Goal: Task Accomplishment & Management: Use online tool/utility

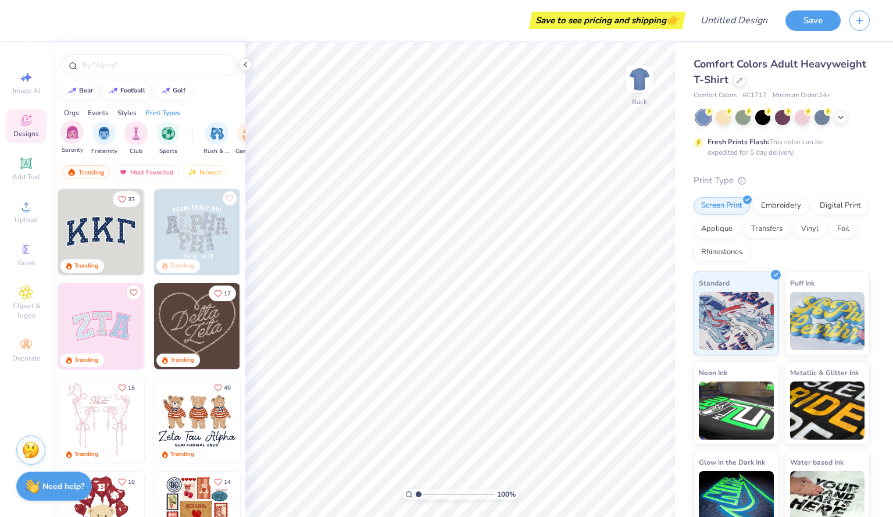
click at [67, 143] on div "Sorority" at bounding box center [71, 137] width 23 height 34
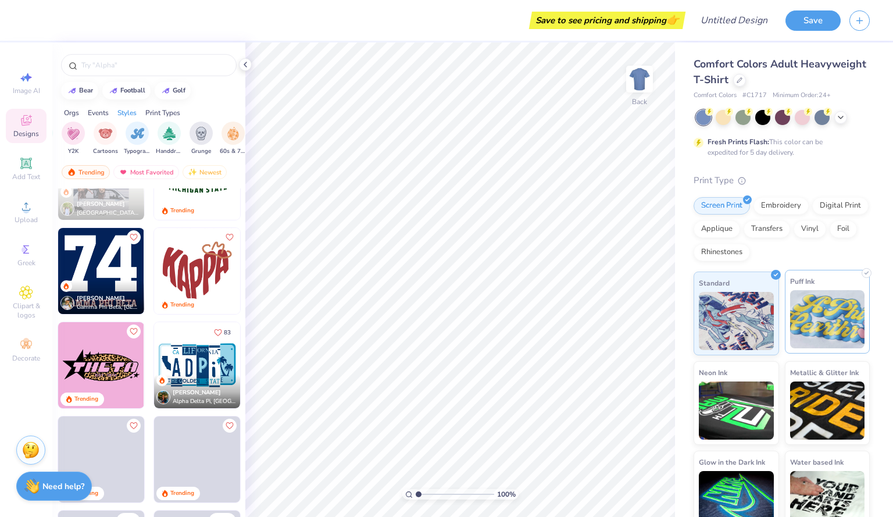
scroll to position [1, 0]
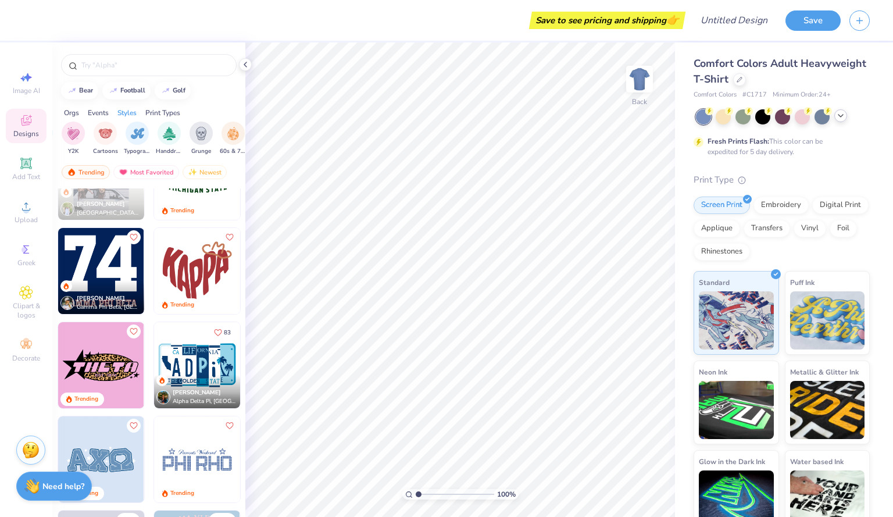
click at [844, 119] on icon at bounding box center [840, 115] width 9 height 9
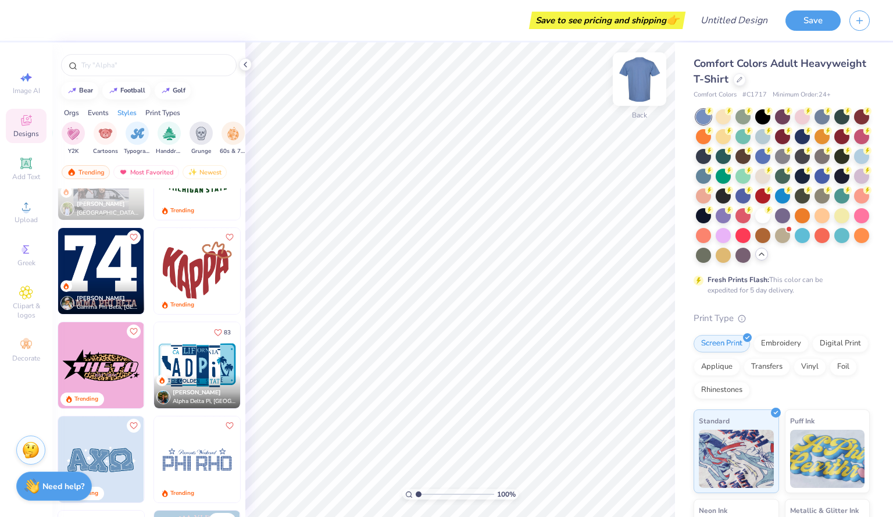
click at [644, 96] on img at bounding box center [639, 79] width 47 height 47
click at [640, 91] on img at bounding box center [639, 79] width 47 height 47
click at [640, 91] on img at bounding box center [639, 78] width 23 height 23
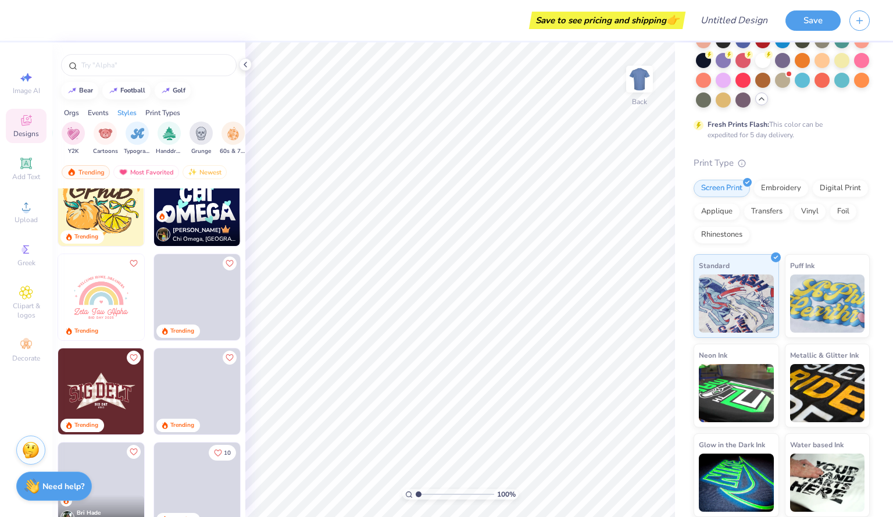
scroll to position [1262, 0]
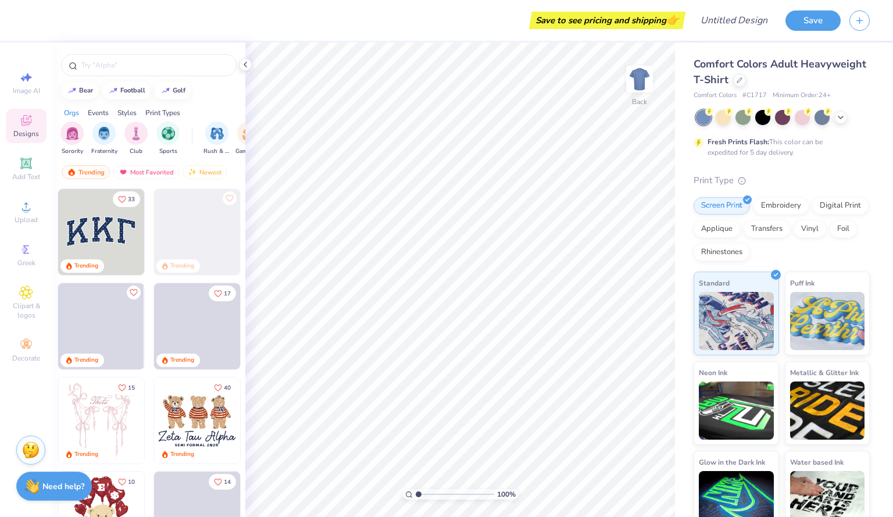
click at [31, 126] on icon at bounding box center [26, 120] width 14 height 14
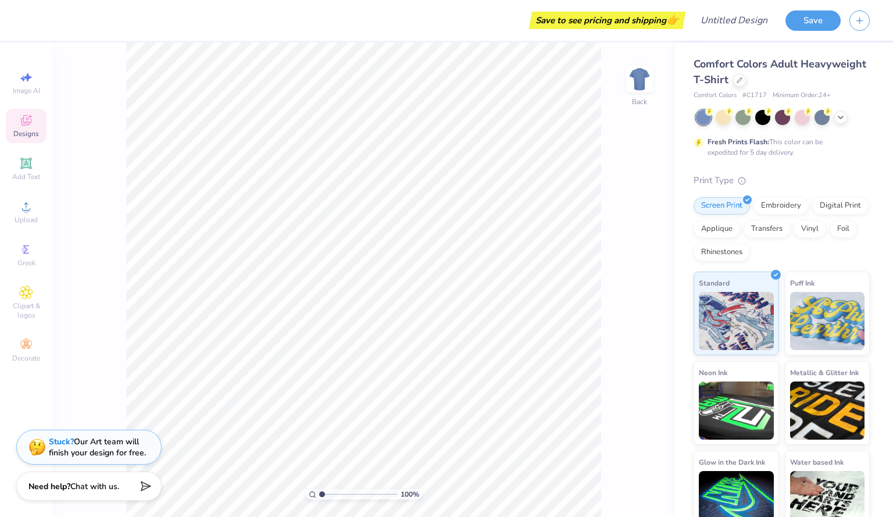
click at [11, 138] on div "Designs" at bounding box center [26, 126] width 41 height 34
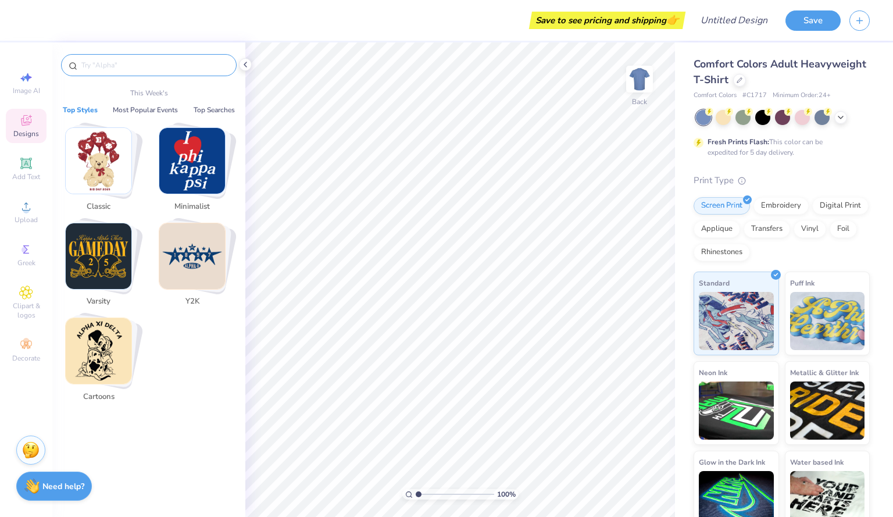
click at [101, 68] on input "text" at bounding box center [154, 65] width 149 height 12
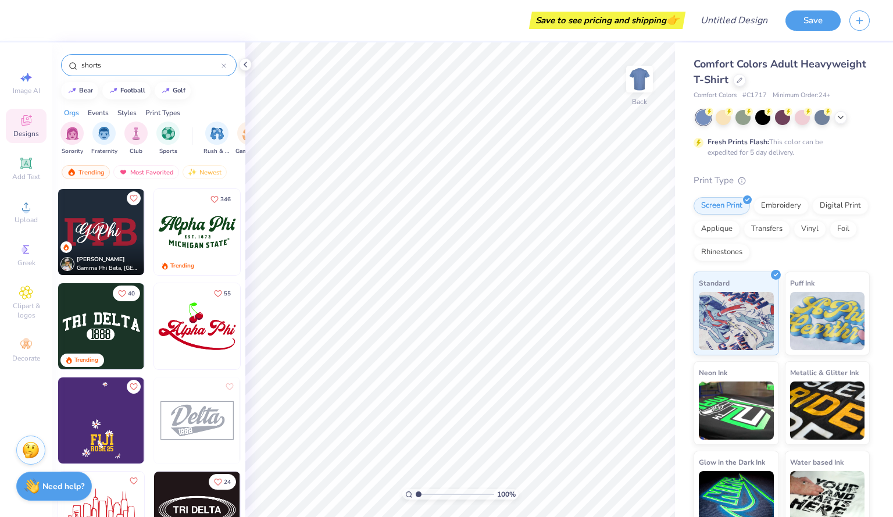
type input "shorts"
click at [190, 238] on img at bounding box center [197, 232] width 86 height 86
click at [861, 26] on button "button" at bounding box center [860, 19] width 20 height 20
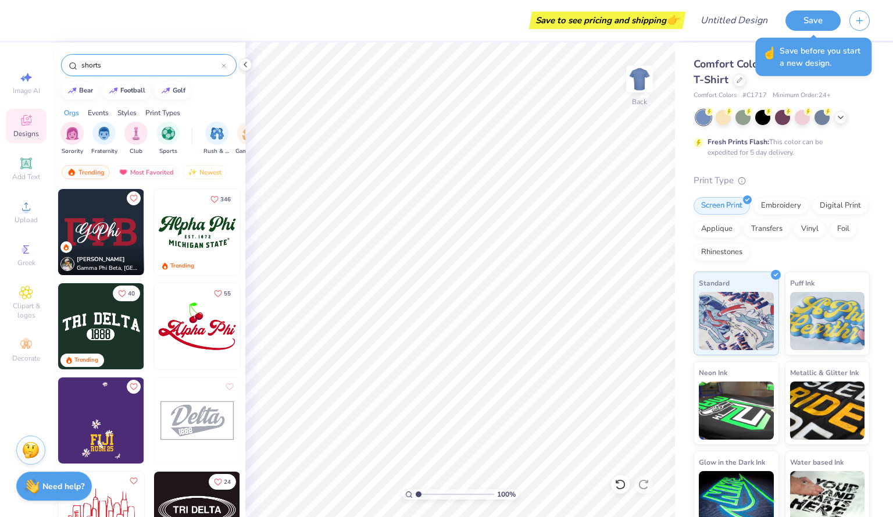
scroll to position [17, 0]
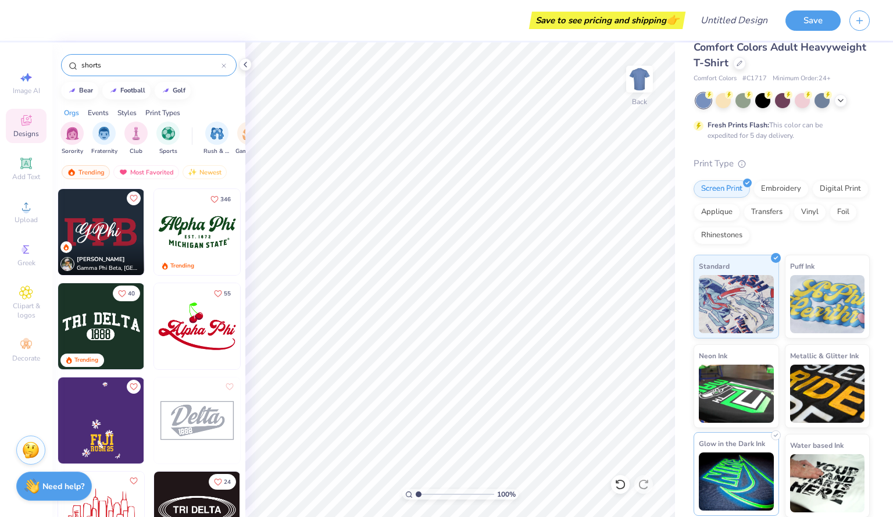
click at [728, 464] on img at bounding box center [736, 481] width 75 height 58
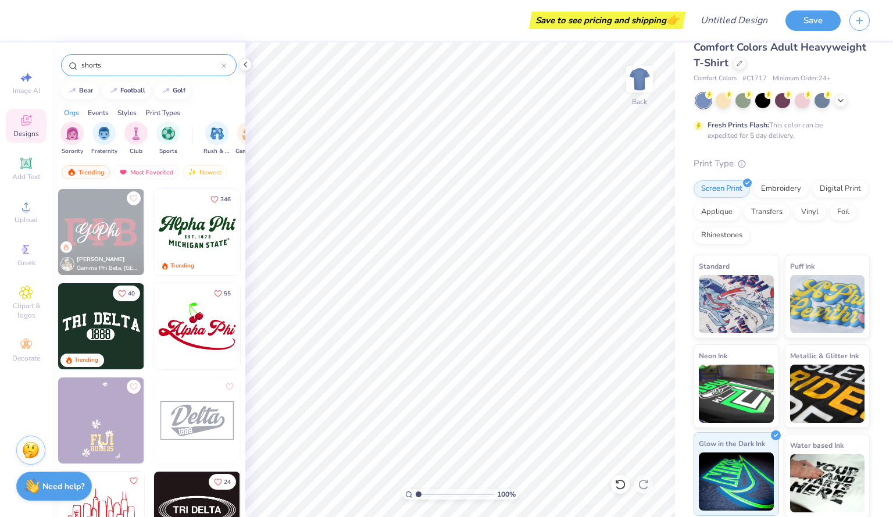
click at [750, 459] on img at bounding box center [736, 481] width 75 height 58
click at [791, 469] on img at bounding box center [827, 481] width 75 height 58
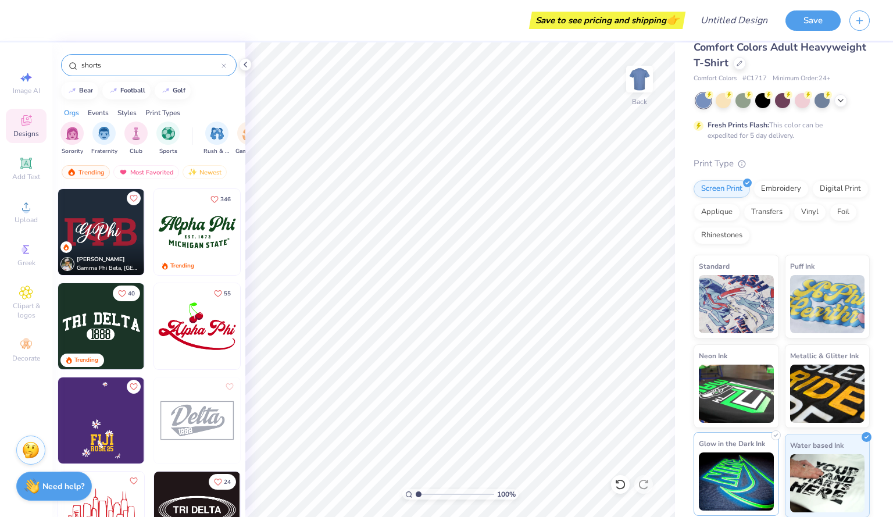
click at [736, 469] on img at bounding box center [736, 481] width 75 height 58
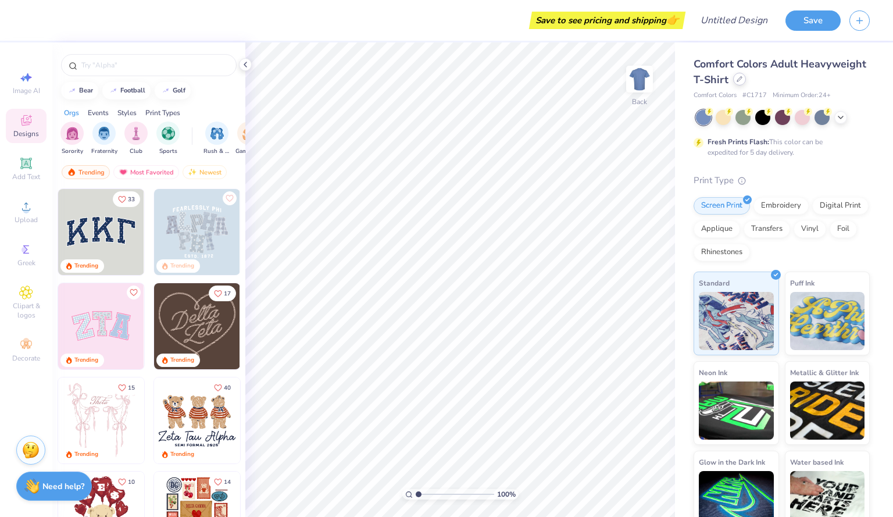
click at [746, 83] on div at bounding box center [739, 79] width 13 height 13
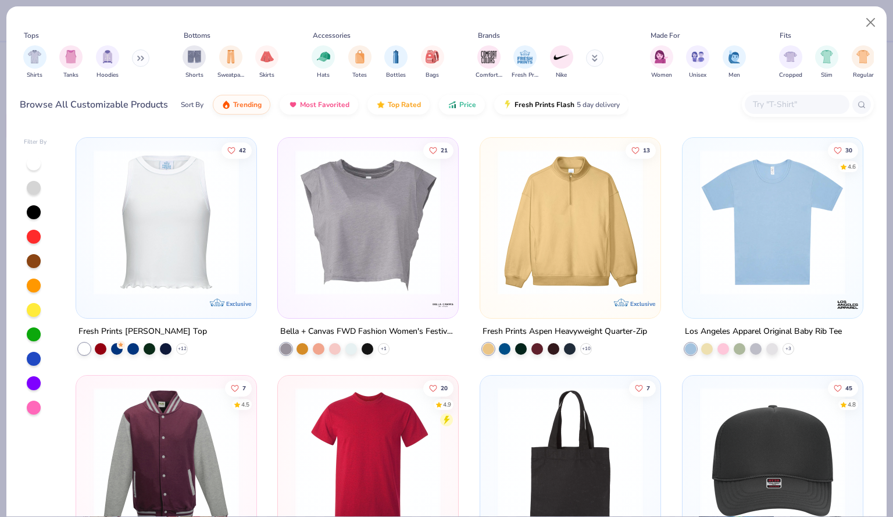
scroll to position [3779, 0]
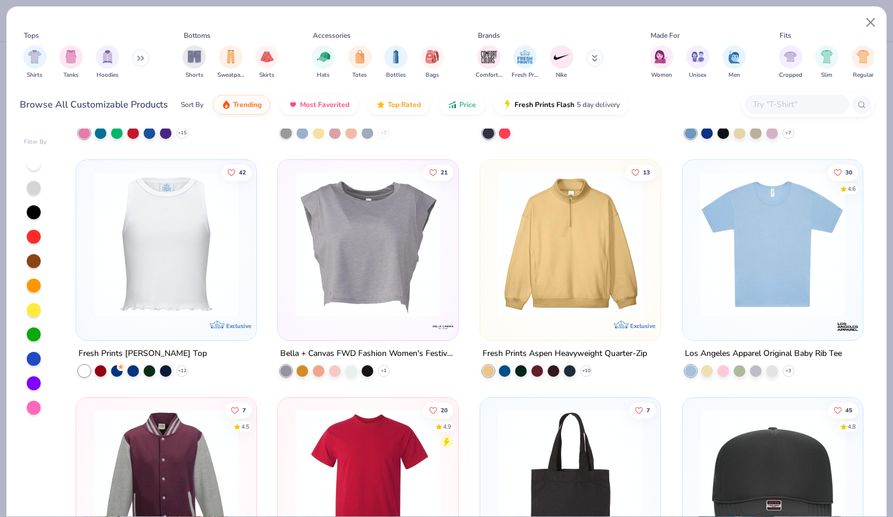
click at [799, 104] on input "text" at bounding box center [797, 104] width 90 height 13
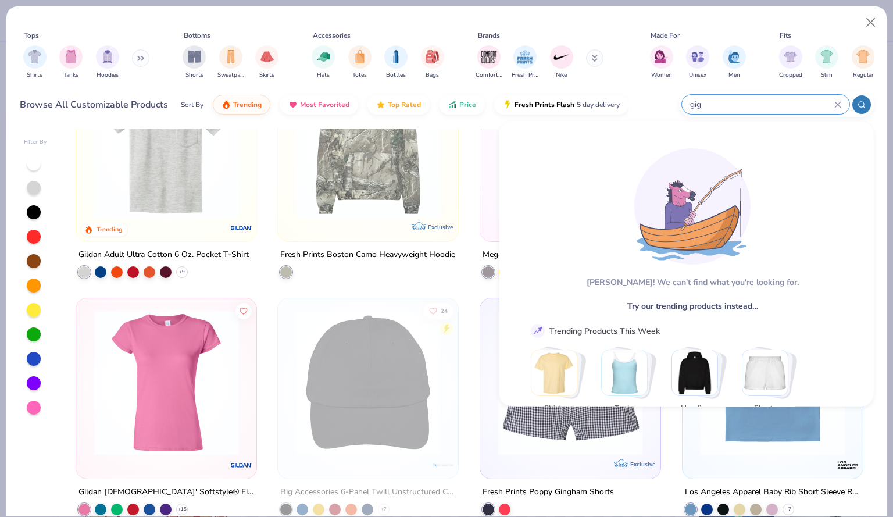
scroll to position [3402, 0]
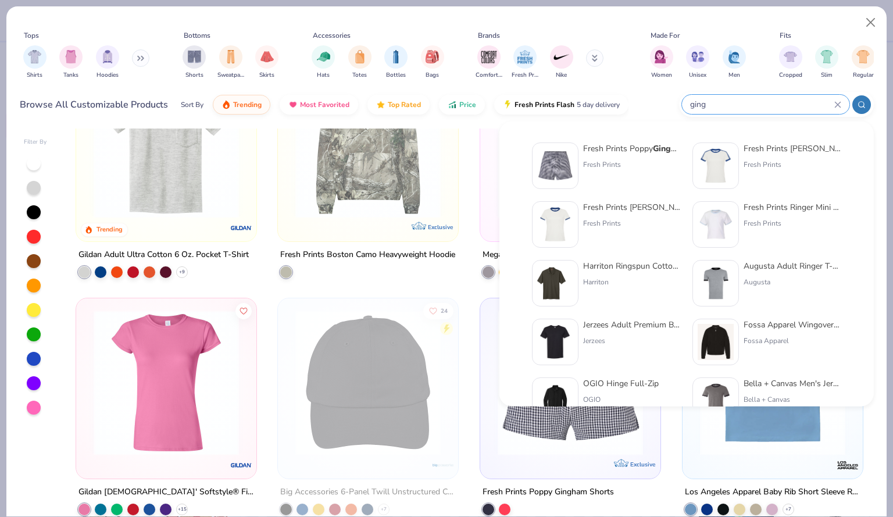
type input "ging"
click at [568, 162] on img at bounding box center [555, 166] width 36 height 36
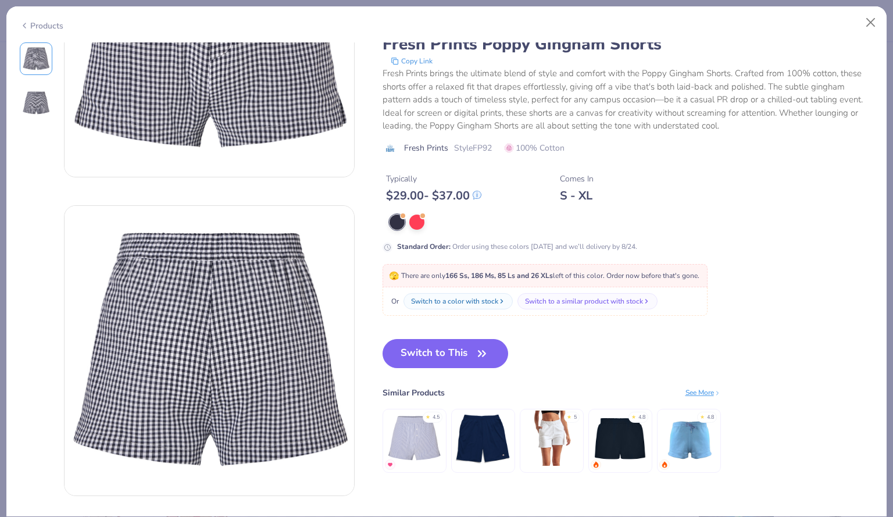
scroll to position [159, 0]
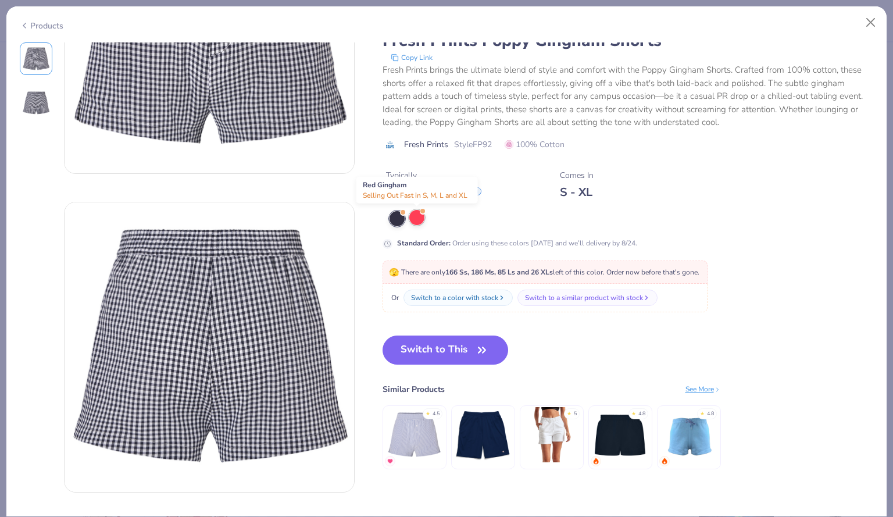
click at [420, 216] on div at bounding box center [416, 217] width 15 height 15
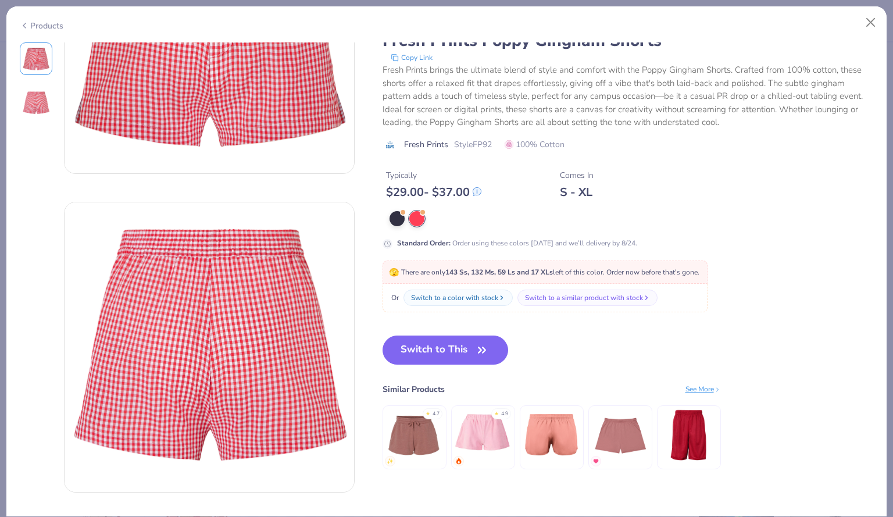
click at [411, 209] on div "Most Favorited 132.7K Clicks Fresh Prints Poppy Gingham Shorts Copy Link Fresh …" at bounding box center [628, 127] width 491 height 243
click at [396, 216] on div at bounding box center [397, 217] width 15 height 15
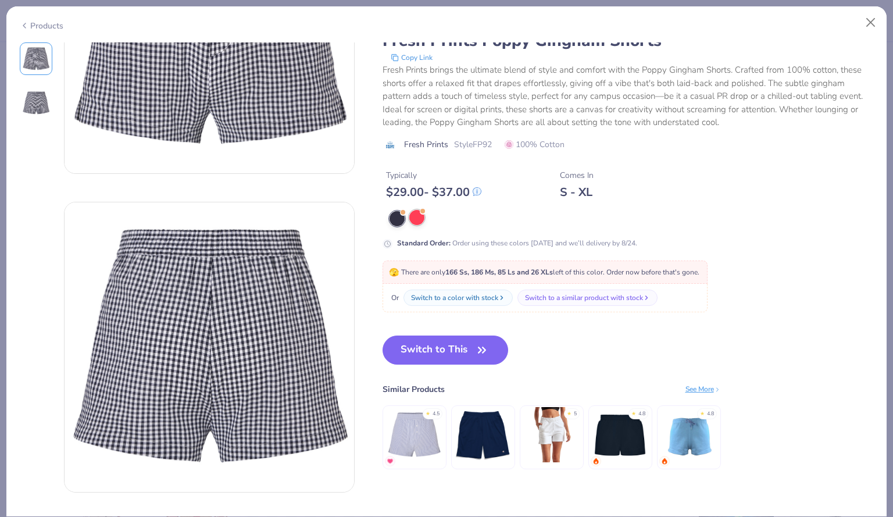
click at [423, 218] on div at bounding box center [416, 217] width 15 height 15
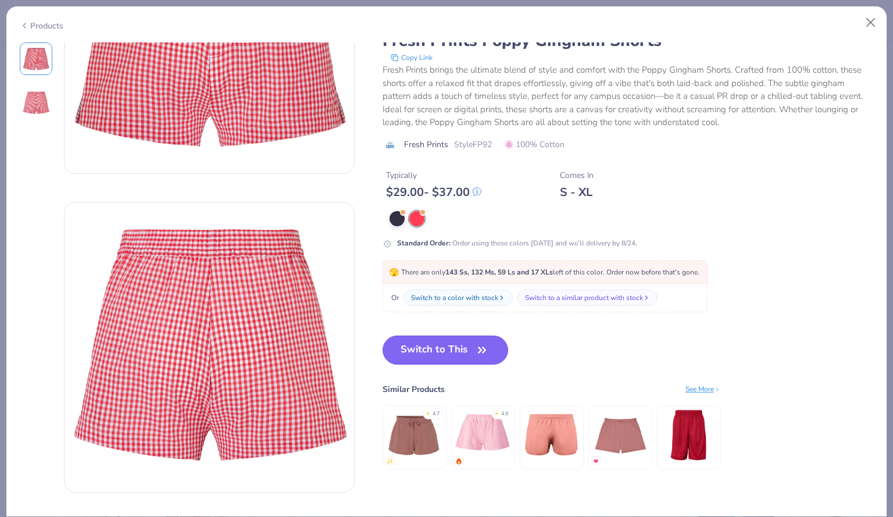
click at [423, 354] on button "Switch to This" at bounding box center [446, 350] width 126 height 29
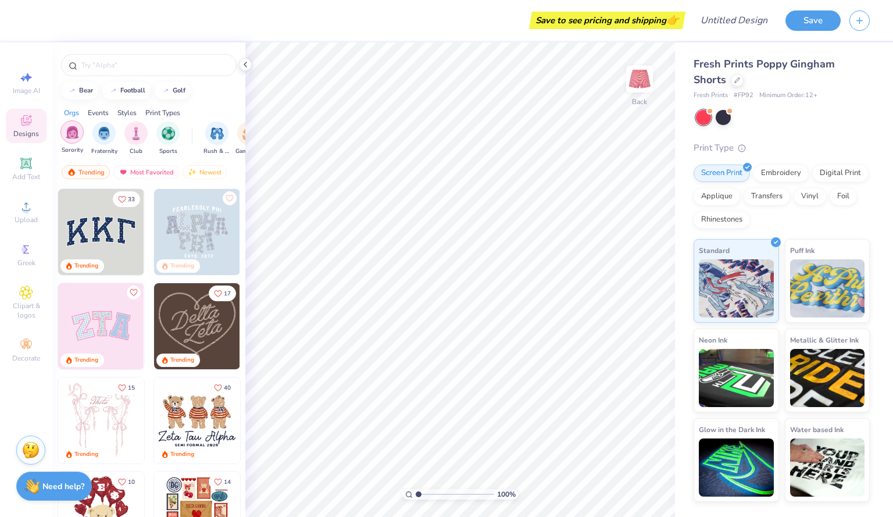
click at [72, 141] on div "filter for Sorority" at bounding box center [71, 131] width 23 height 23
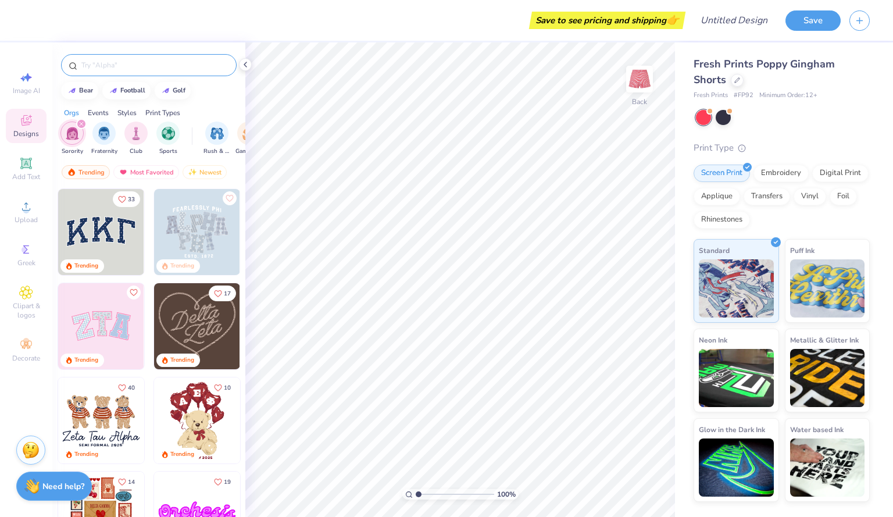
click at [156, 58] on div at bounding box center [149, 65] width 176 height 22
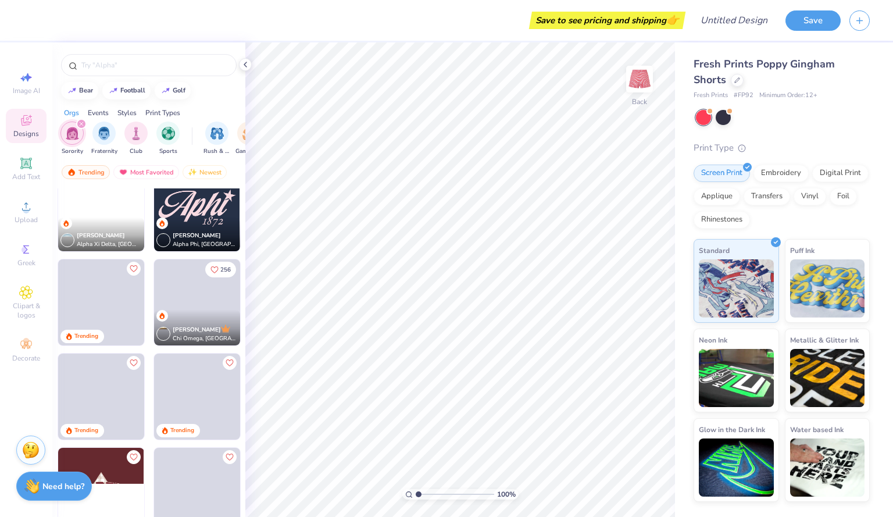
scroll to position [1249, 0]
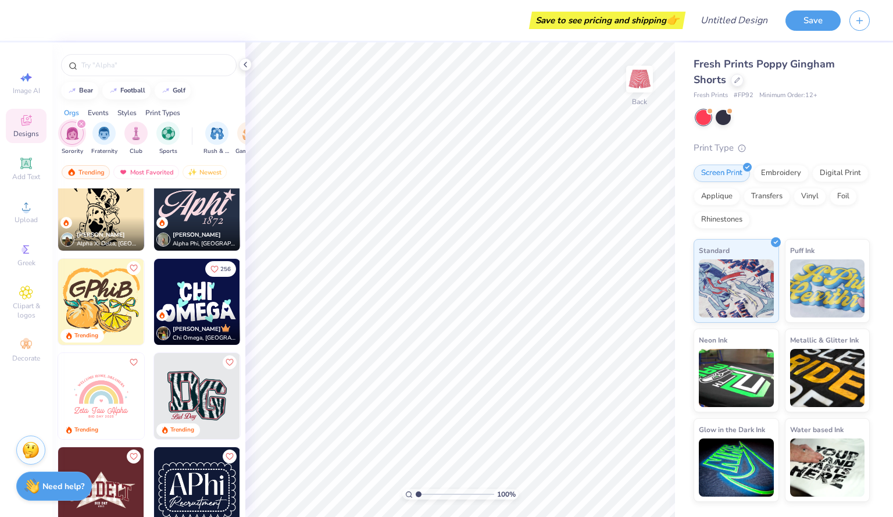
click at [188, 204] on img at bounding box center [197, 208] width 86 height 86
type input "5.02"
type input "3.56"
type input "1.52"
type input "5.06"
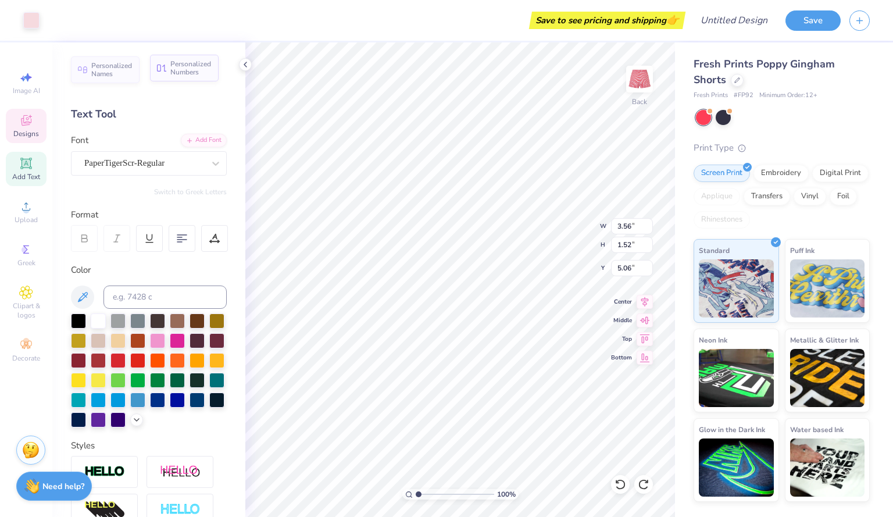
scroll to position [9, 1]
type textarea "A"
type textarea "Chi O"
type input "1.02"
type input "0.51"
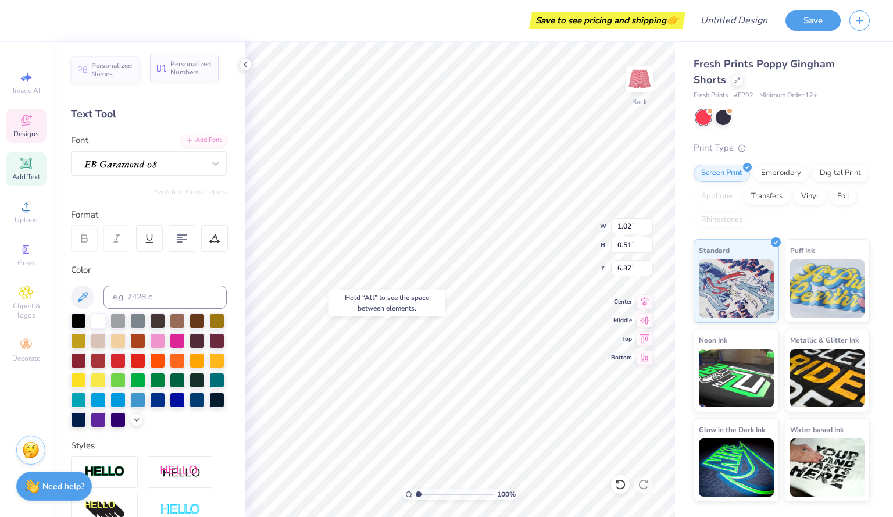
type input "6.47"
type input "3.76"
type input "1.34"
type input "5.02"
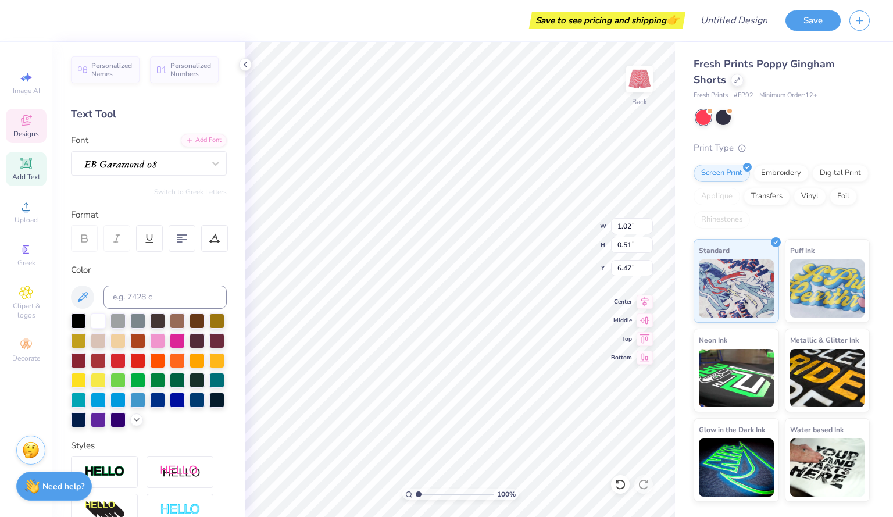
type textarea "1895"
click at [98, 318] on div at bounding box center [98, 319] width 15 height 15
type input "3.76"
type input "1.34"
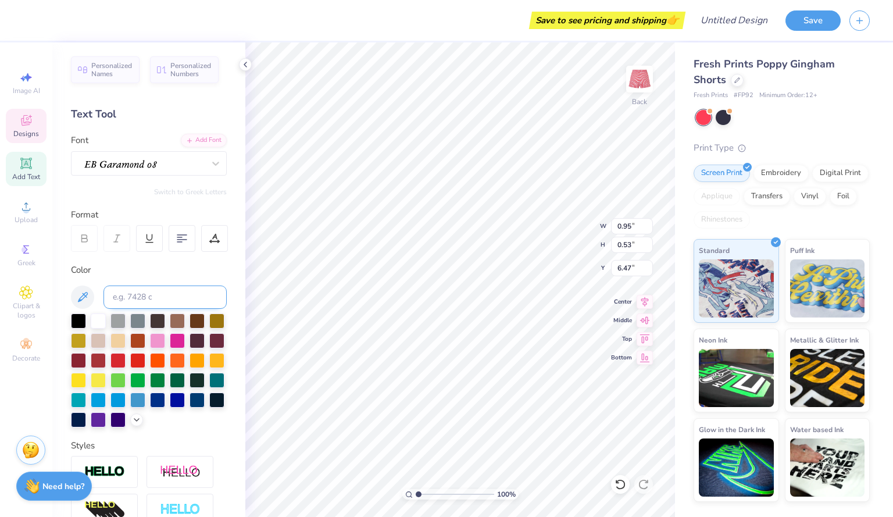
type input "5.02"
click at [96, 323] on div at bounding box center [98, 319] width 15 height 15
click at [101, 318] on div at bounding box center [98, 319] width 15 height 15
click at [99, 315] on div at bounding box center [98, 319] width 15 height 15
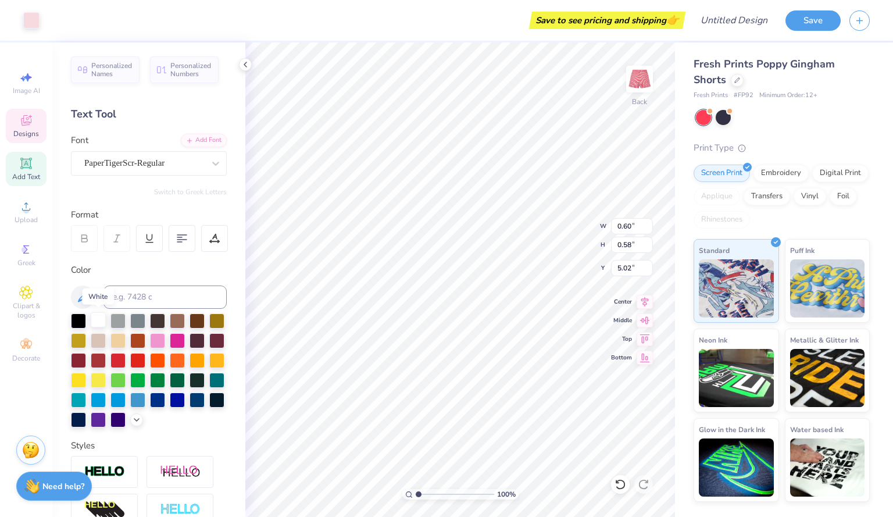
click at [99, 315] on div at bounding box center [98, 319] width 15 height 15
click at [411, 250] on li "Copy" at bounding box center [428, 256] width 91 height 23
type input "4.92"
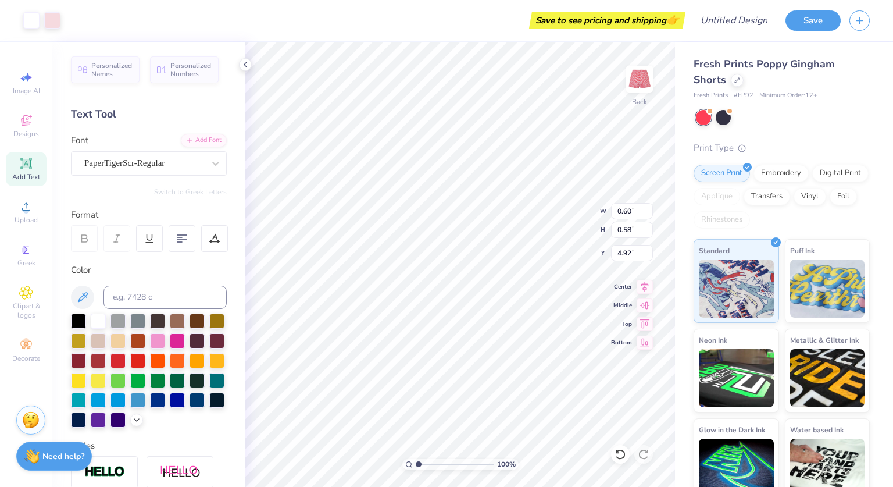
type input "4.47"
type input "2.08"
click at [101, 321] on div at bounding box center [98, 319] width 15 height 15
type input "5.21"
type input "3.36"
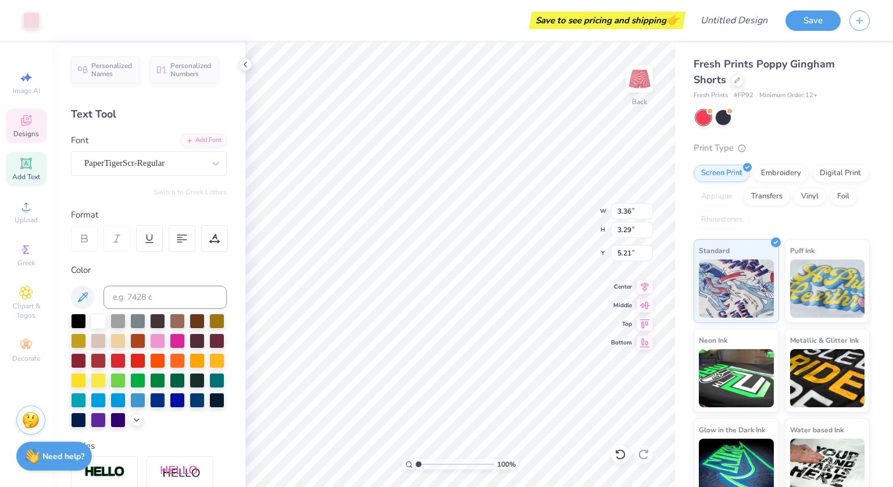
type input "3.29"
type input "2.50"
click at [102, 318] on div at bounding box center [98, 319] width 15 height 15
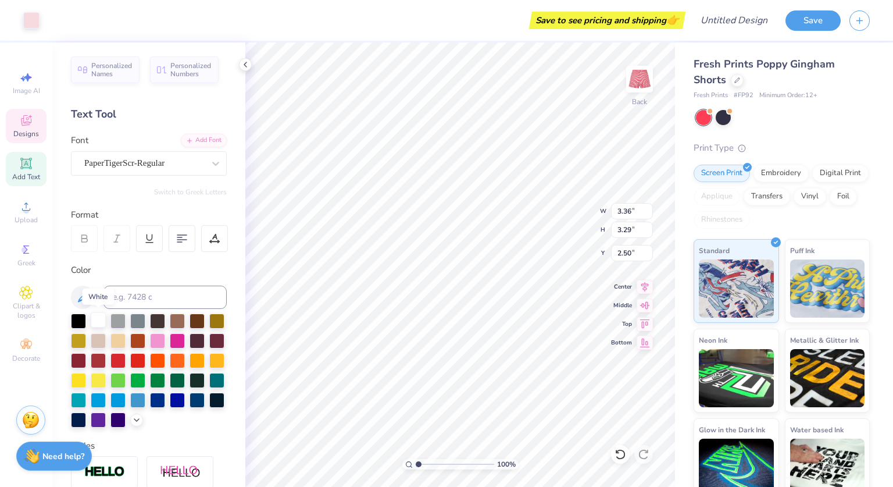
click at [102, 318] on div at bounding box center [98, 319] width 15 height 15
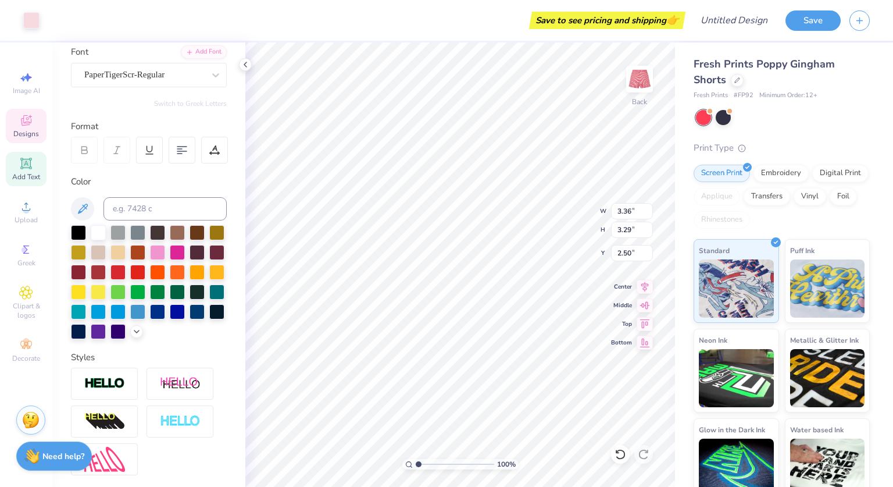
scroll to position [89, 0]
click at [62, 451] on strong "Need help?" at bounding box center [63, 454] width 42 height 11
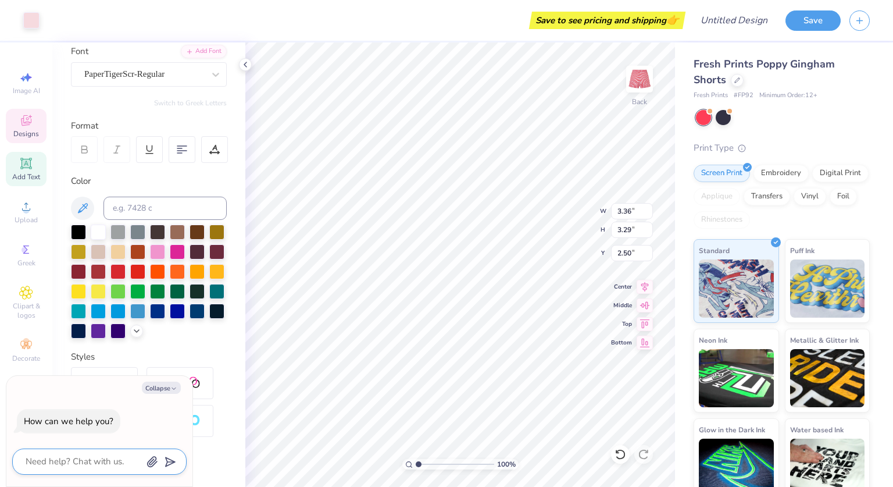
click at [91, 465] on textarea at bounding box center [83, 462] width 118 height 16
click at [213, 363] on div "Styles" at bounding box center [149, 356] width 156 height 13
click at [165, 386] on button "Collapse" at bounding box center [161, 388] width 39 height 12
type textarea "x"
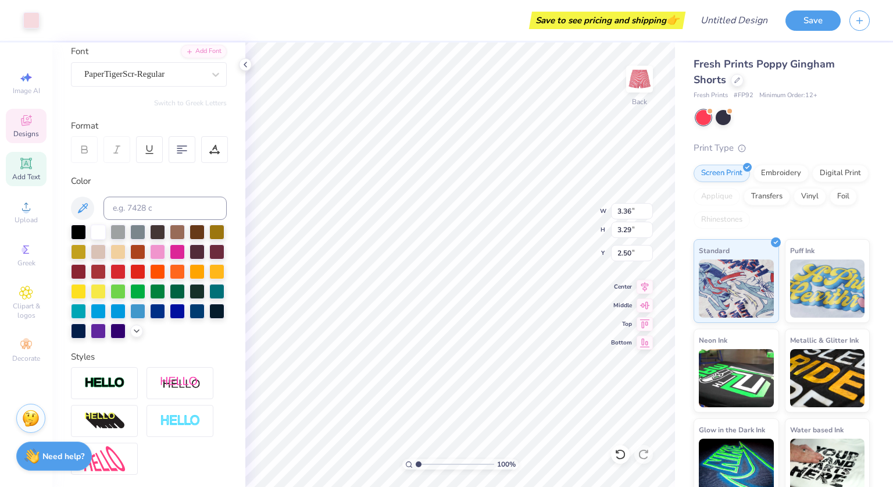
click at [31, 415] on img at bounding box center [30, 417] width 17 height 17
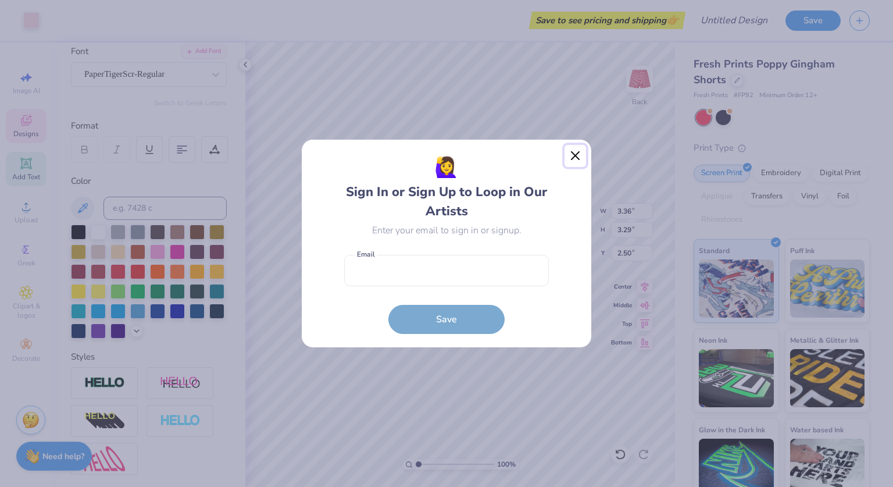
click at [575, 153] on button "Close" at bounding box center [576, 156] width 22 height 22
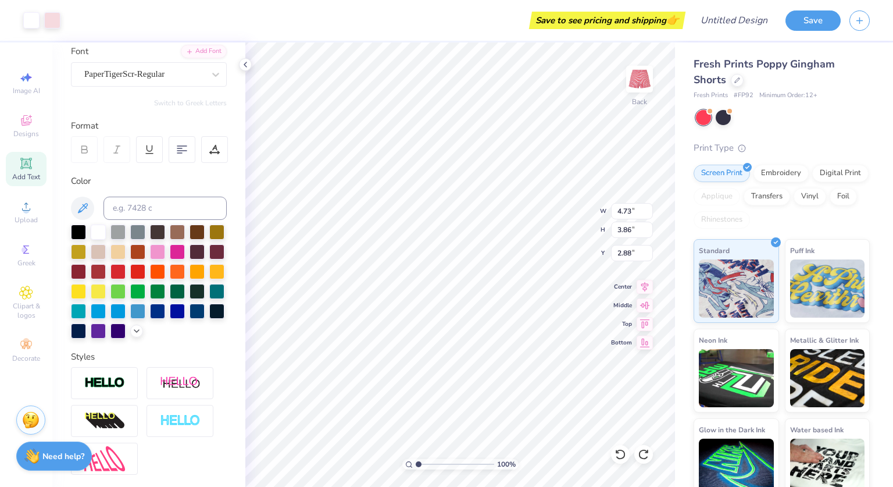
type input "2.50"
click at [34, 120] on div "Designs" at bounding box center [26, 126] width 41 height 34
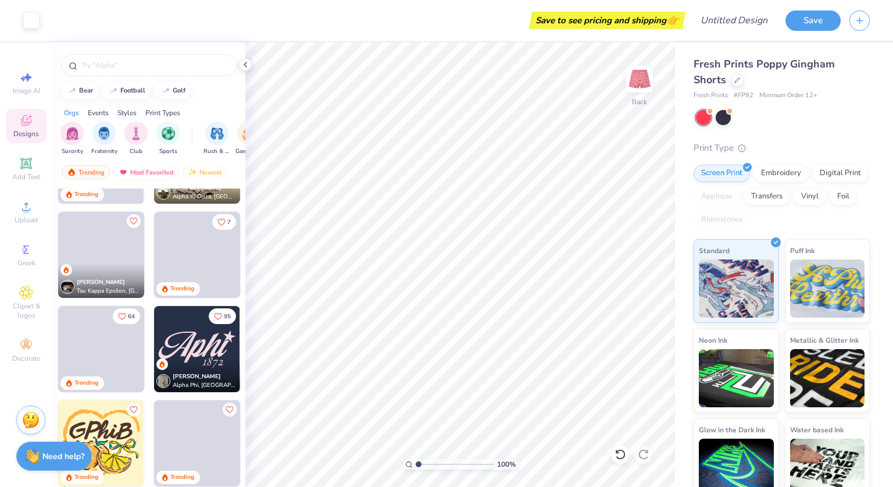
scroll to position [1596, 0]
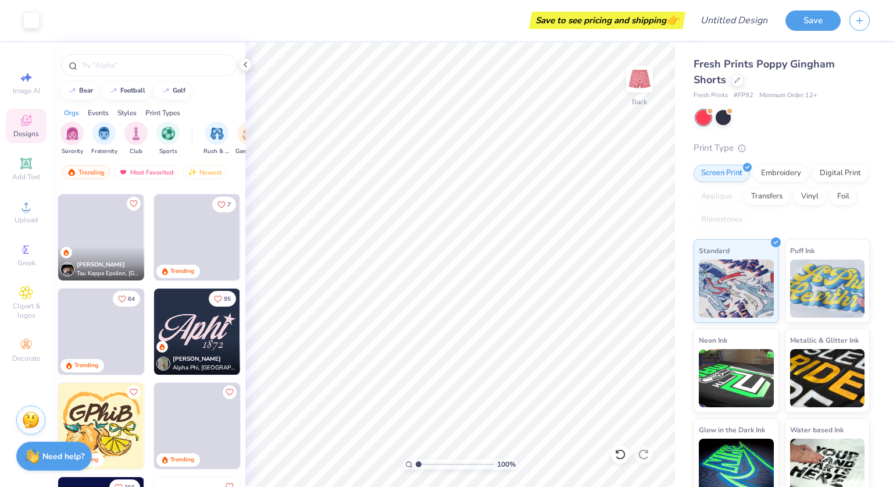
click at [199, 318] on img at bounding box center [197, 331] width 86 height 86
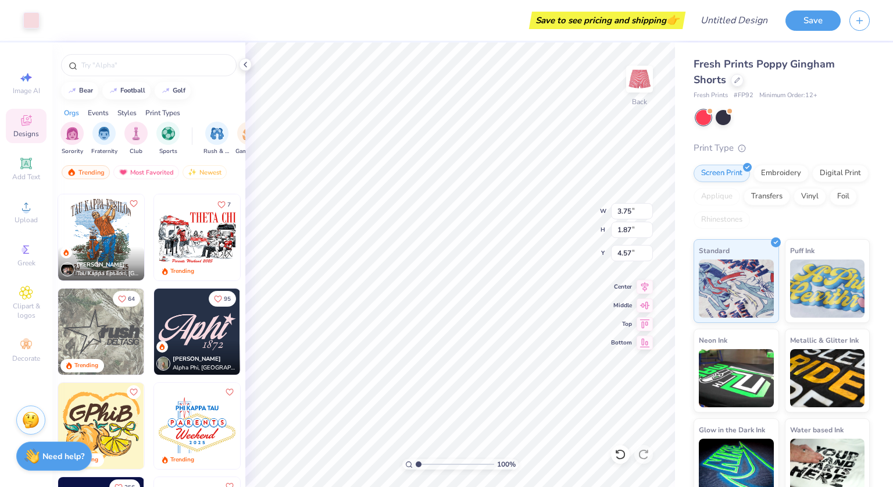
type input "2.43"
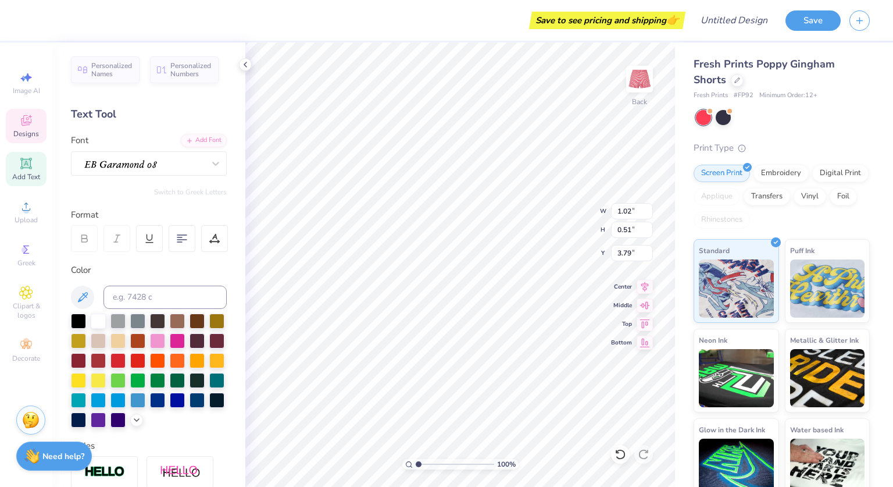
type input "3.99"
type input "7.35"
type input "0.60"
type input "0.58"
type input "2.43"
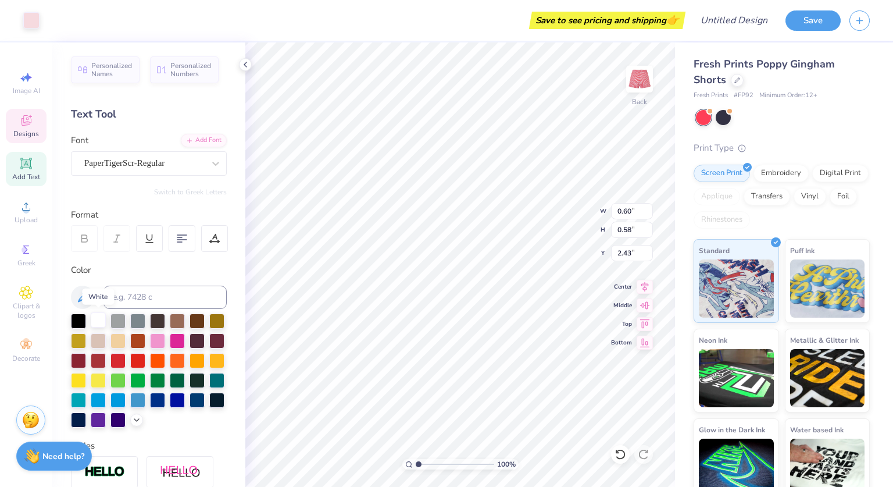
click at [95, 324] on div at bounding box center [98, 319] width 15 height 15
click at [27, 245] on icon at bounding box center [26, 250] width 14 height 14
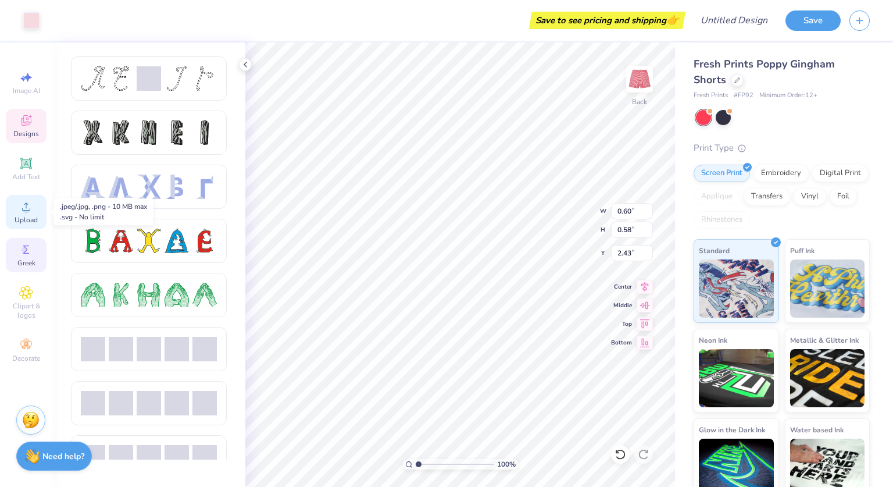
click at [20, 208] on icon at bounding box center [26, 206] width 14 height 14
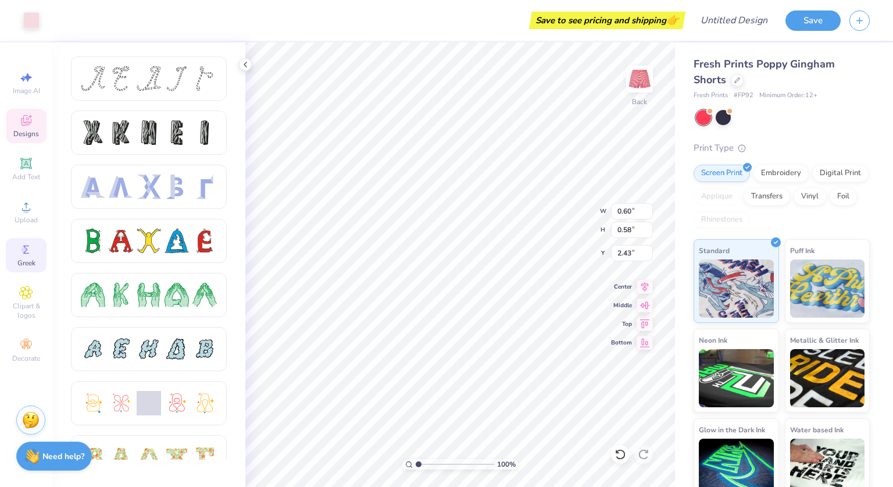
click at [26, 125] on icon at bounding box center [26, 120] width 10 height 10
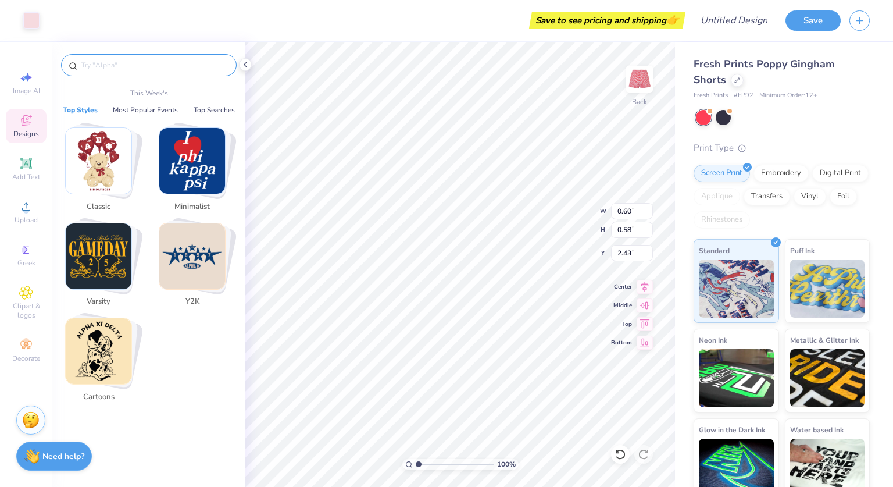
click at [128, 63] on input "text" at bounding box center [154, 65] width 149 height 12
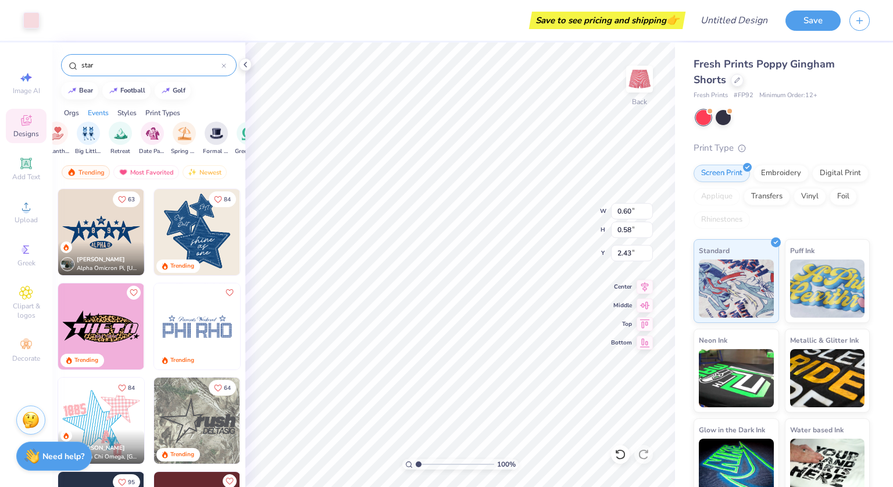
scroll to position [0, 289]
type input "star"
click at [25, 308] on span "Clipart & logos" at bounding box center [26, 310] width 41 height 19
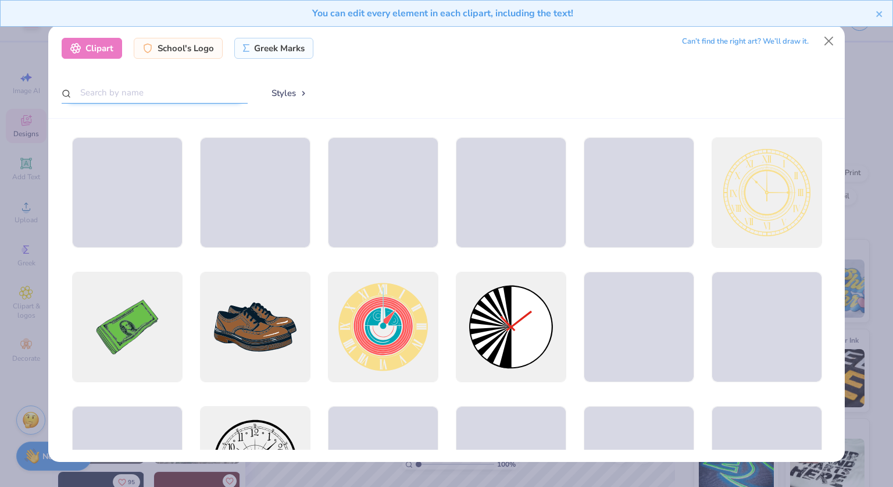
click at [201, 98] on input "text" at bounding box center [155, 93] width 186 height 22
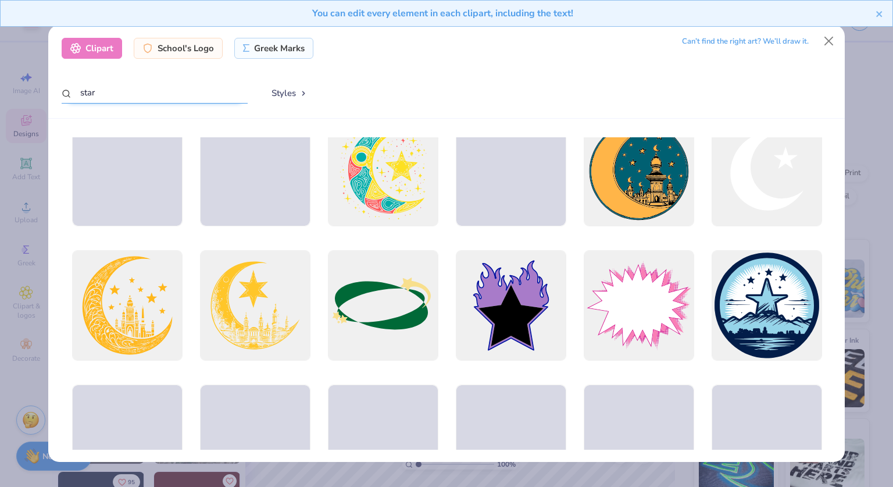
type input "star"
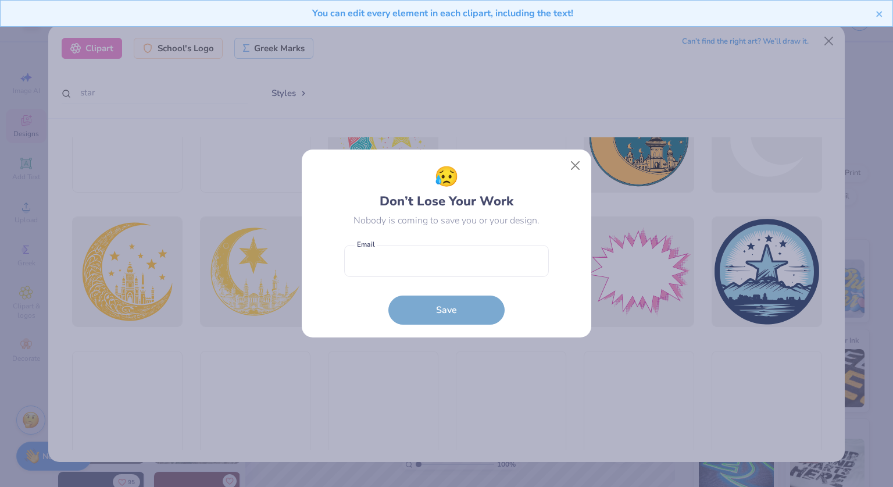
scroll to position [190, 0]
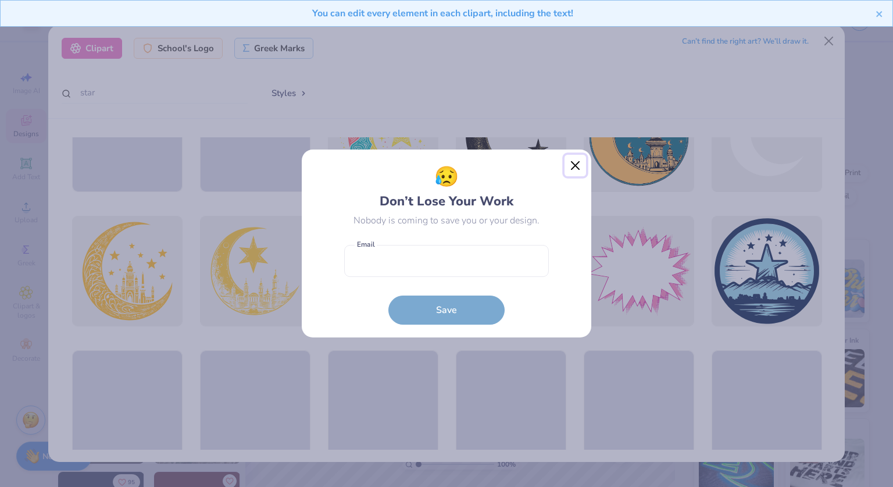
click at [581, 169] on button "Close" at bounding box center [576, 166] width 22 height 22
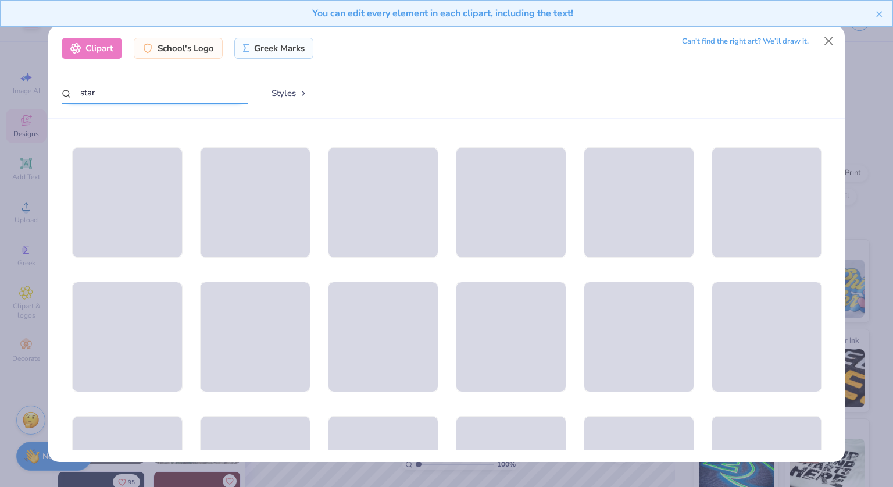
scroll to position [526, 0]
click at [829, 42] on button "Close" at bounding box center [829, 41] width 22 height 22
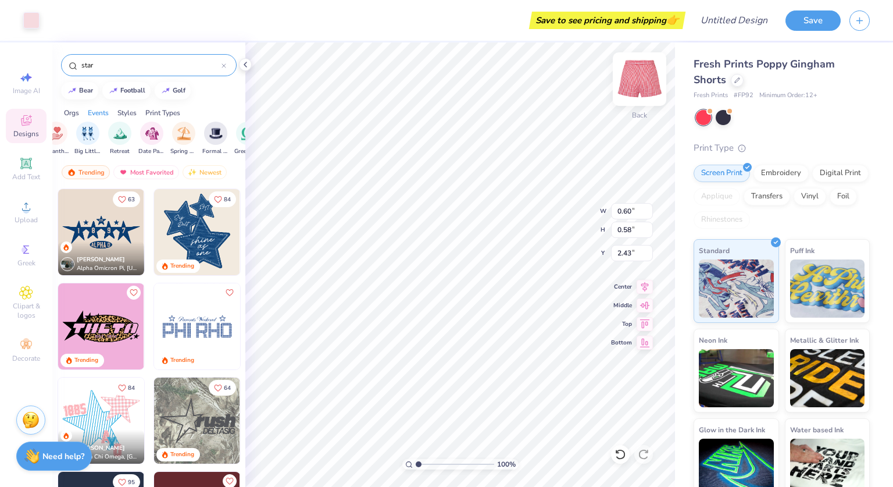
type input "2.51"
type input "2.46"
click at [731, 115] on div at bounding box center [723, 116] width 15 height 15
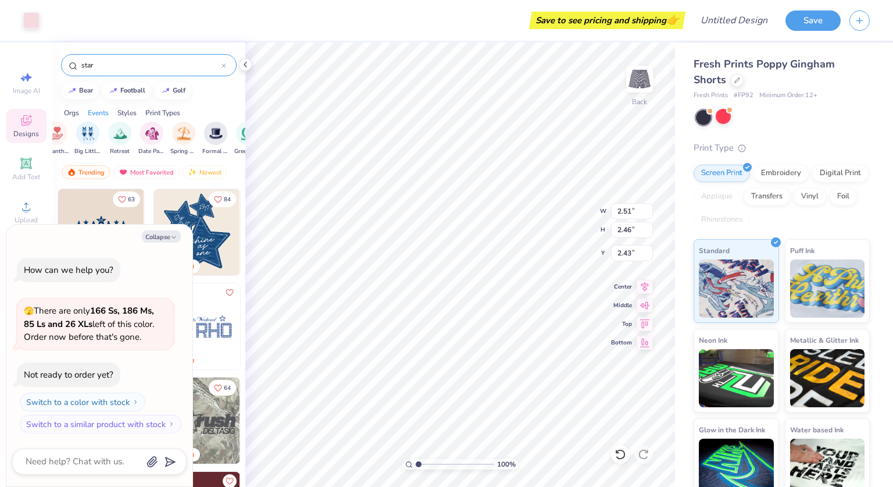
type textarea "x"
type input "3.56"
type input "1.52"
type input "7.35"
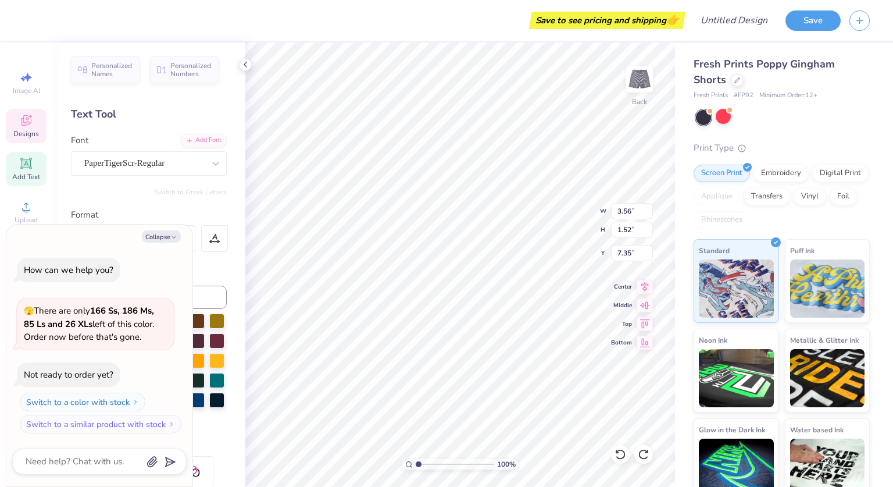
scroll to position [9, 1]
type textarea "x"
type textarea "Aph"
type textarea "x"
type textarea "Ap"
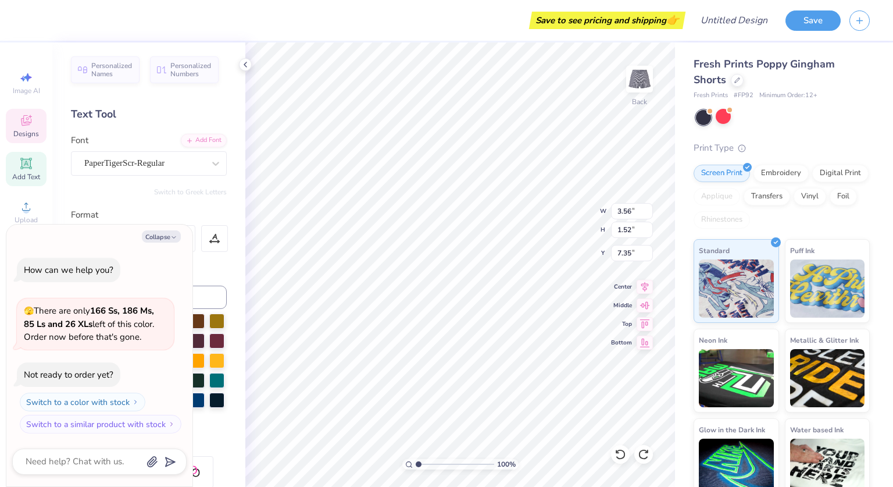
type textarea "x"
type textarea "A"
type textarea "x"
type textarea "h"
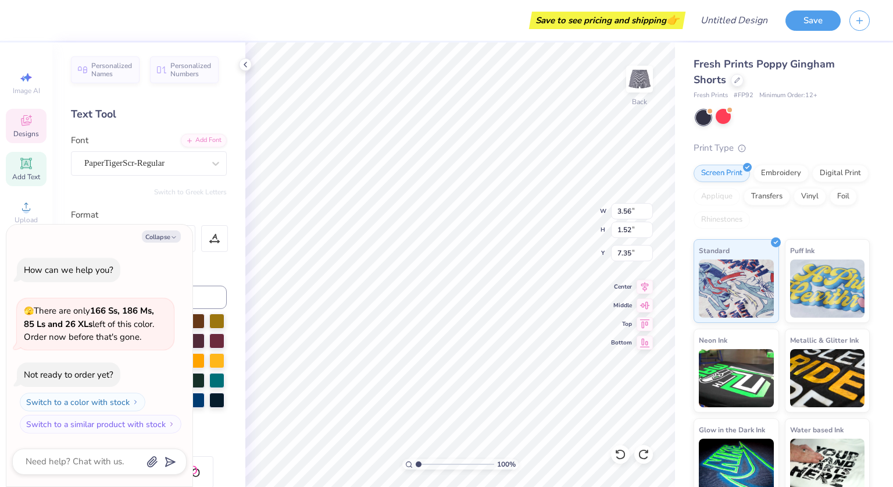
type textarea "x"
type textarea "C"
type textarea "x"
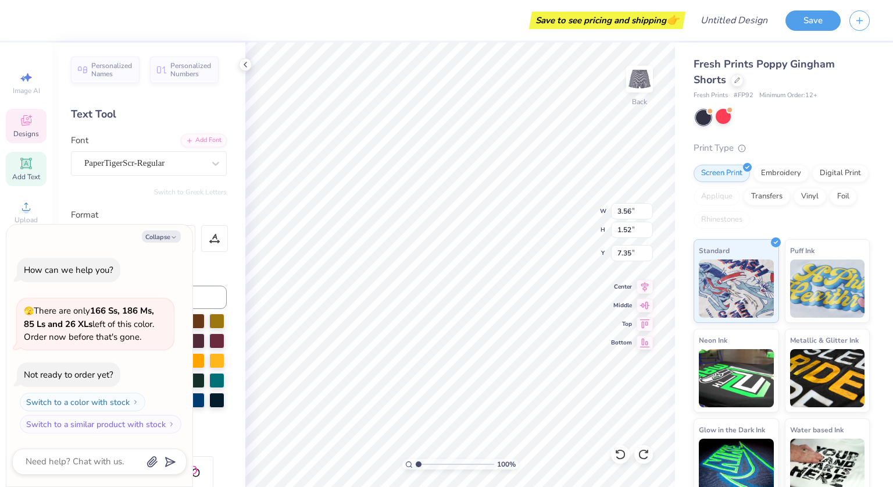
type textarea "Ch"
type textarea "x"
type textarea "Chi"
type textarea "x"
type textarea "Chi"
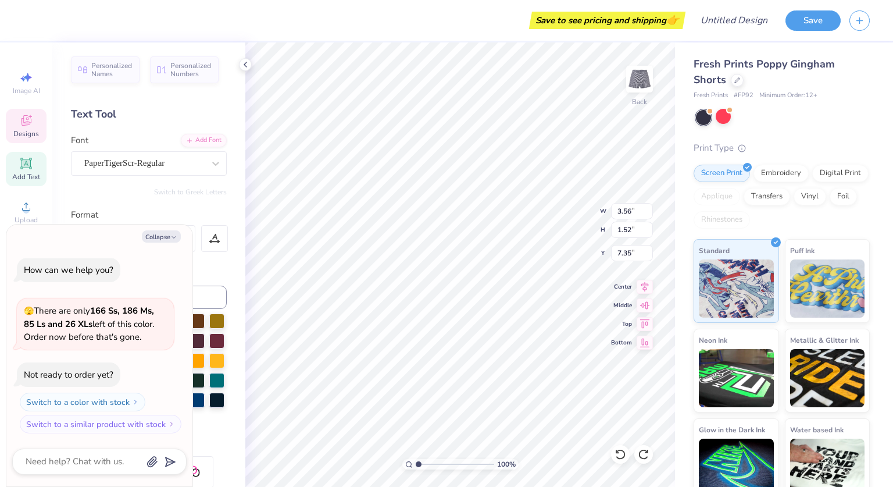
type textarea "x"
type textarea "Chi O"
type textarea "x"
type input "2.51"
type input "2.46"
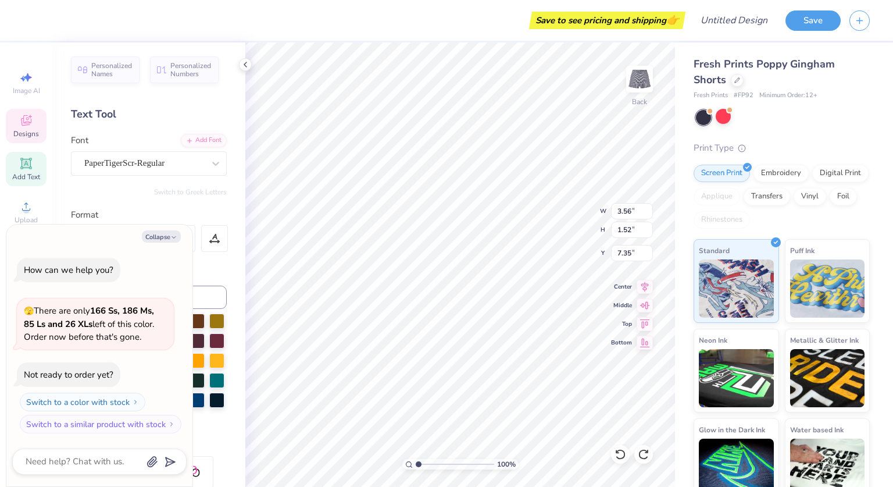
type input "2.43"
type textarea "x"
type input "0.80"
type input "0.79"
type input "4.11"
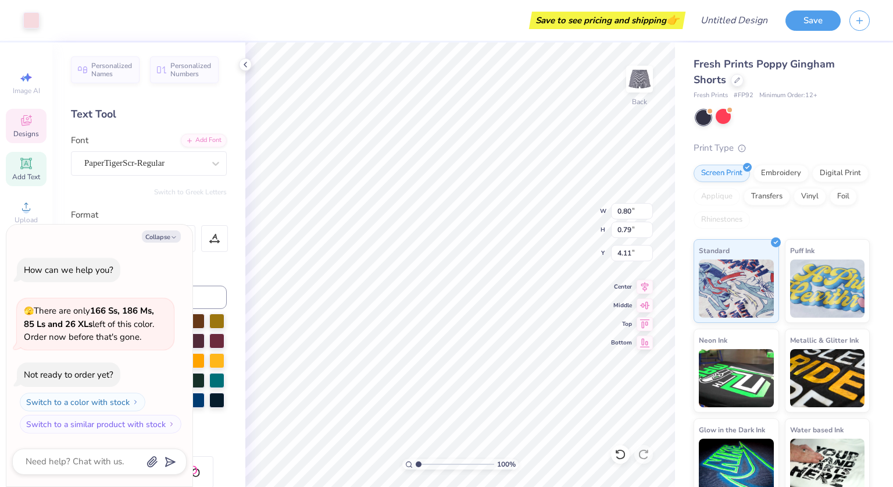
type textarea "x"
type input "7.52"
type textarea "x"
type input "0.60"
type input "0.58"
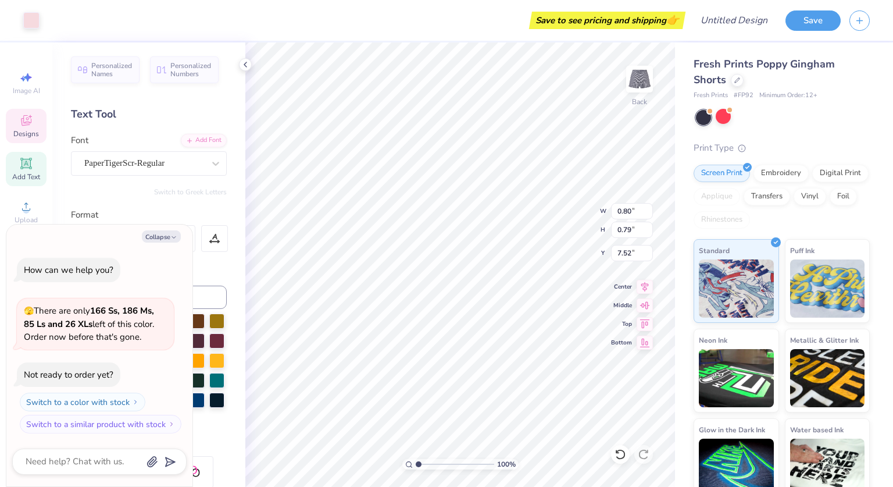
type input "7.73"
type textarea "x"
type input "3.76"
type input "1.34"
type input "7.80"
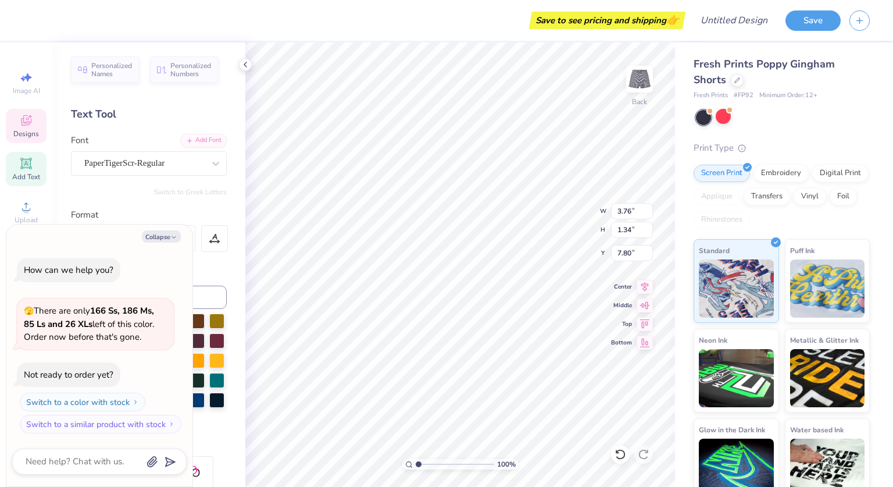
type textarea "x"
type input "7.89"
type textarea "x"
type input "7.73"
type textarea "x"
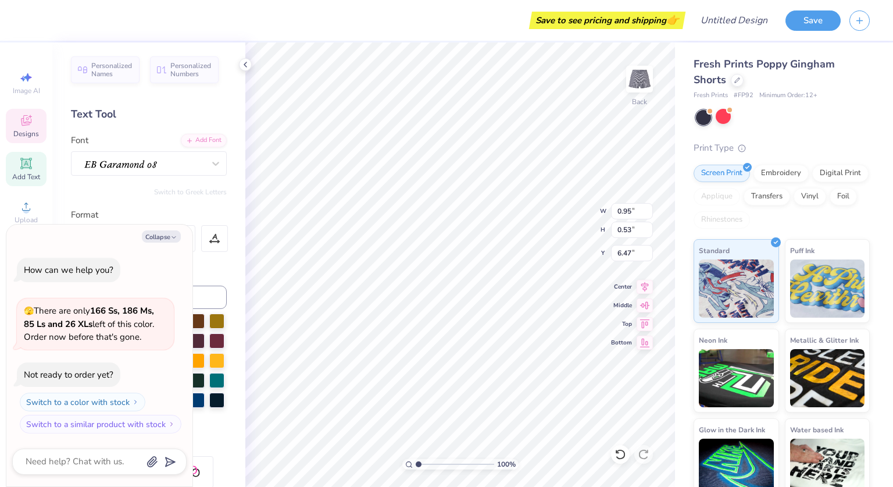
type input "9.23"
type textarea "x"
type input "0.60"
type input "0.58"
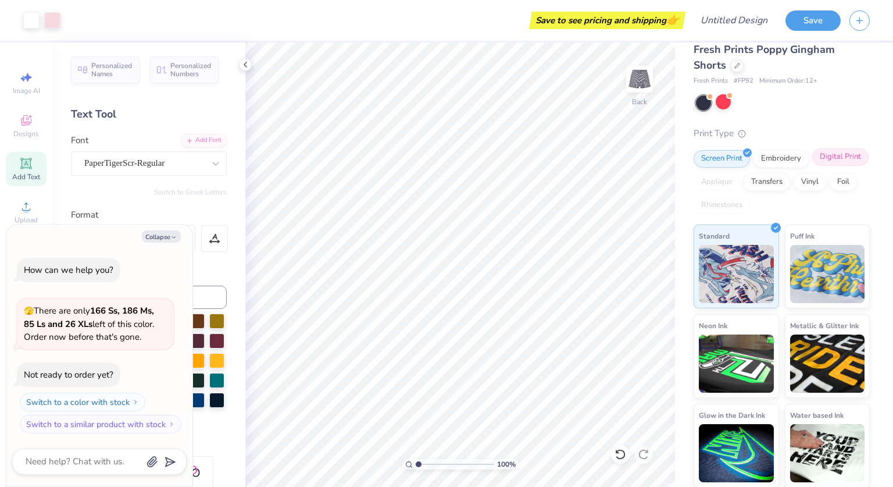
click at [812, 166] on div "Digital Print" at bounding box center [840, 156] width 56 height 17
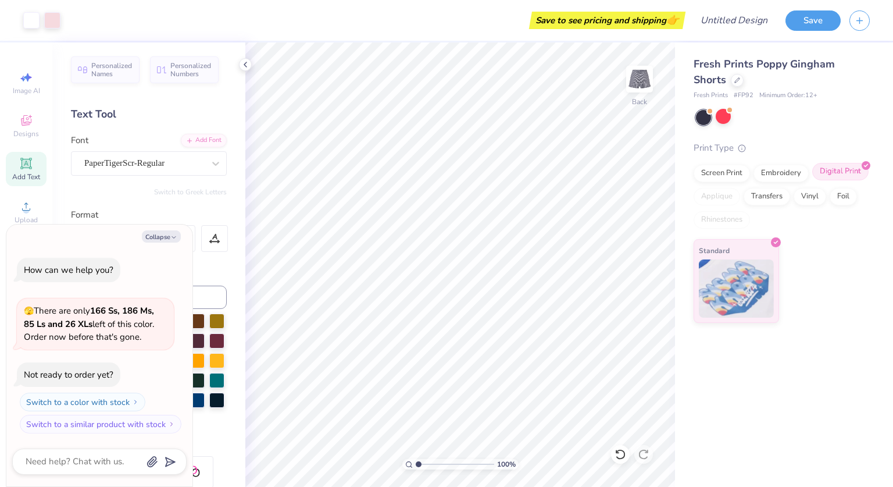
scroll to position [0, 0]
click at [803, 199] on div "Vinyl" at bounding box center [810, 194] width 33 height 17
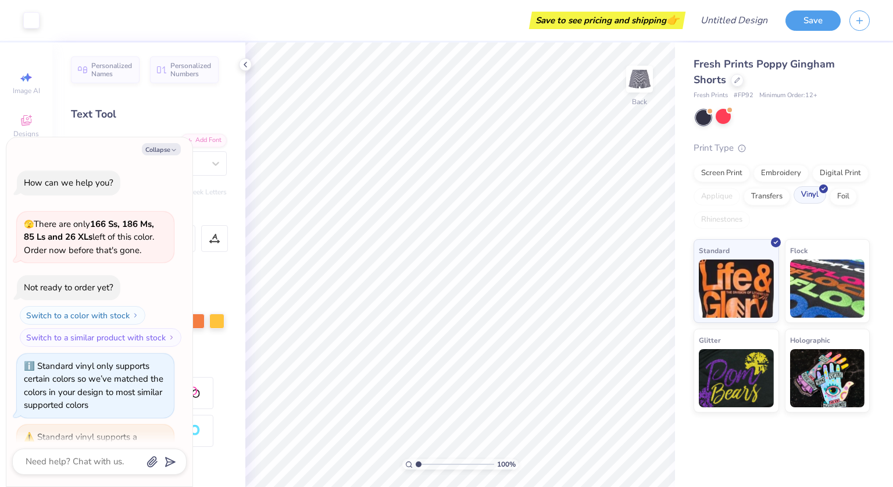
scroll to position [99, 0]
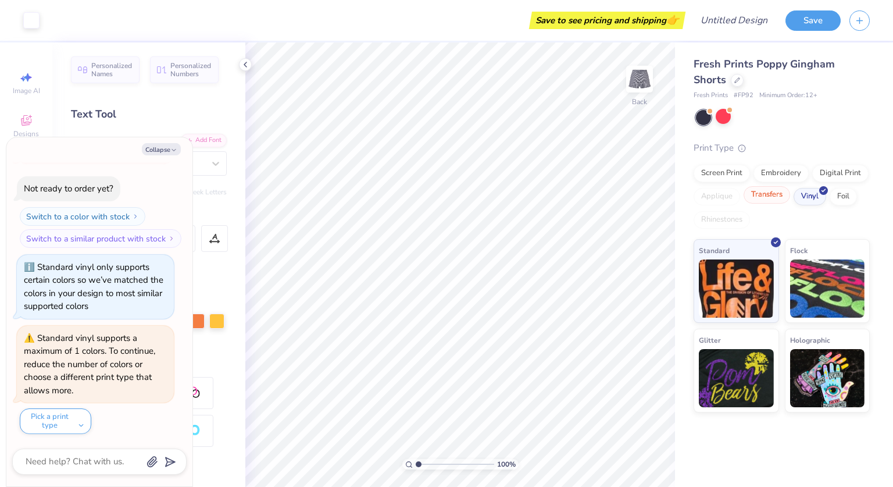
click at [761, 191] on div "Transfers" at bounding box center [767, 194] width 47 height 17
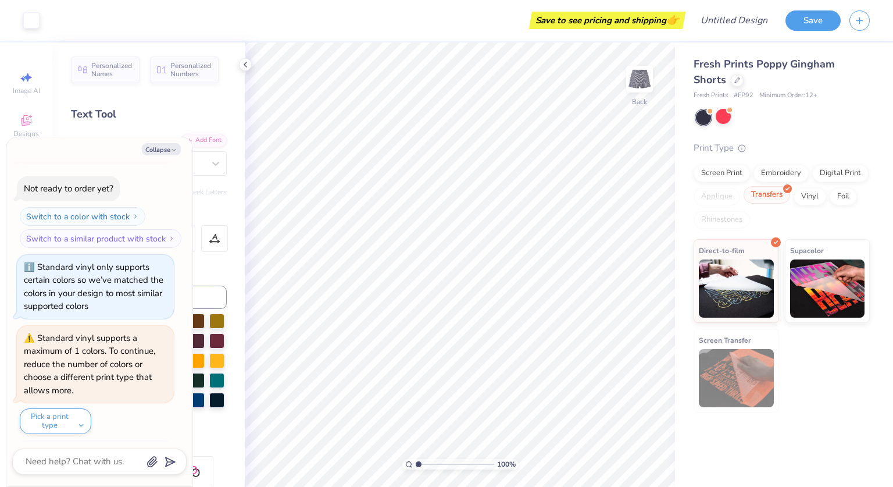
scroll to position [170, 0]
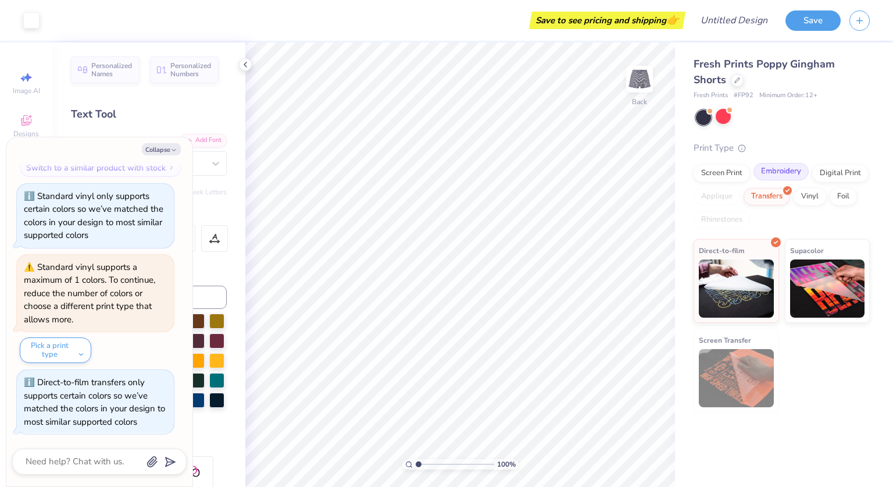
click at [774, 170] on div "Embroidery" at bounding box center [781, 171] width 55 height 17
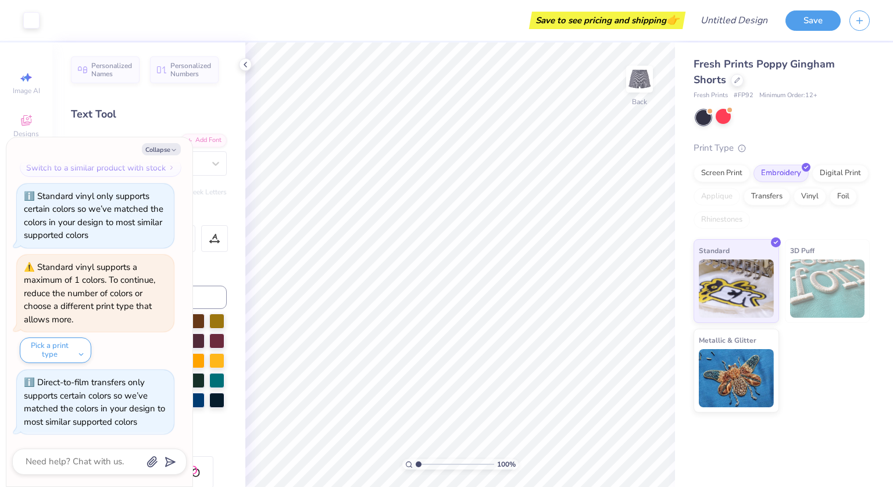
click at [819, 281] on img at bounding box center [827, 288] width 75 height 58
click at [733, 176] on div "Screen Print" at bounding box center [722, 171] width 56 height 17
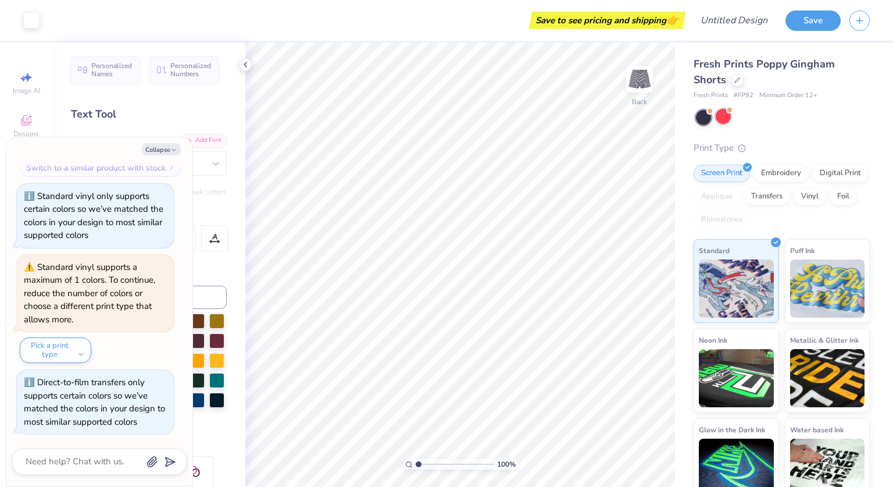
click at [723, 117] on div at bounding box center [723, 116] width 15 height 15
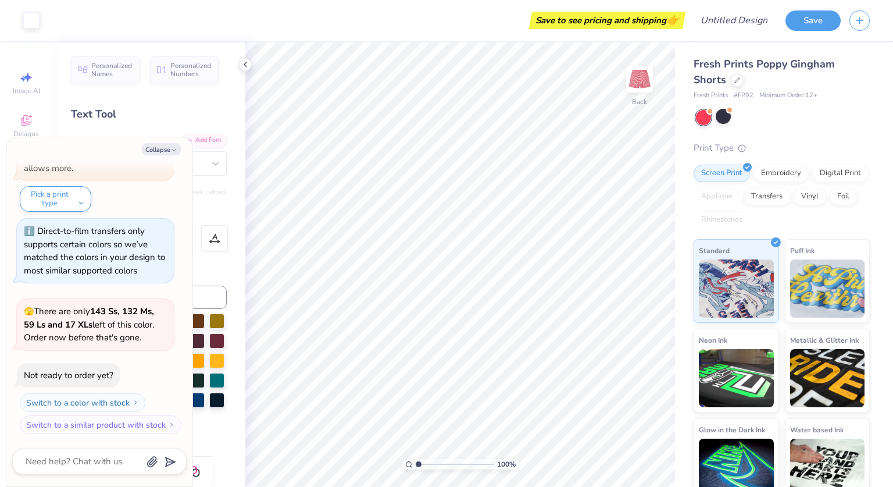
click at [710, 116] on div at bounding box center [703, 117] width 15 height 15
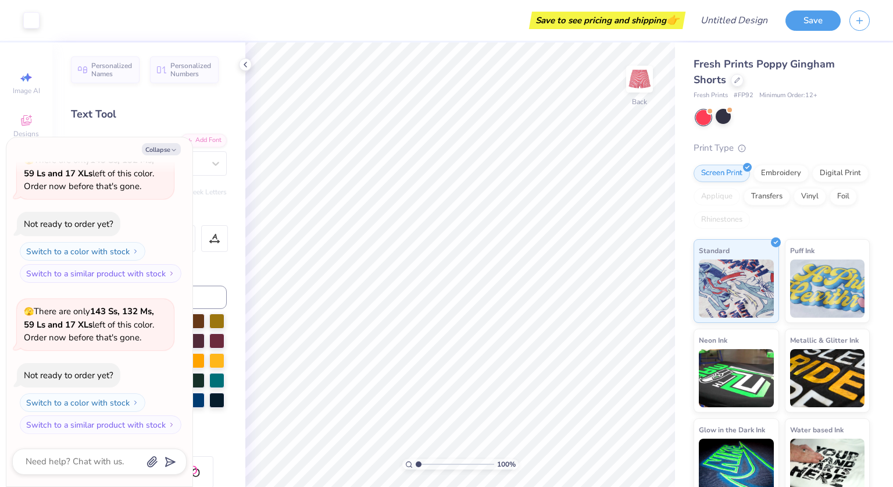
click at [708, 120] on div at bounding box center [703, 117] width 15 height 15
click at [727, 118] on div at bounding box center [723, 116] width 15 height 15
click at [698, 117] on div at bounding box center [703, 117] width 15 height 15
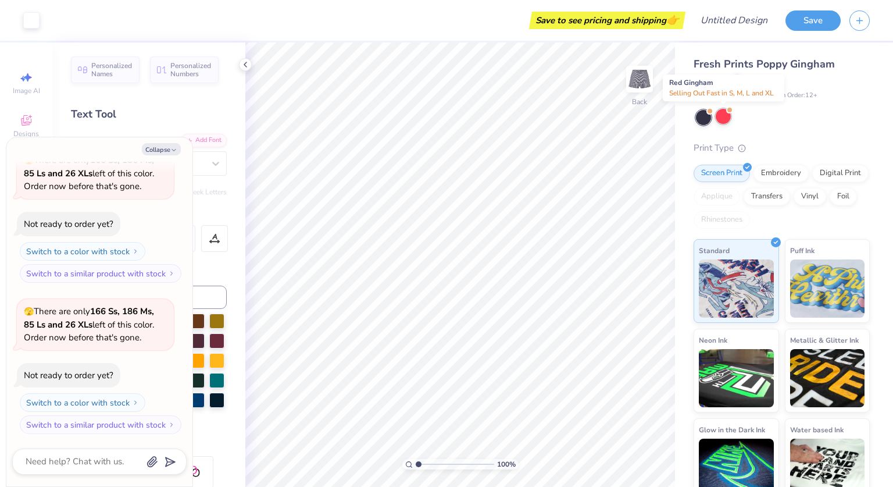
click at [730, 116] on div at bounding box center [723, 116] width 15 height 15
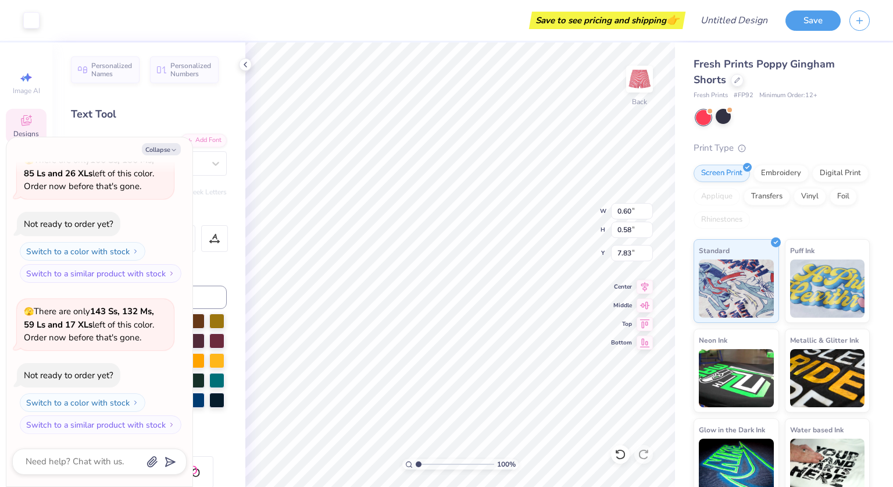
type textarea "x"
type input "0.62"
type input "0.61"
type textarea "x"
type input "0.60"
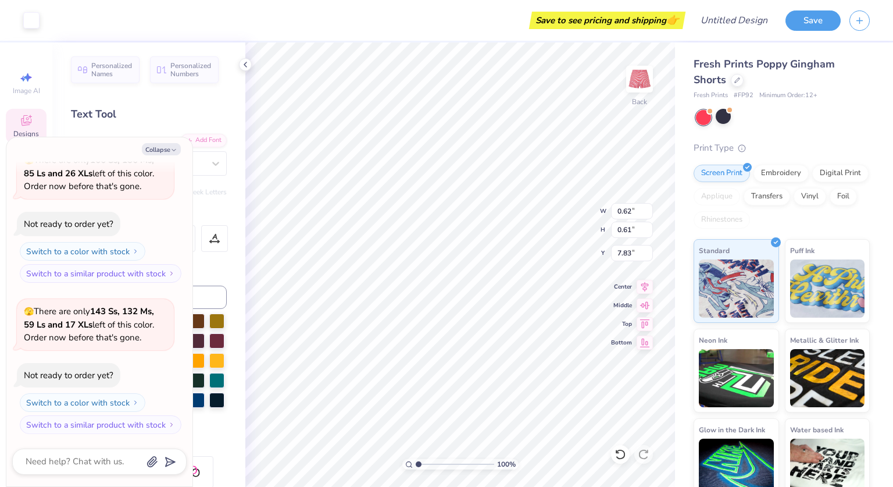
type input "7.85"
type textarea "x"
type input "0.60"
type input "0.61"
type input "7.93"
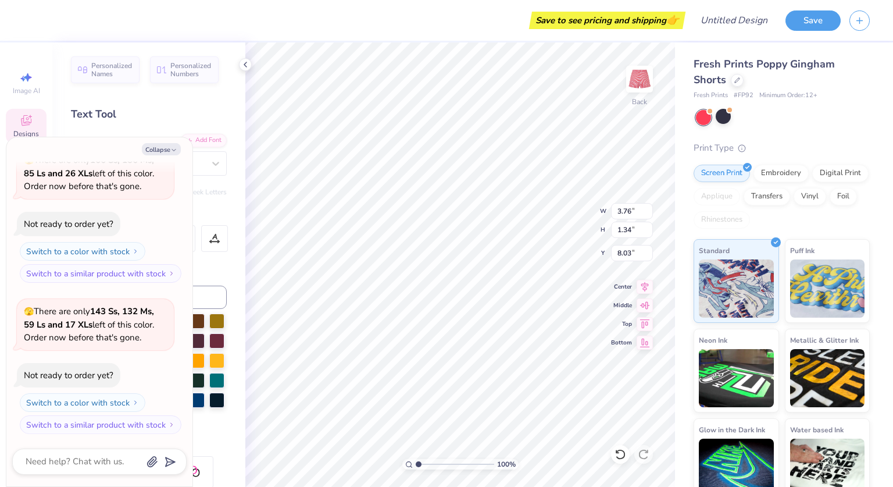
type textarea "x"
type input "0.60"
type input "0.61"
type textarea "x"
type input "0.62"
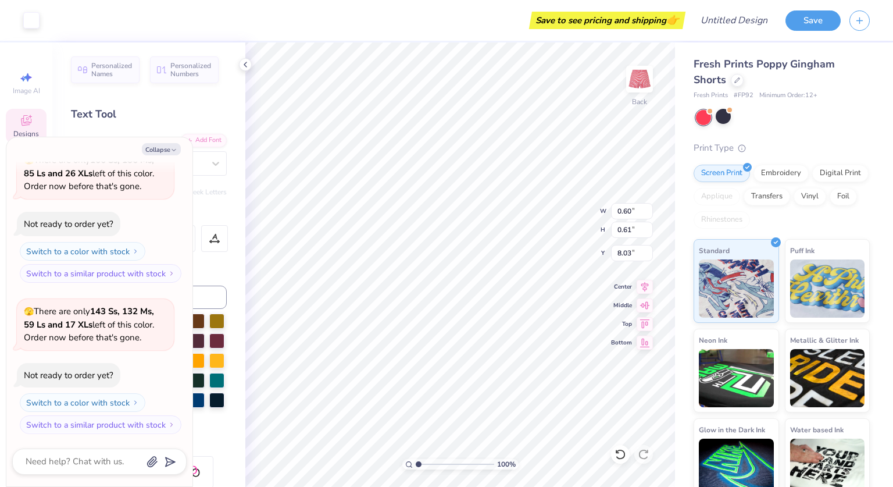
type input "0.60"
type input "8.06"
type textarea "x"
type input "0.61"
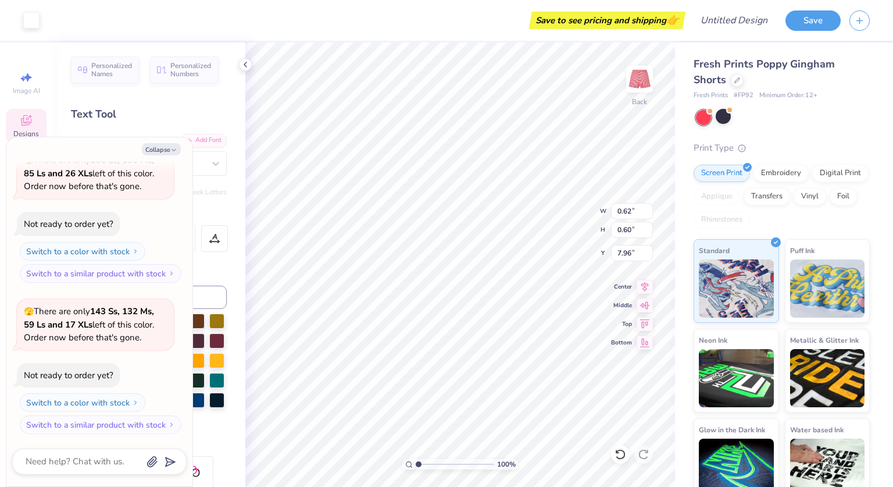
type input "7.93"
type textarea "x"
type input "0.67"
type input "0.68"
type input "7.77"
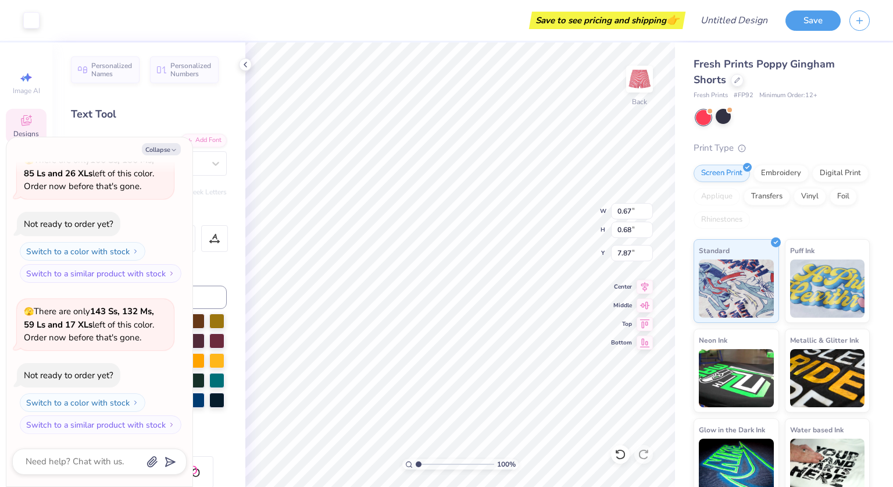
type textarea "x"
type input "7.59"
type textarea "x"
type input "0.68"
type input "7.58"
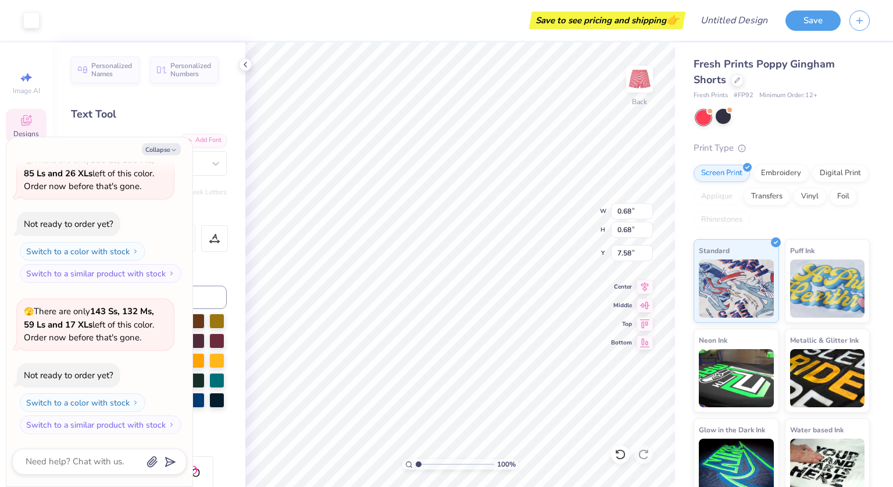
type textarea "x"
type input "0.59"
type input "7.67"
type textarea "x"
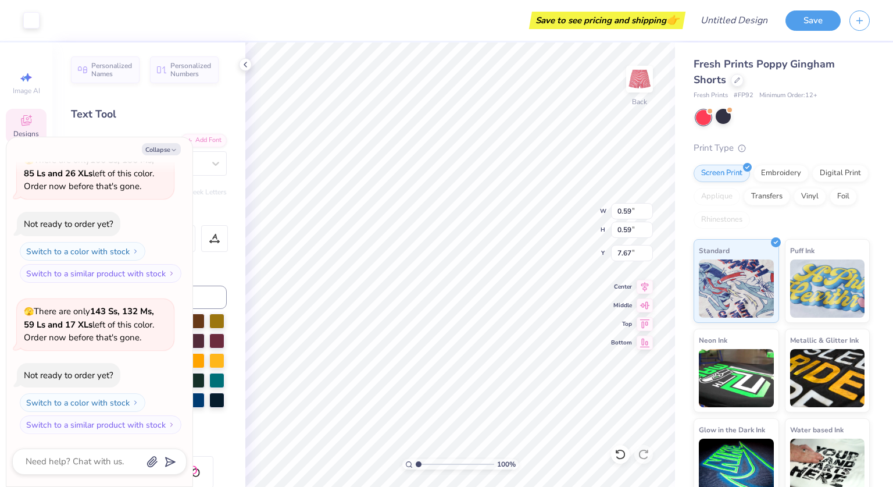
type input "7.93"
click at [169, 154] on button "Collapse" at bounding box center [161, 149] width 39 height 12
type textarea "x"
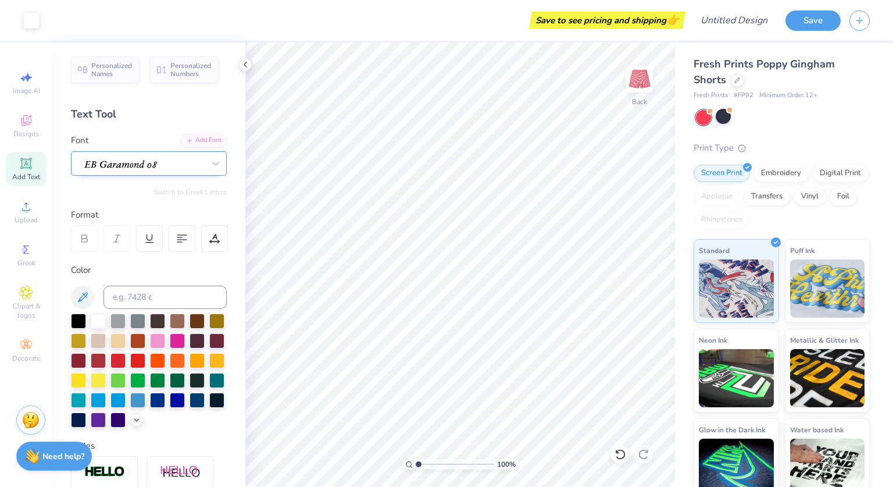
click at [173, 169] on div at bounding box center [144, 163] width 120 height 16
click at [169, 156] on div "PaperTigerScr-Regular" at bounding box center [144, 163] width 122 height 18
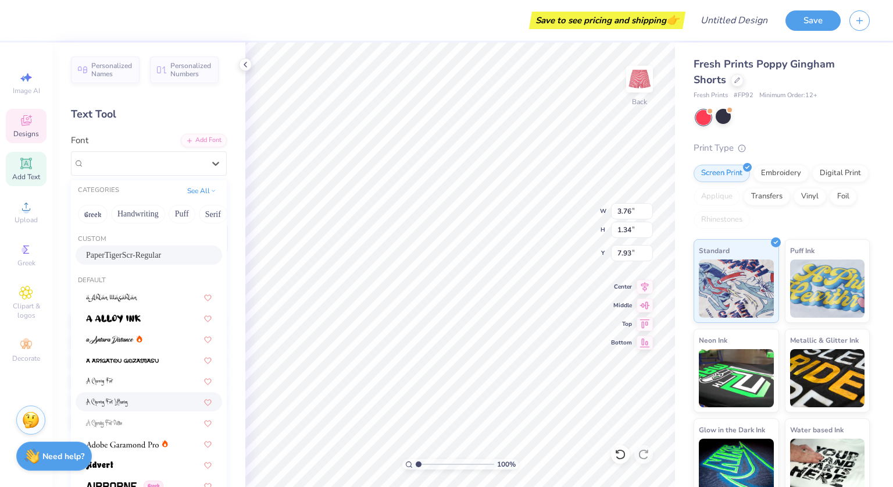
click at [130, 394] on div at bounding box center [149, 401] width 147 height 19
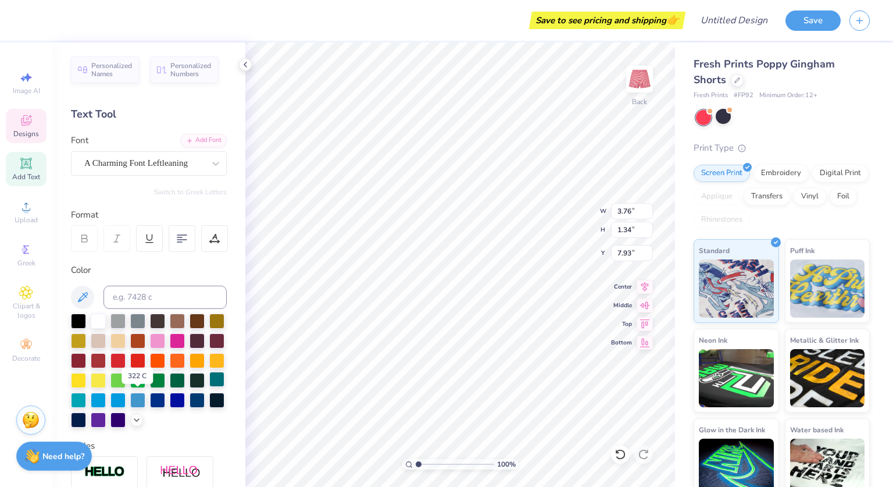
type input "2.29"
type input "1.91"
type input "7.63"
type input "3.76"
type input "1.34"
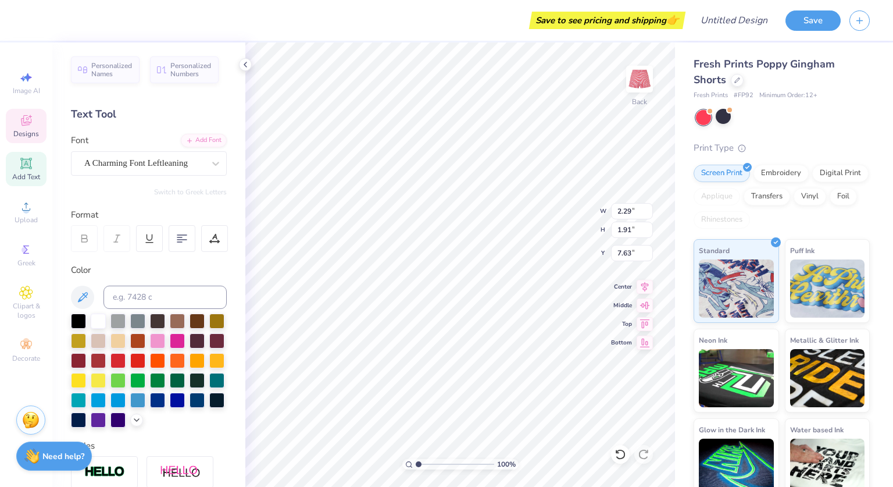
type input "7.93"
click at [190, 168] on div "PaperTigerScr-Regular" at bounding box center [144, 163] width 122 height 18
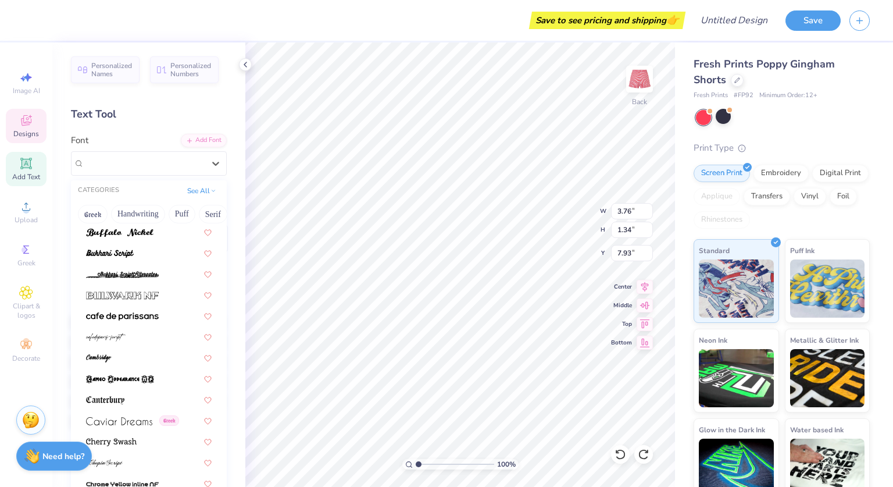
scroll to position [1135, 0]
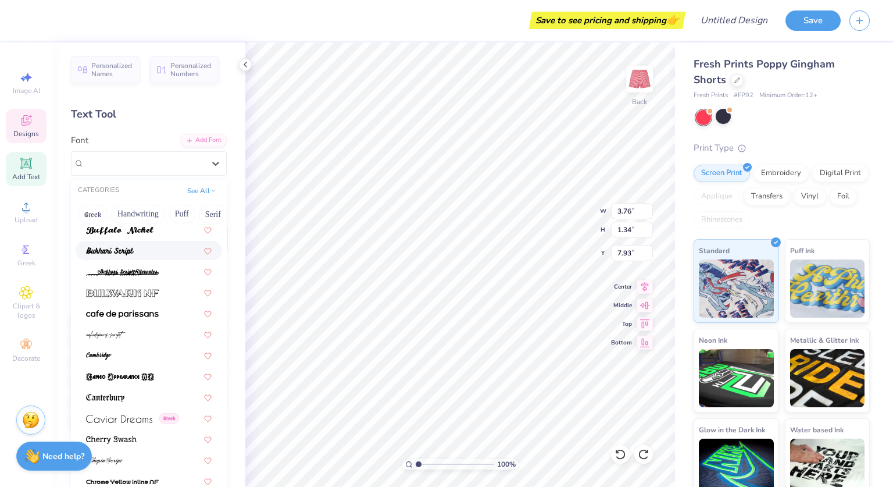
click at [136, 255] on div at bounding box center [149, 250] width 126 height 12
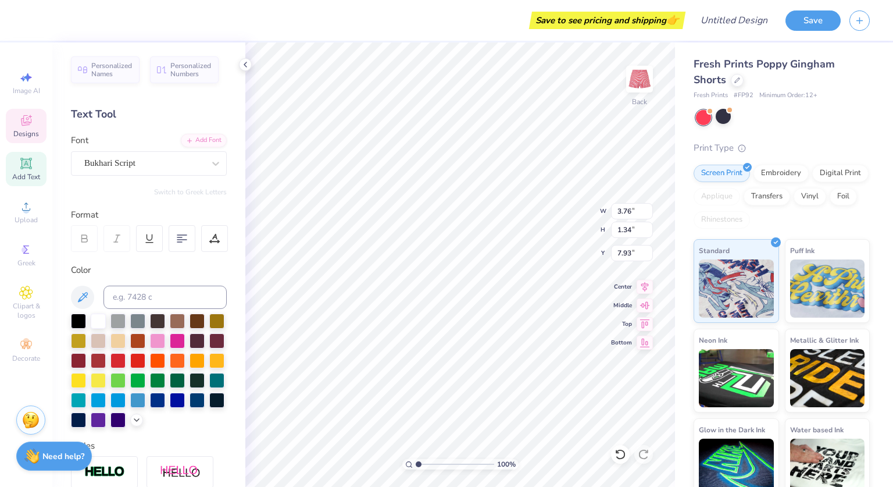
type input "5.02"
type input "1.76"
type input "7.51"
type input "3.76"
type input "1.34"
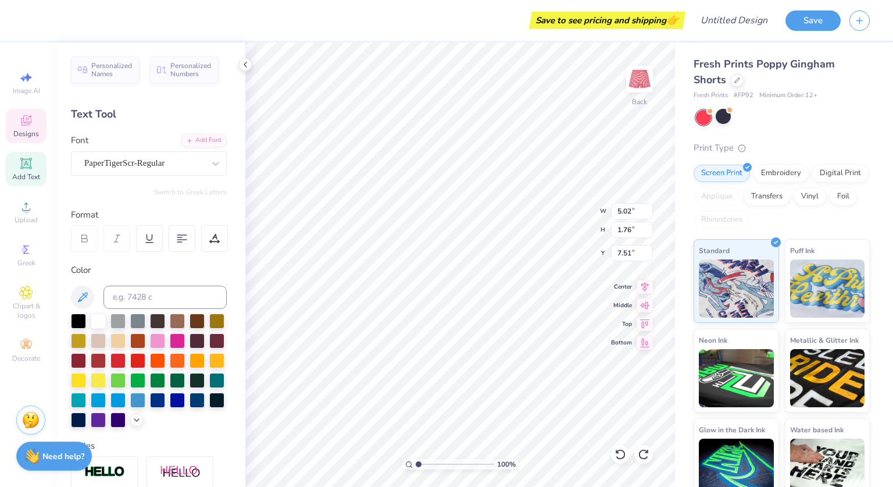
type input "7.93"
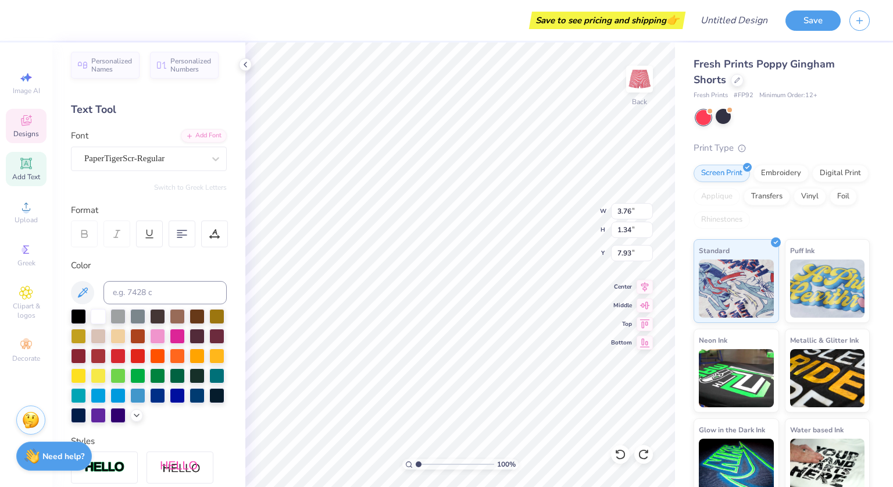
scroll to position [0, 0]
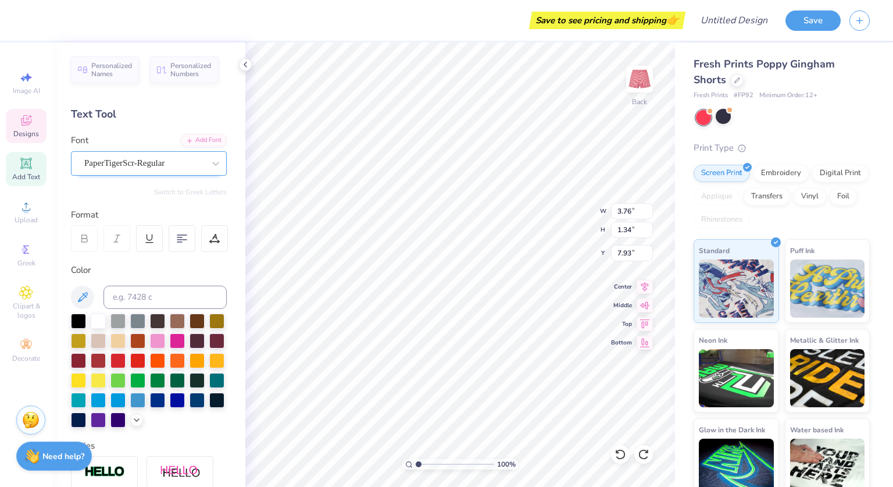
click at [117, 168] on div "PaperTigerScr-Regular" at bounding box center [144, 163] width 122 height 18
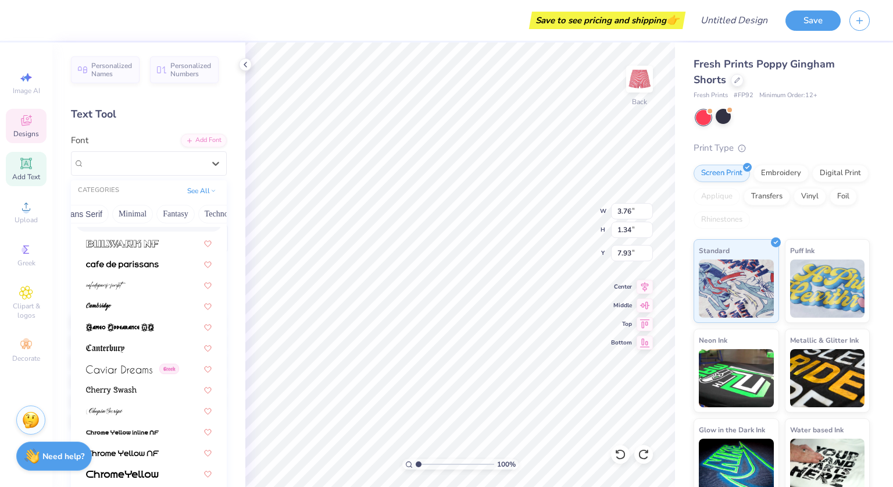
scroll to position [0, 347]
click at [193, 211] on button "Others" at bounding box center [203, 214] width 34 height 19
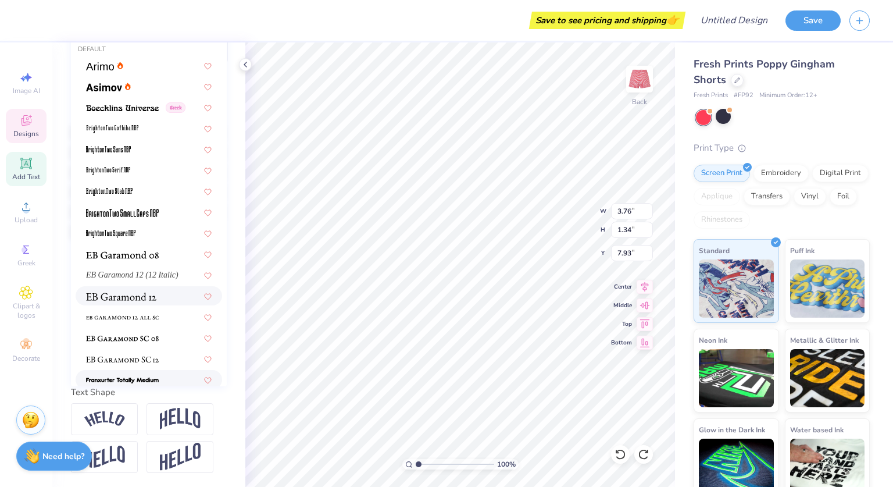
scroll to position [0, 0]
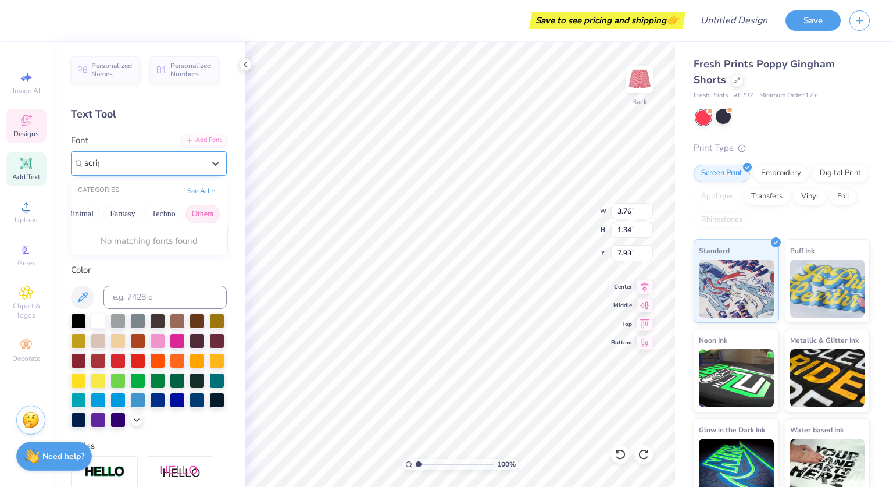
type input "script"
click at [194, 170] on div at bounding box center [144, 163] width 120 height 16
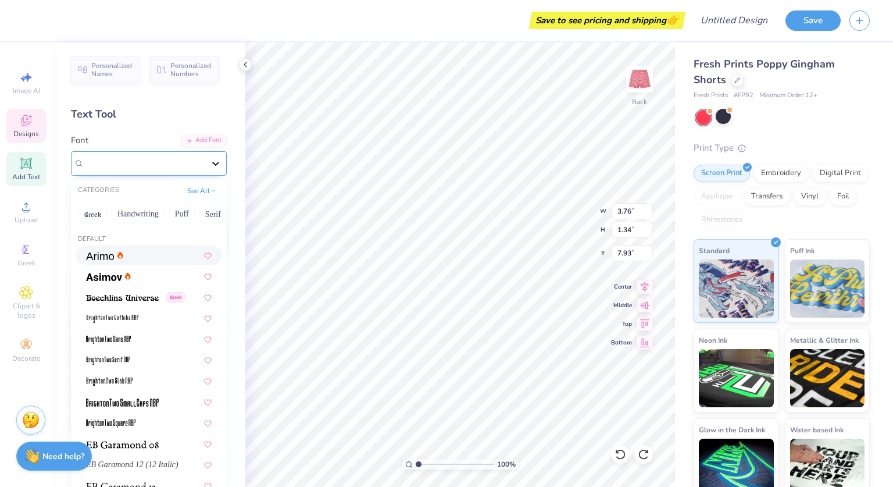
click at [205, 156] on div at bounding box center [215, 163] width 21 height 21
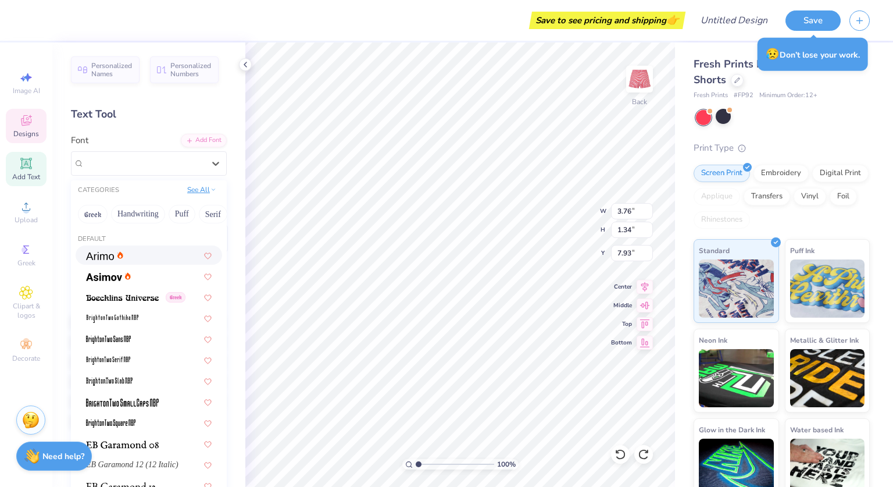
click at [184, 193] on button "See All" at bounding box center [202, 190] width 36 height 12
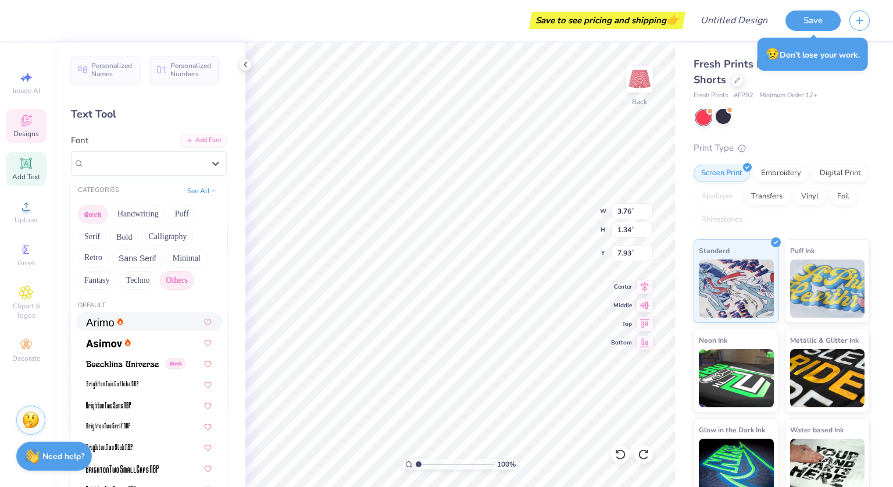
click at [96, 220] on button "Greek" at bounding box center [93, 214] width 30 height 19
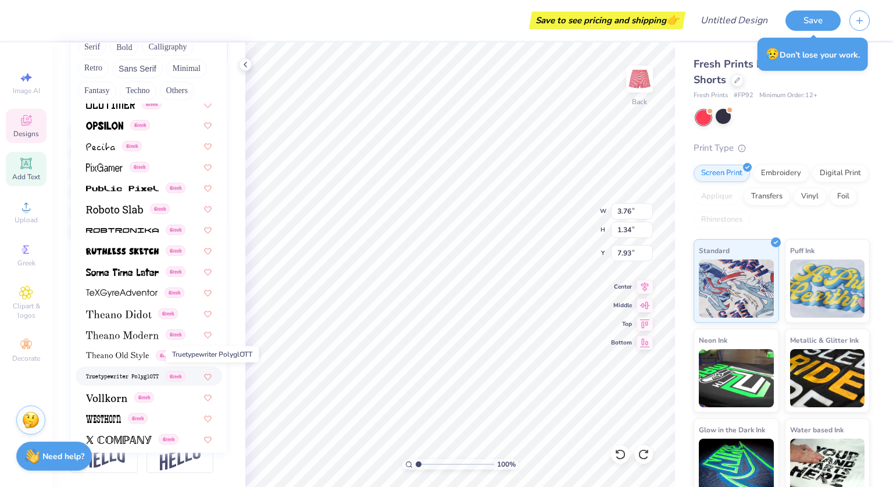
scroll to position [655, 0]
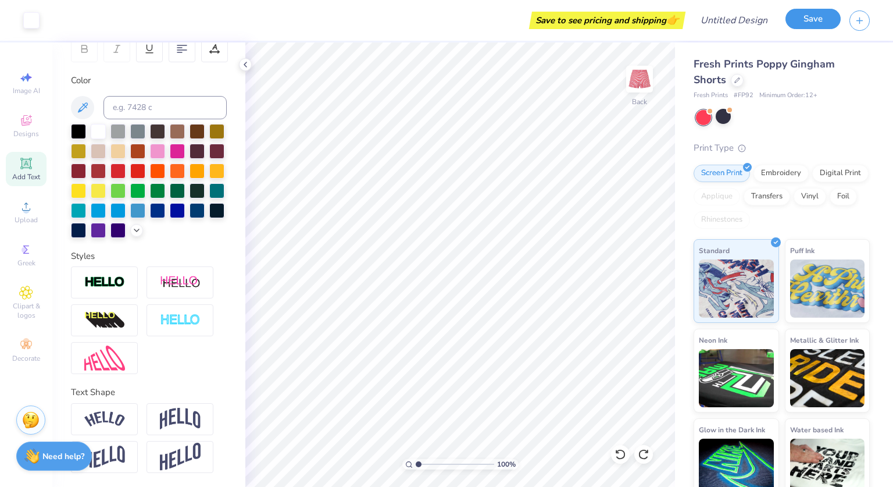
click at [833, 22] on button "Save" at bounding box center [813, 19] width 55 height 20
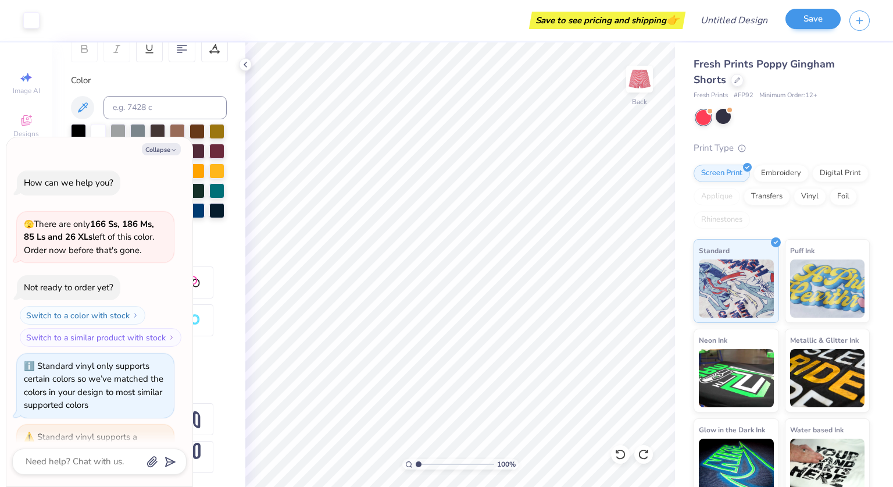
scroll to position [1109, 0]
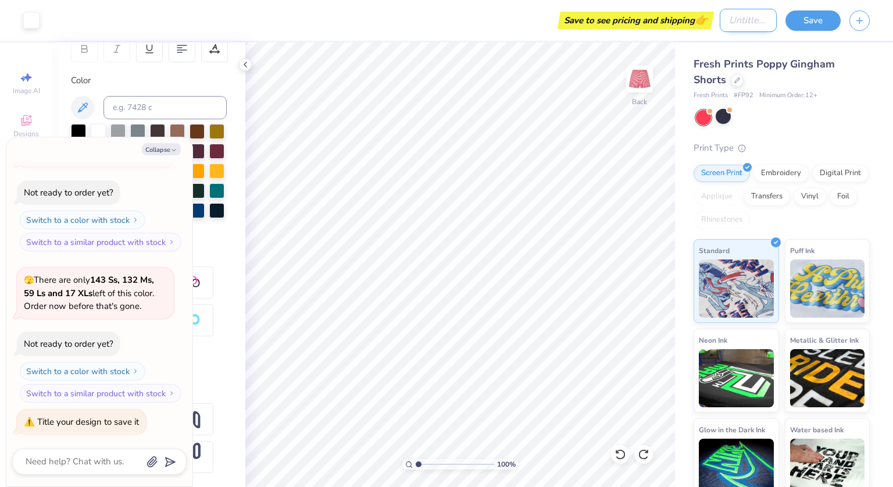
type textarea "x"
click at [746, 16] on input "Design Title" at bounding box center [748, 20] width 57 height 23
type input "C"
type textarea "x"
type input "CH"
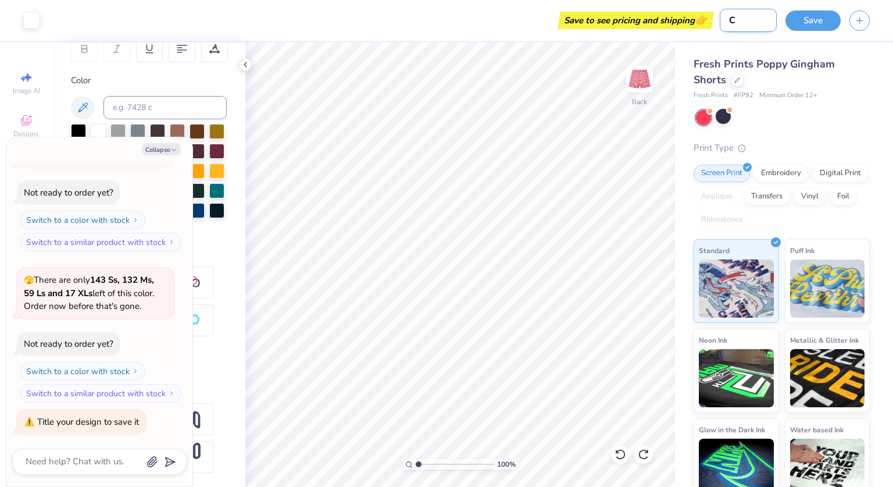
type textarea "x"
type input "CHI"
type textarea "x"
type input "CHI"
type textarea "x"
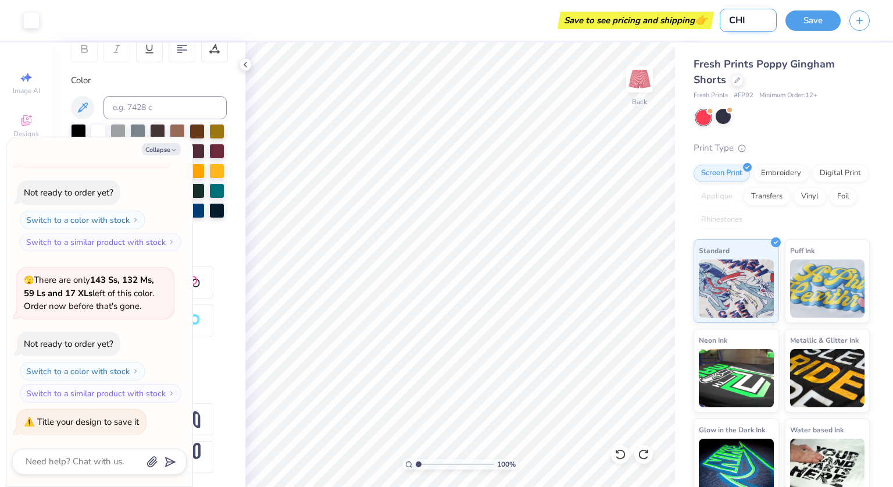
type input "CHI O"
type textarea "x"
type input "CHI O"
type textarea "x"
type input "CHI O S"
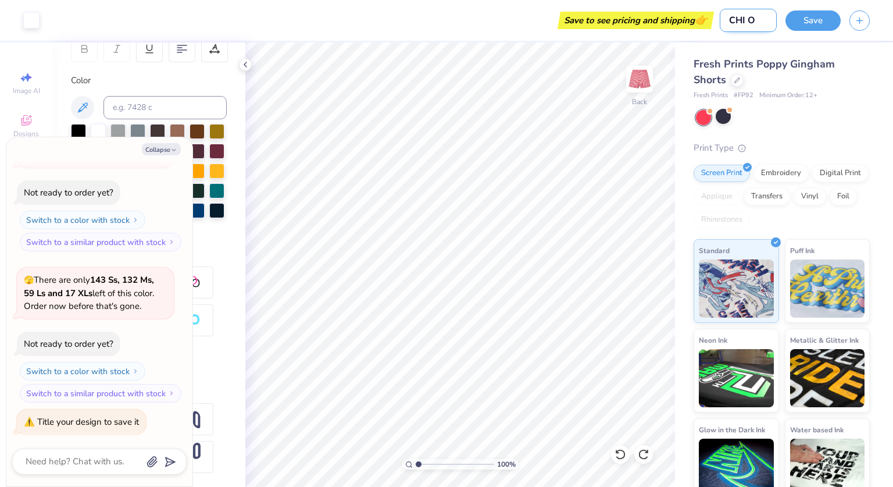
type textarea "x"
type input "CHI O Sh"
type textarea "x"
type input "CHI O Sho"
type textarea "x"
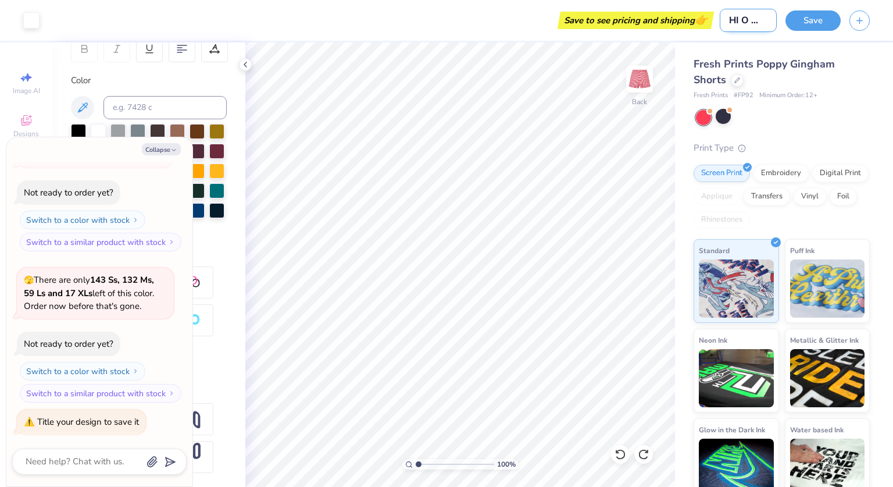
type input "CHI O Shor"
type textarea "x"
type input "CHI O Short"
type textarea "x"
type input "CHI O Shorts"
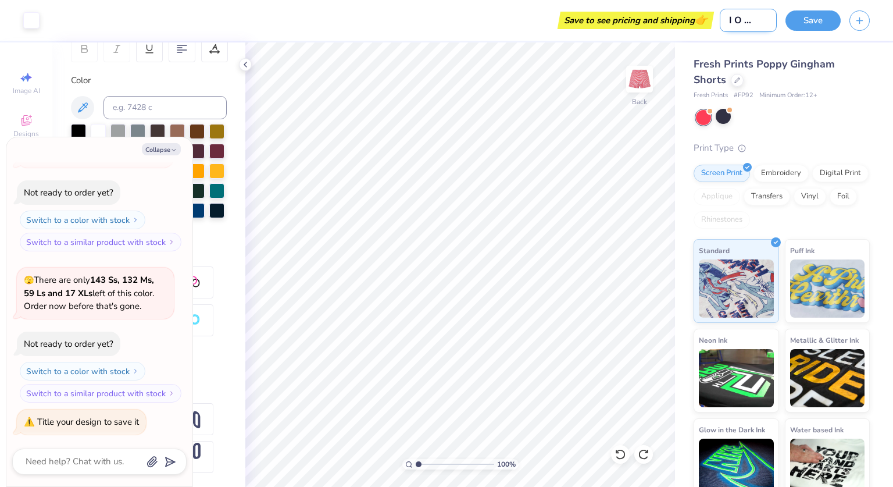
type textarea "x"
type input "CHI O Shorts"
type textarea "x"
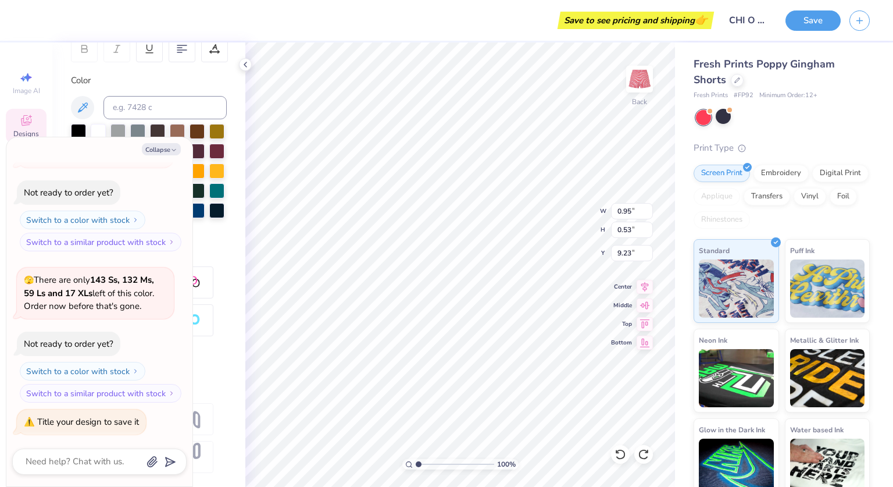
type input "1.29"
type input "0.71"
type input "9.28"
type textarea "x"
type input "1.22"
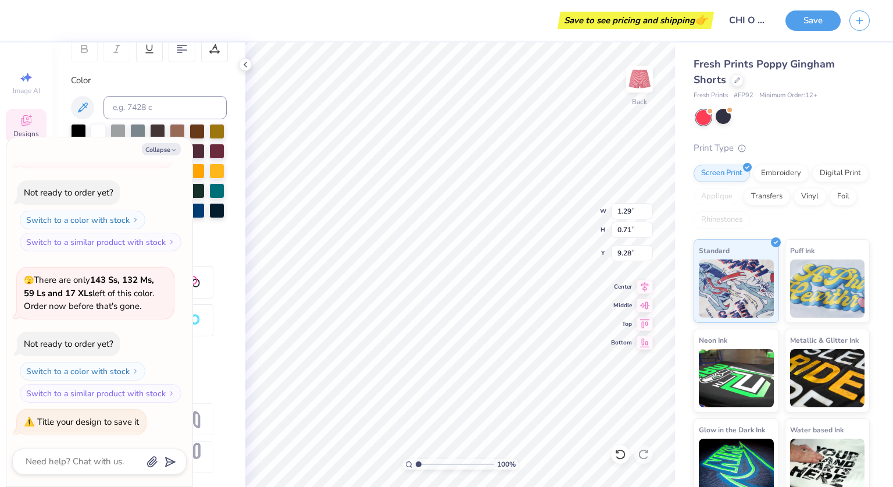
type input "0.68"
type input "9.31"
type textarea "x"
type input "3.76"
type input "1.34"
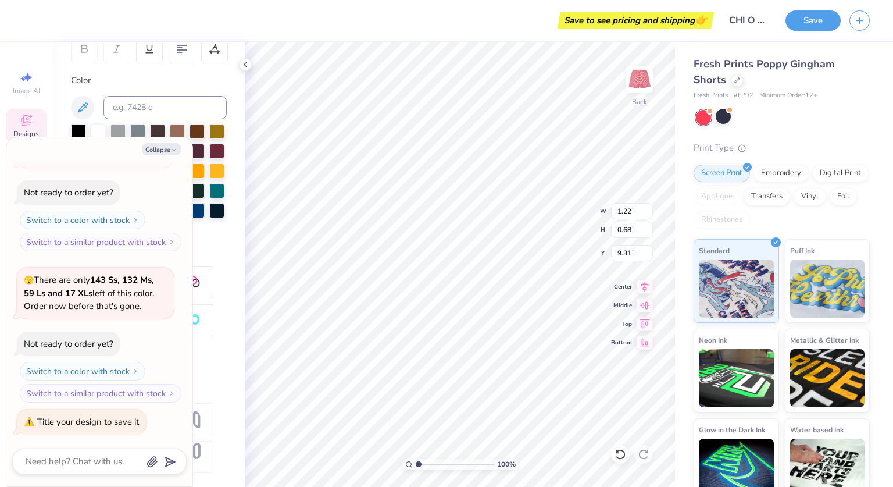
type input "7.93"
type textarea "x"
type input "3.77"
type input "1.56"
type input "7.80"
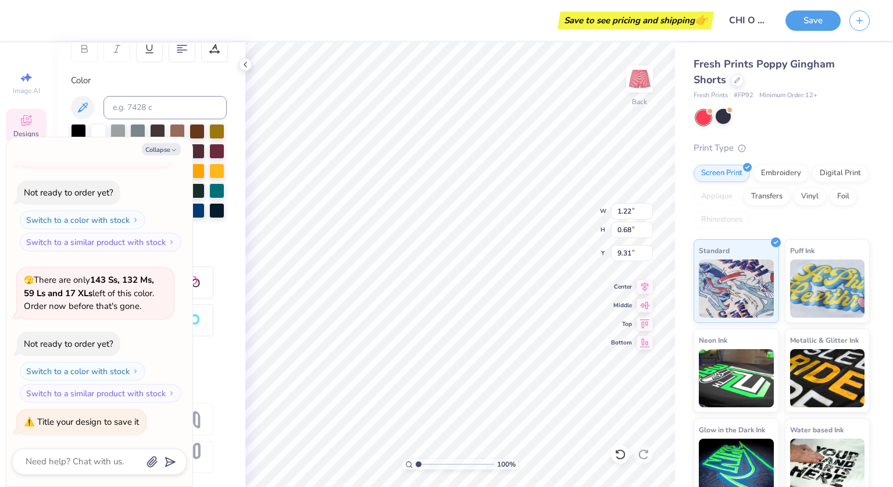
scroll to position [9, 2]
type textarea "x"
type input "1.04"
type input "0.58"
type input "9.61"
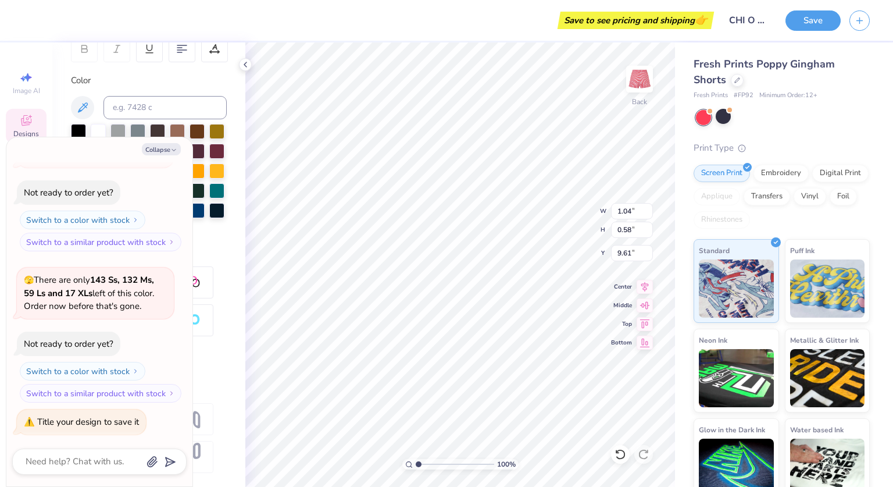
type textarea "x"
type input "9.36"
type textarea "x"
type textarea "1895e"
type textarea "x"
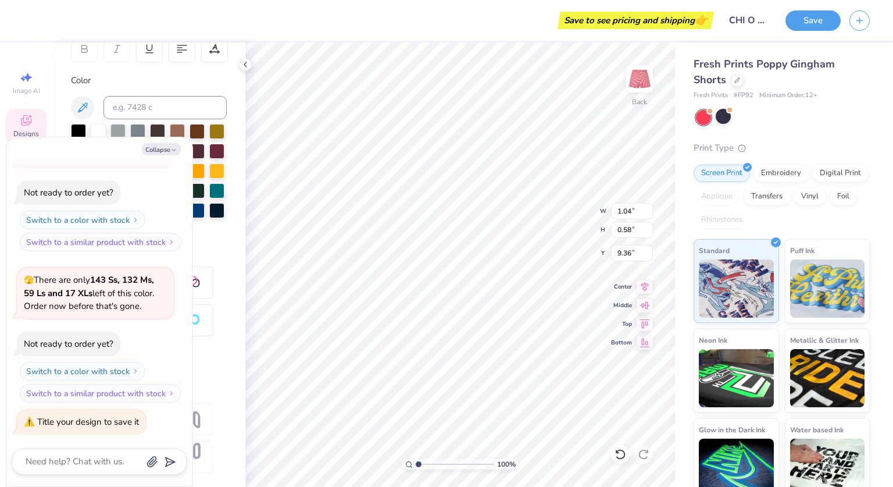
type textarea "1895e\"
type textarea "x"
type textarea "1895e"
type textarea "x"
type textarea "1895"
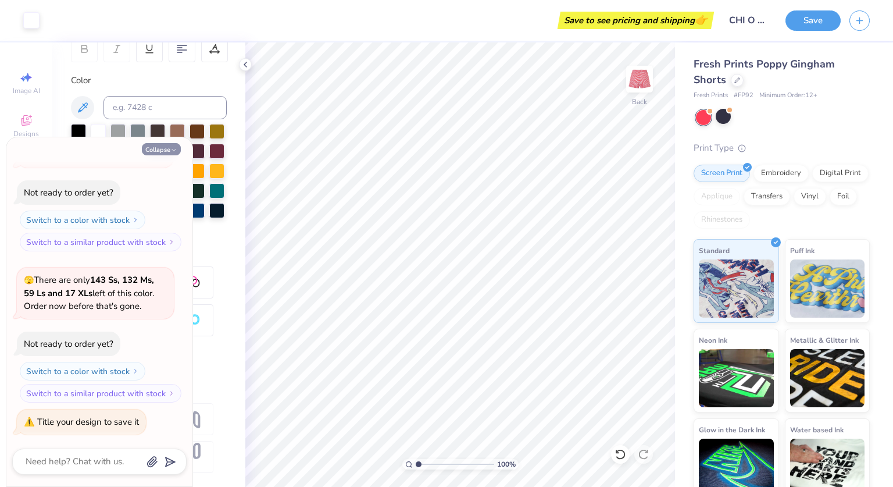
click at [161, 154] on button "Collapse" at bounding box center [161, 149] width 39 height 12
type textarea "x"
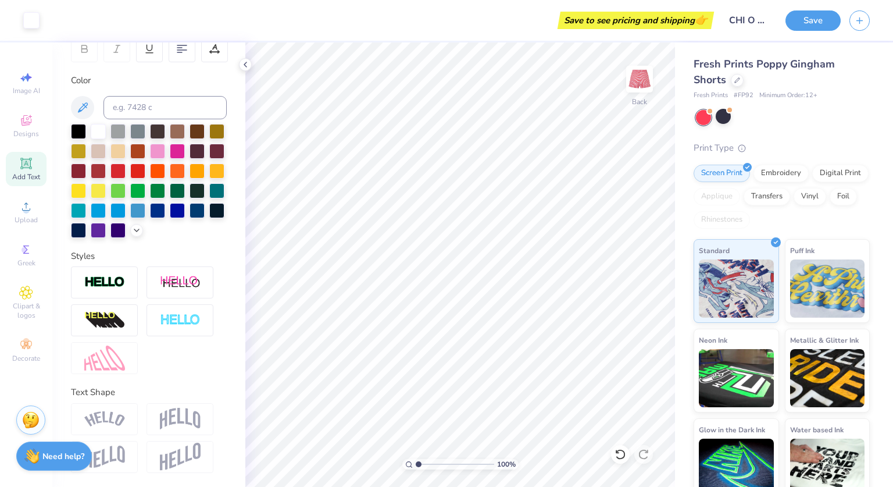
click at [28, 167] on icon at bounding box center [25, 163] width 11 height 11
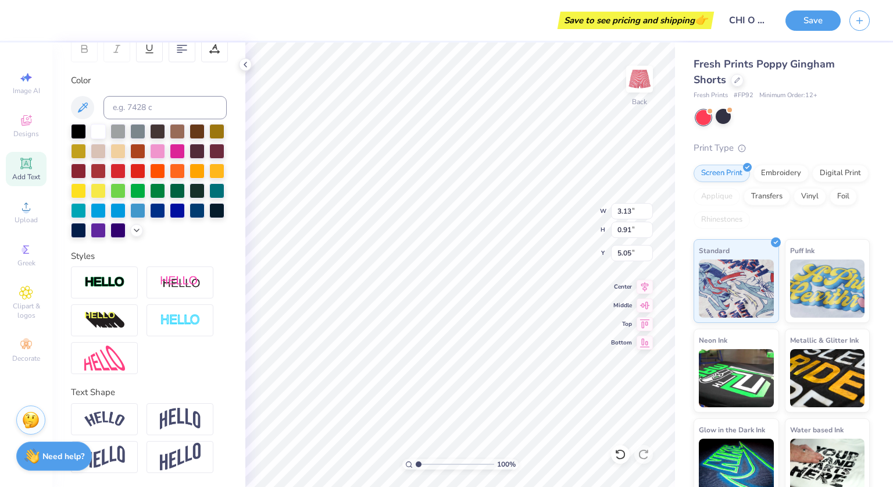
type textarea "T"
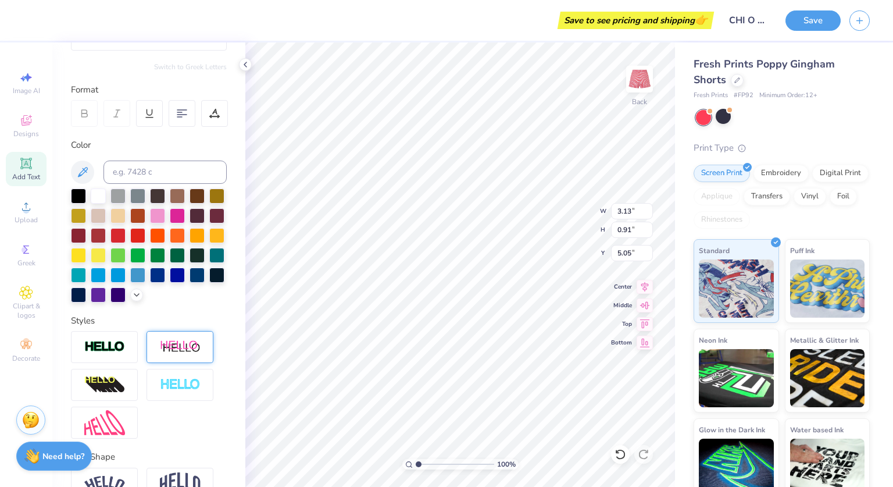
scroll to position [0, 0]
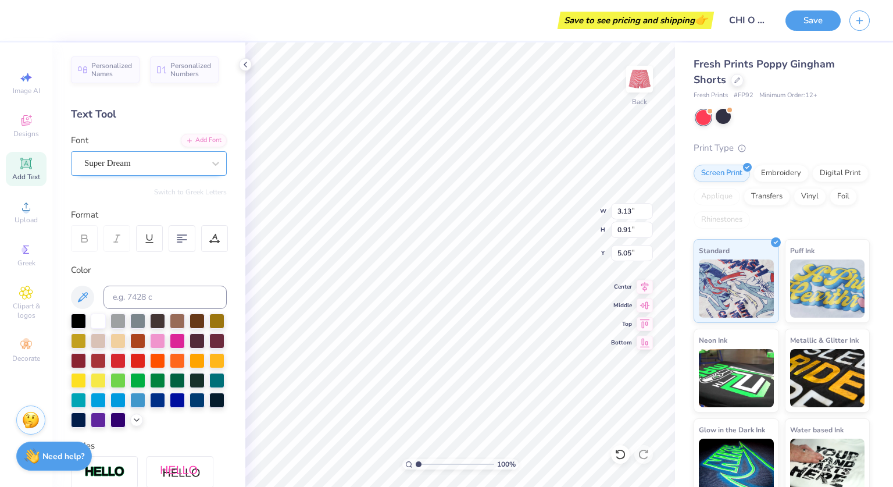
type textarea "est."
click at [181, 158] on div "Super Dream" at bounding box center [144, 163] width 122 height 18
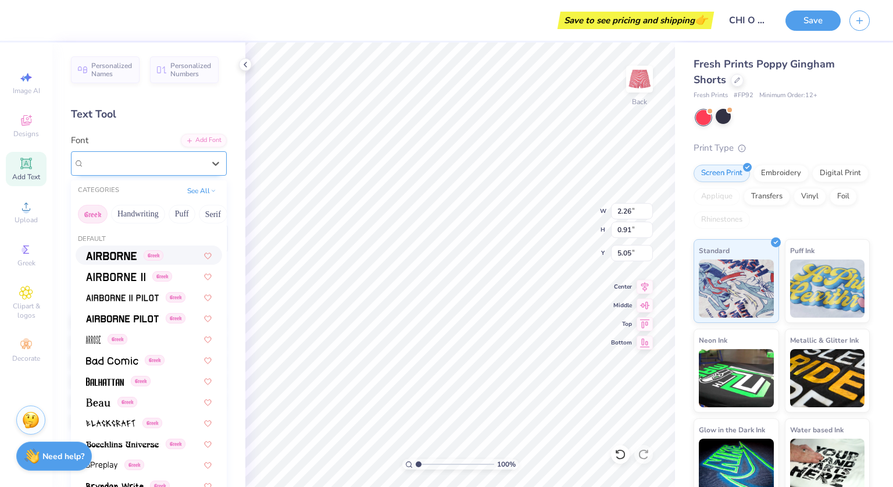
click at [154, 168] on div "Super Dream" at bounding box center [144, 163] width 122 height 18
click at [92, 211] on button "Greek" at bounding box center [93, 214] width 30 height 19
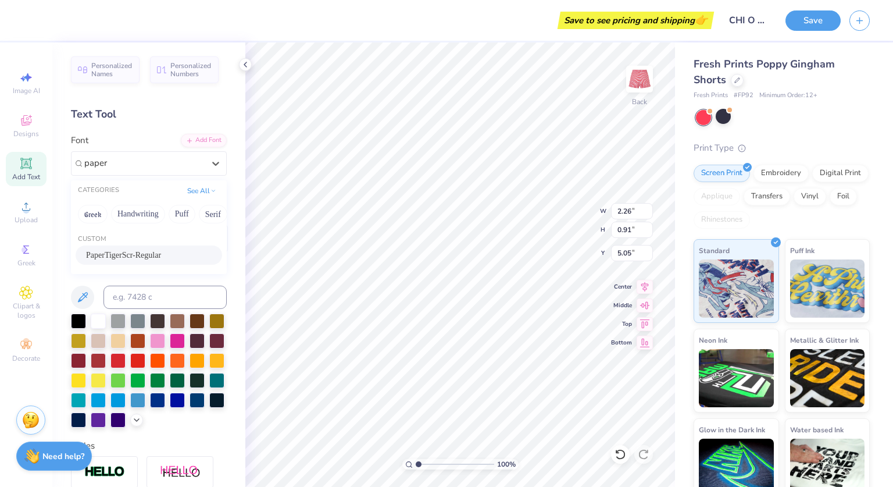
click at [152, 256] on div "PaperTigerScr-Regular" at bounding box center [149, 255] width 126 height 12
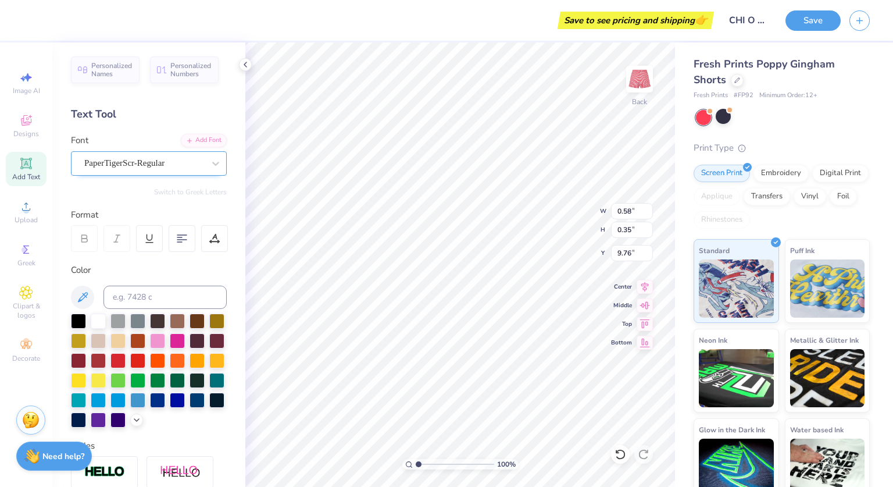
click at [163, 158] on div "PaperTigerScr-Regular" at bounding box center [144, 163] width 122 height 18
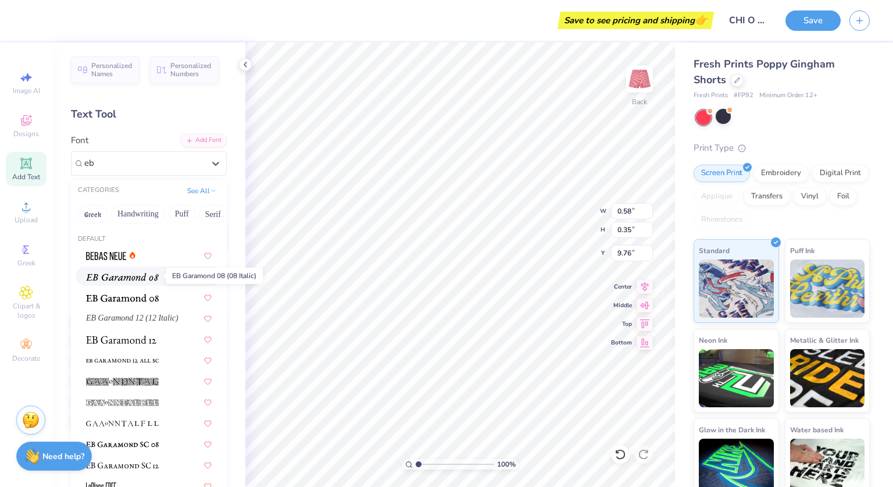
click at [151, 277] on img at bounding box center [122, 277] width 73 height 8
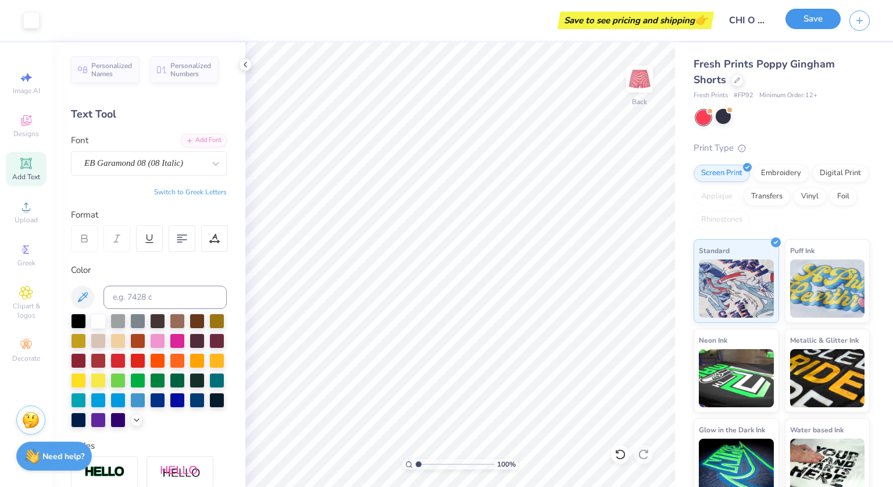
click at [811, 23] on button "Save" at bounding box center [813, 19] width 55 height 20
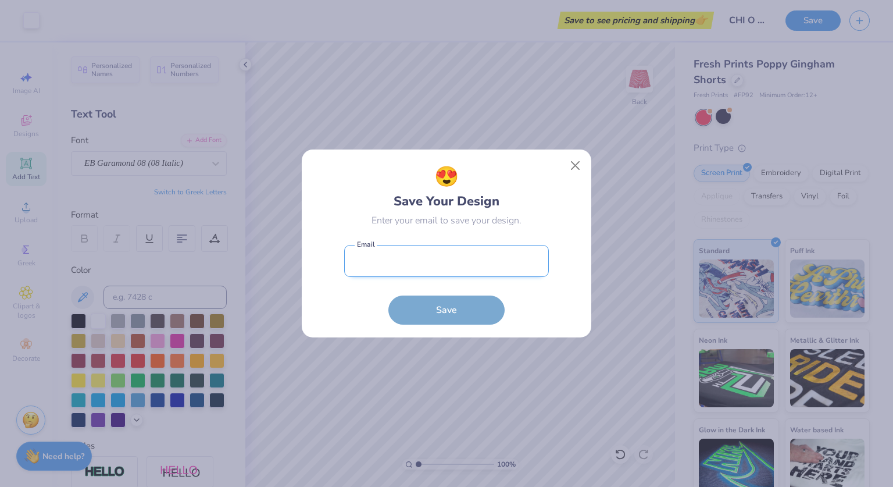
click at [413, 265] on input "email" at bounding box center [446, 261] width 205 height 32
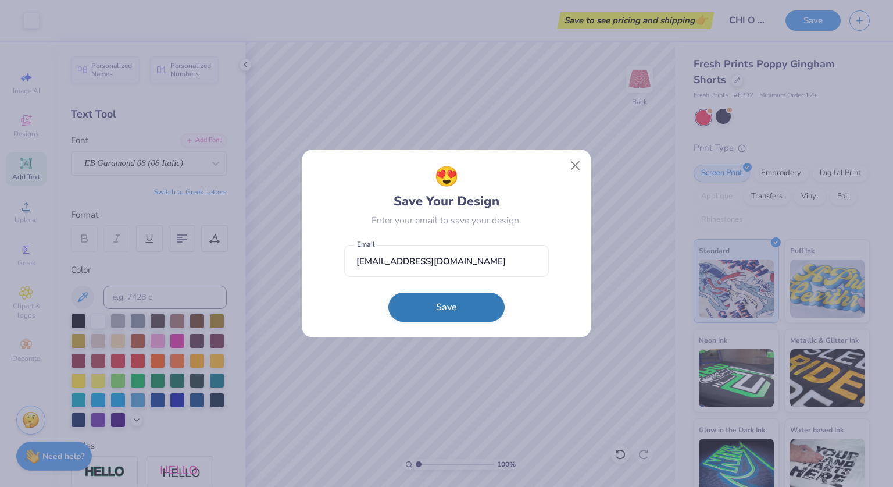
click at [434, 307] on button "Save" at bounding box center [447, 307] width 116 height 29
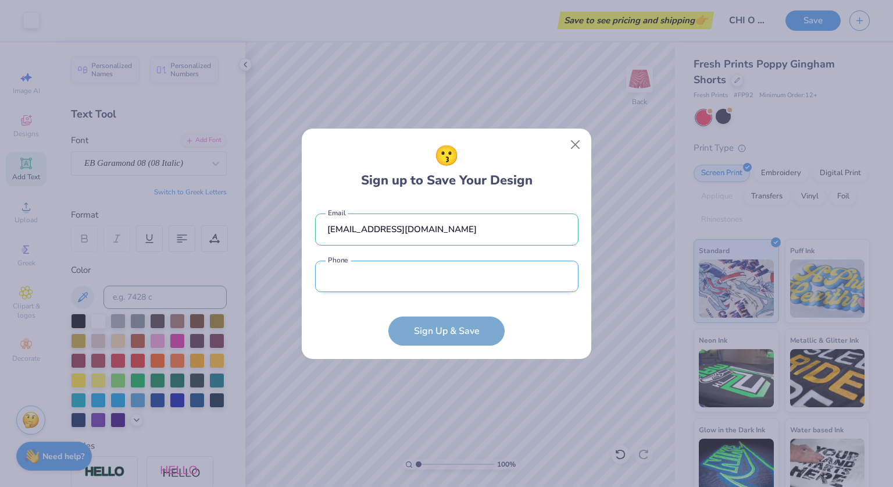
click at [423, 291] on input "tel" at bounding box center [446, 277] width 263 height 32
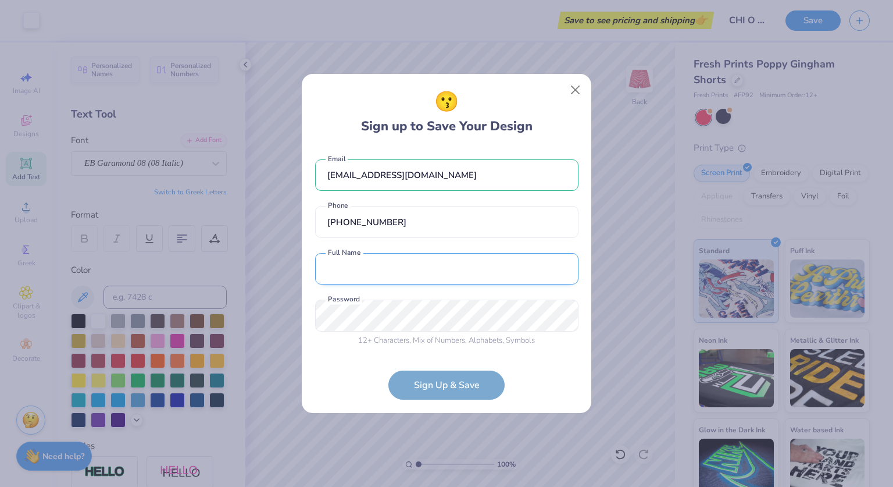
click at [398, 275] on input "text" at bounding box center [446, 269] width 263 height 32
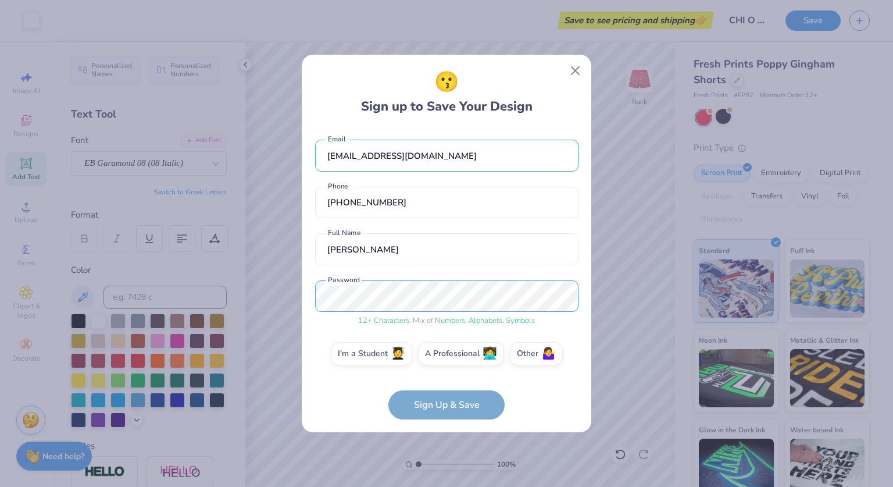
scroll to position [5, 0]
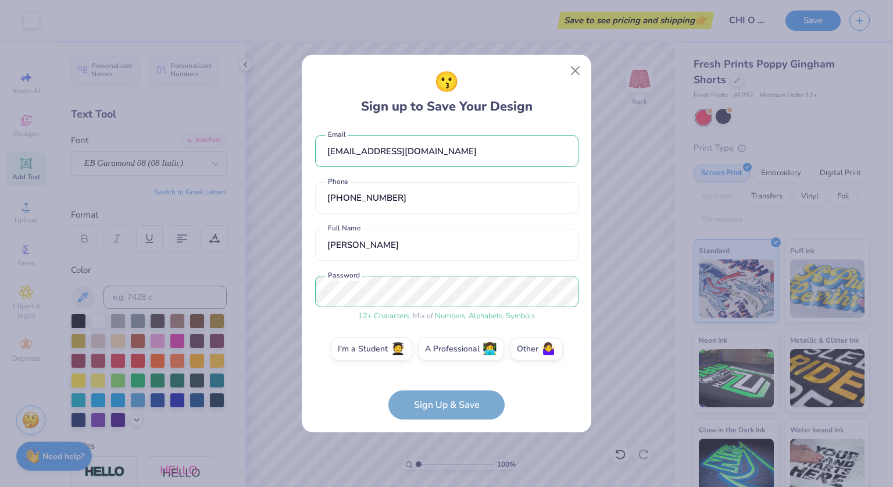
click at [366, 363] on div "I'm a Student 🧑‍🎓 A Professional 👩‍💻 Other 🤷‍♀️" at bounding box center [446, 351] width 263 height 29
click at [368, 352] on label "I'm a Student 🧑‍🎓" at bounding box center [371, 347] width 81 height 23
click at [443, 352] on input "I'm a Student 🧑‍🎓" at bounding box center [447, 356] width 8 height 8
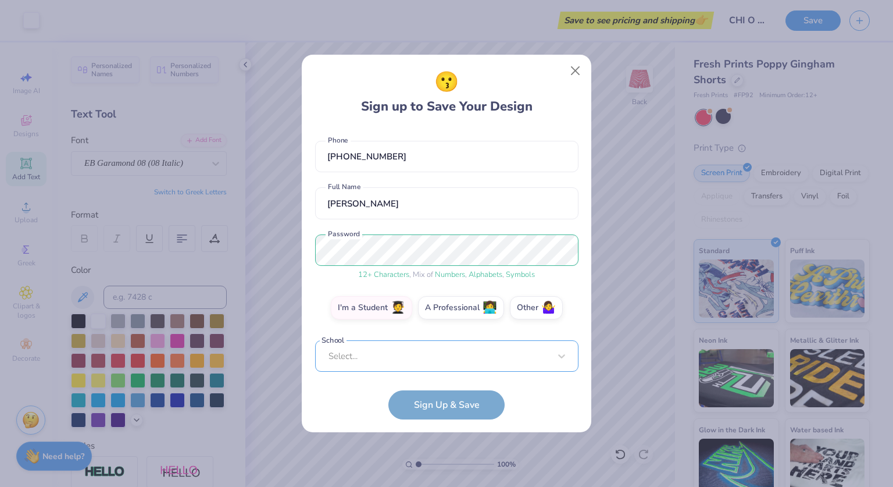
click at [406, 365] on div "ncurmi@udel.edu Email (516) 272-2476 Phone Natalia Curmi Full Name 12 + Charact…" at bounding box center [446, 250] width 263 height 244
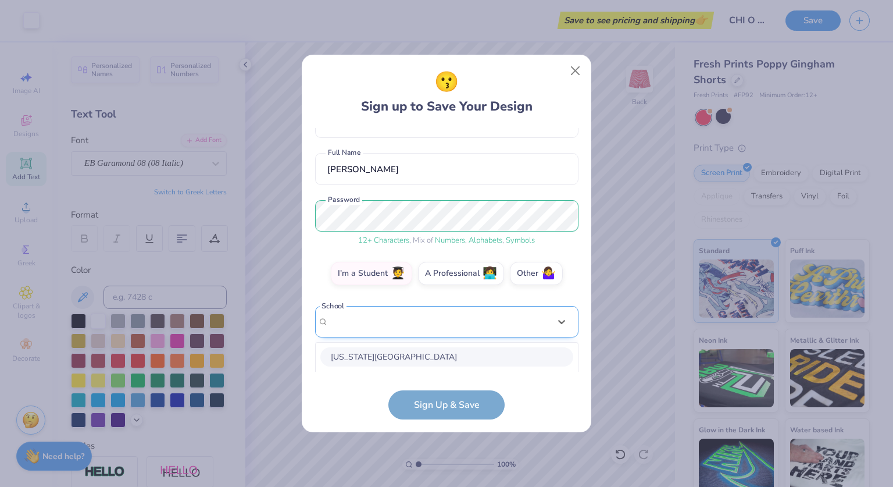
scroll to position [52, 0]
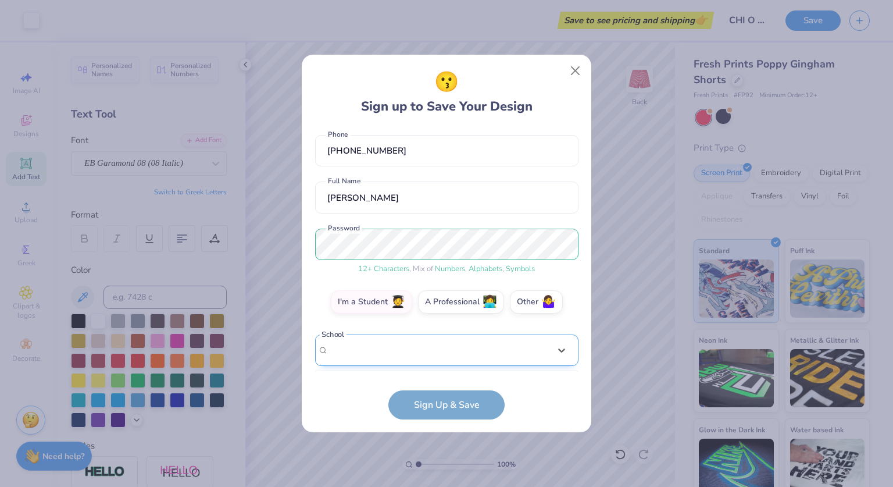
click at [503, 334] on div at bounding box center [446, 350] width 263 height 32
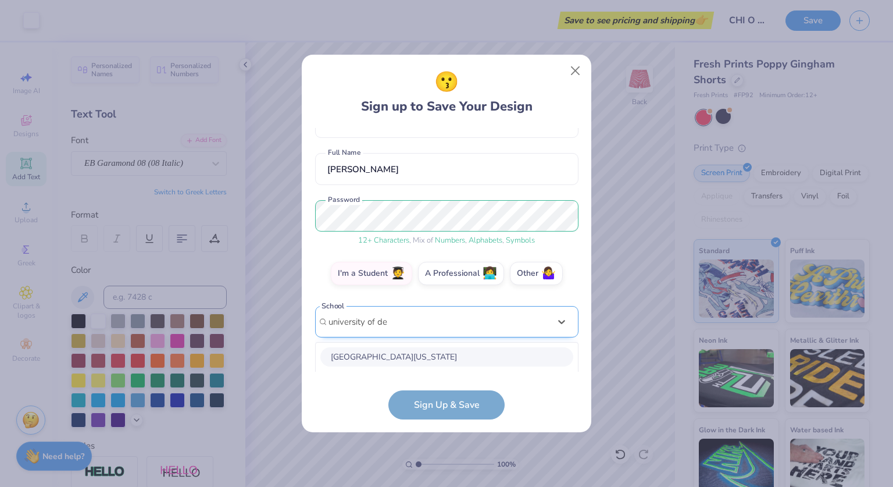
scroll to position [226, 0]
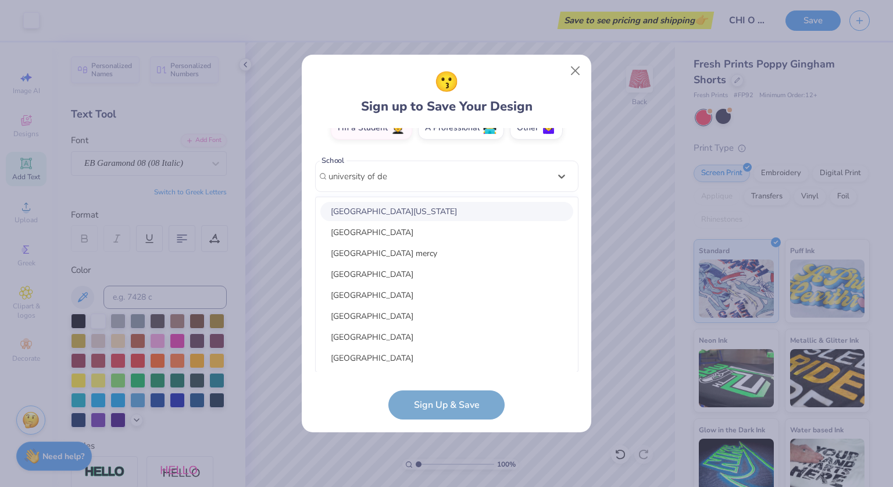
click at [454, 213] on div "University of Delaware" at bounding box center [446, 211] width 253 height 19
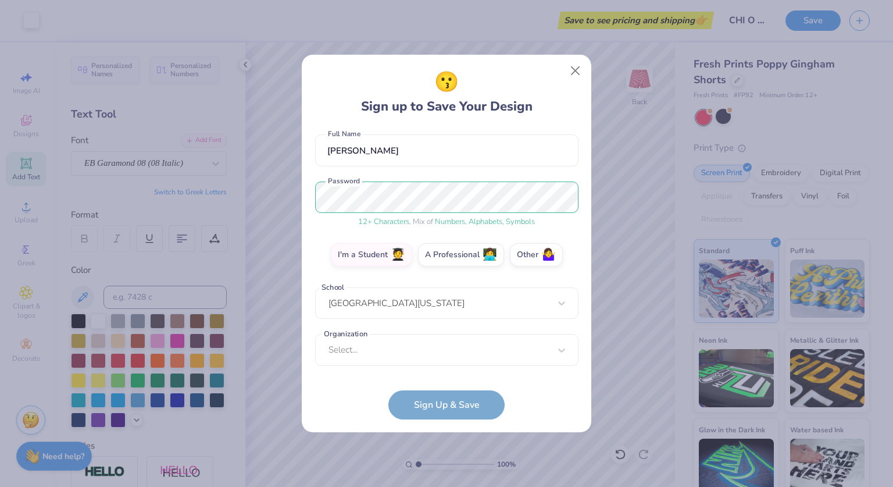
scroll to position [99, 0]
click at [461, 355] on div "Select..." at bounding box center [446, 350] width 263 height 32
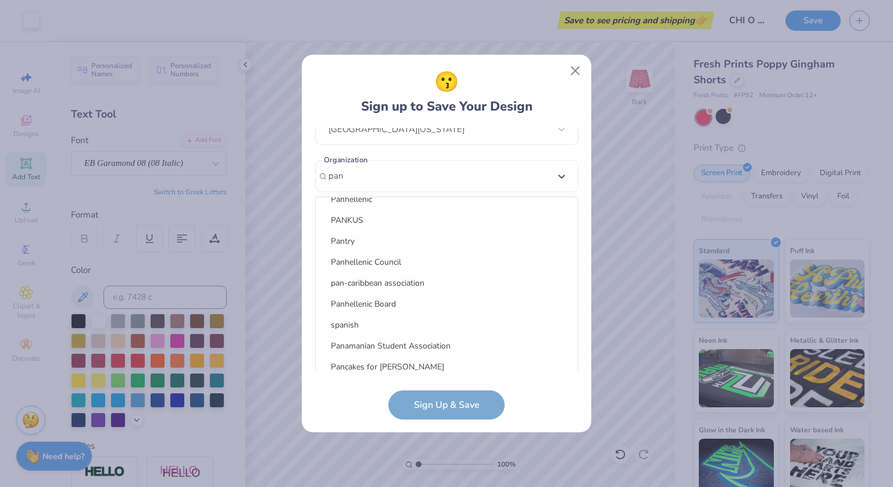
scroll to position [0, 0]
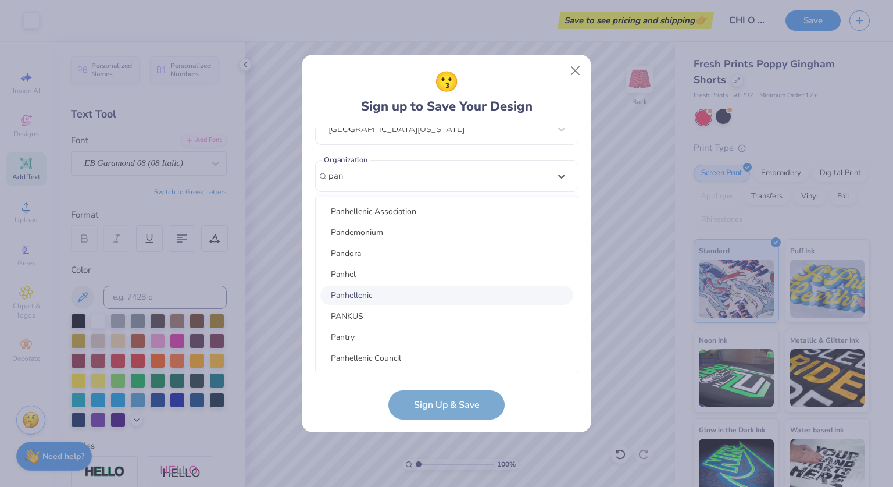
click at [405, 300] on div "Panhellenic" at bounding box center [446, 295] width 253 height 19
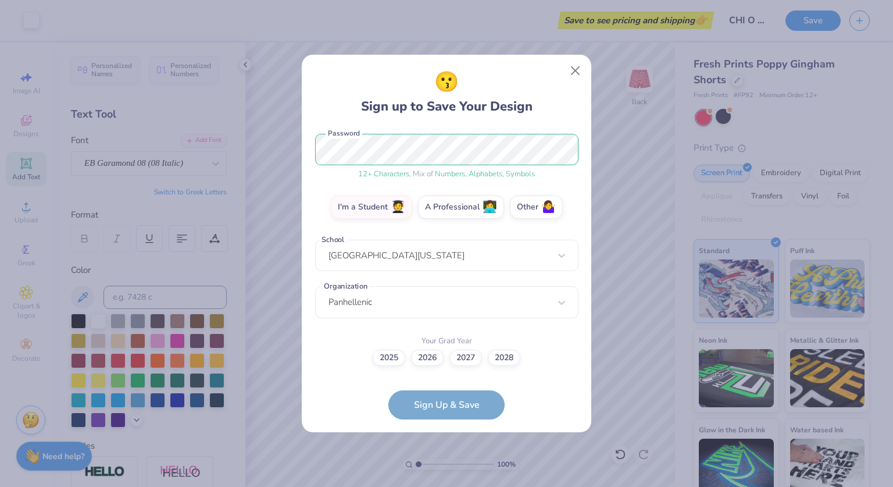
scroll to position [147, 0]
click at [468, 354] on label "2027" at bounding box center [466, 356] width 33 height 16
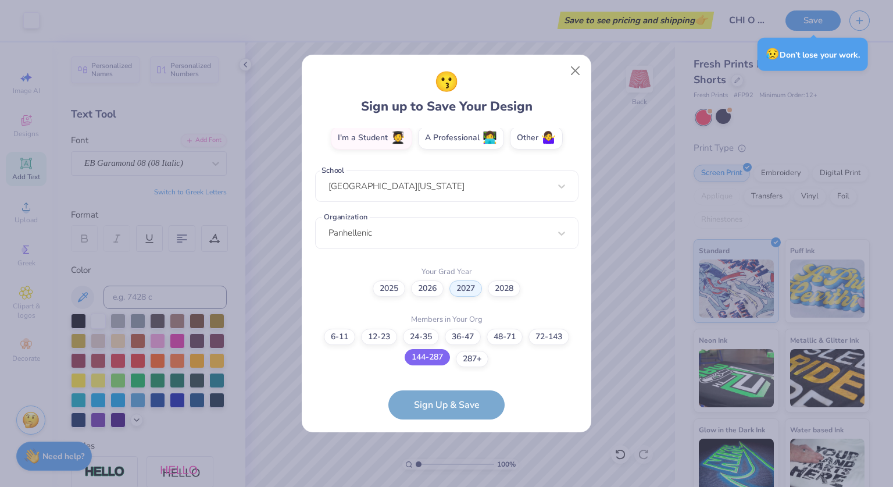
click at [430, 357] on label "144-287" at bounding box center [427, 357] width 45 height 16
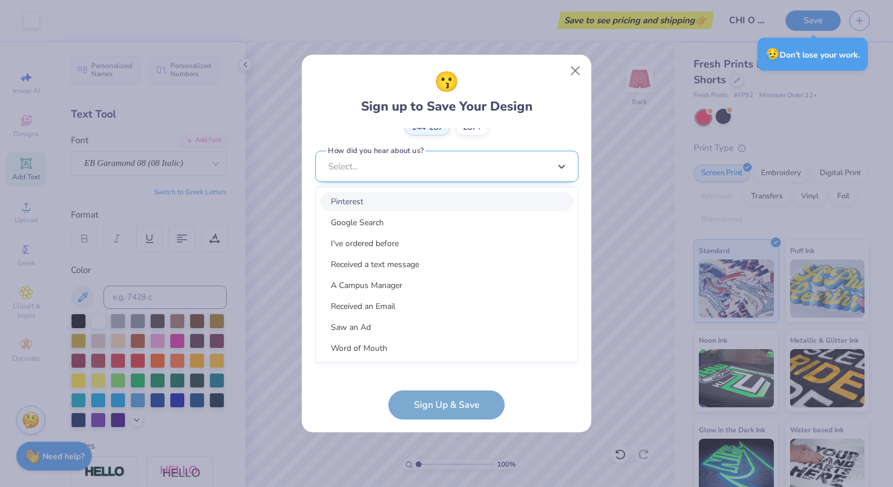
click at [508, 361] on div "option Pinterest focused, 1 of 15. 15 results available. Use Up and Down to cho…" at bounding box center [446, 257] width 263 height 212
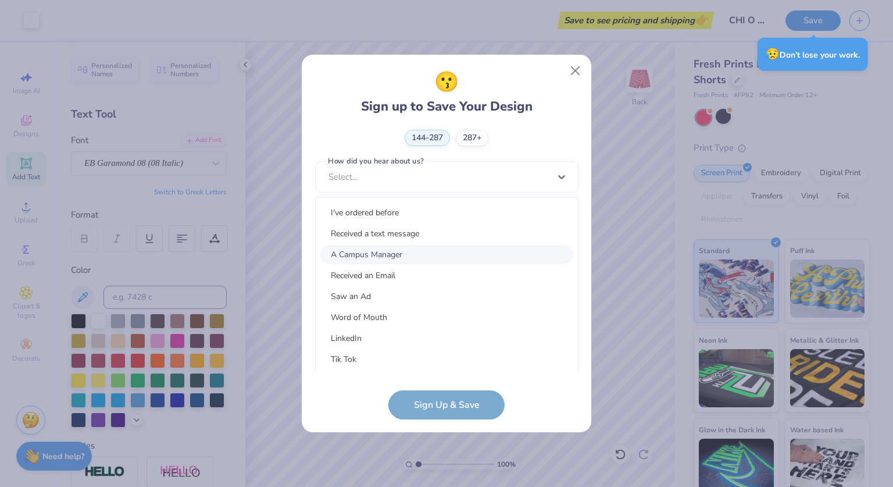
click at [472, 259] on div "A Campus Manager" at bounding box center [446, 254] width 253 height 19
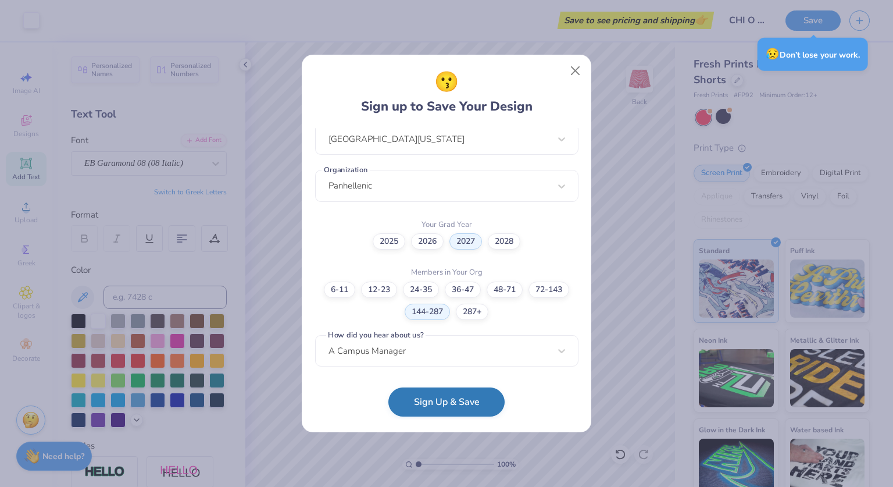
click at [473, 404] on button "Sign Up & Save" at bounding box center [447, 401] width 116 height 29
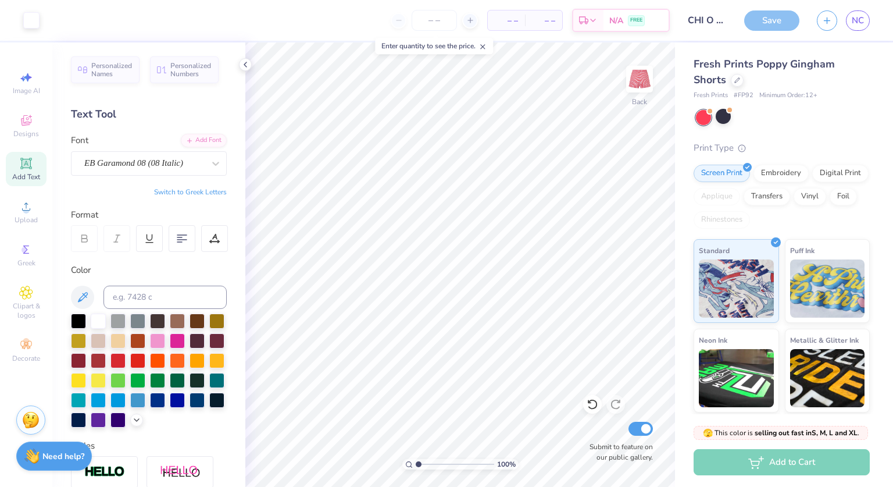
click at [759, 37] on div "Save NC" at bounding box center [818, 20] width 149 height 41
click at [775, 16] on div "Save" at bounding box center [771, 20] width 55 height 20
click at [822, 17] on button "button" at bounding box center [827, 19] width 20 height 20
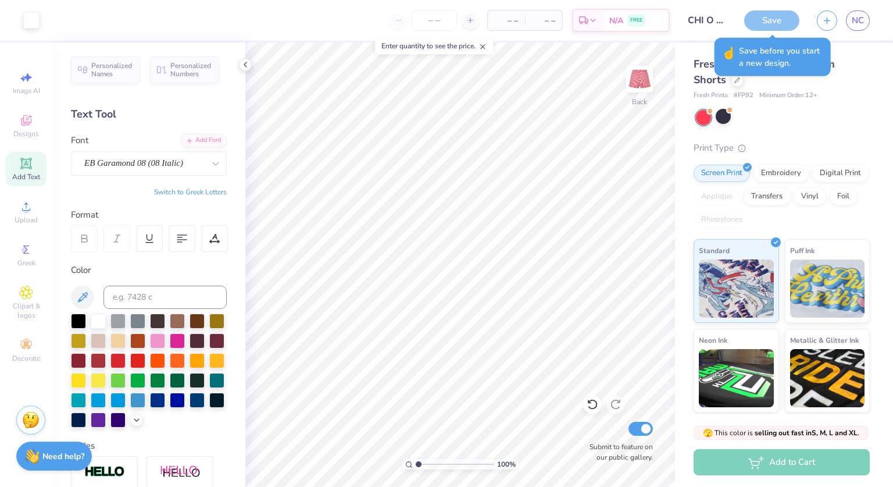
click at [769, 18] on div "Save" at bounding box center [771, 20] width 55 height 20
click at [778, 60] on span "Save before you start a new design." at bounding box center [781, 57] width 85 height 24
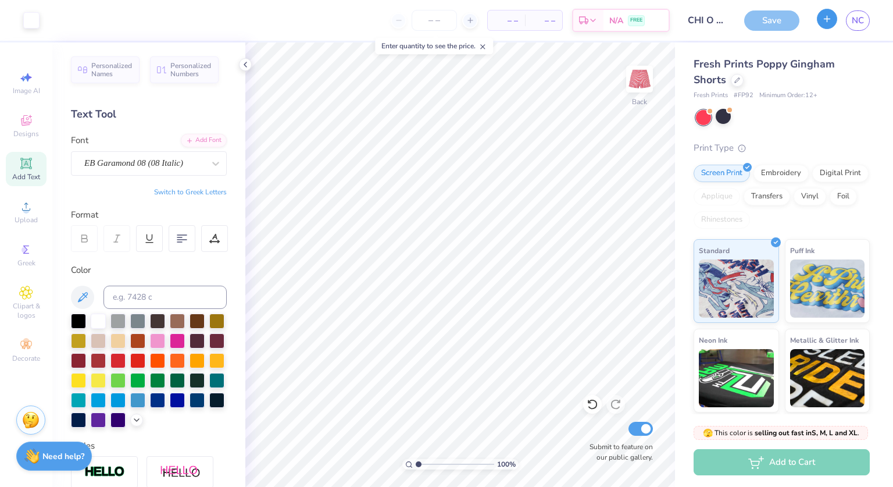
click at [835, 18] on button "button" at bounding box center [827, 19] width 20 height 20
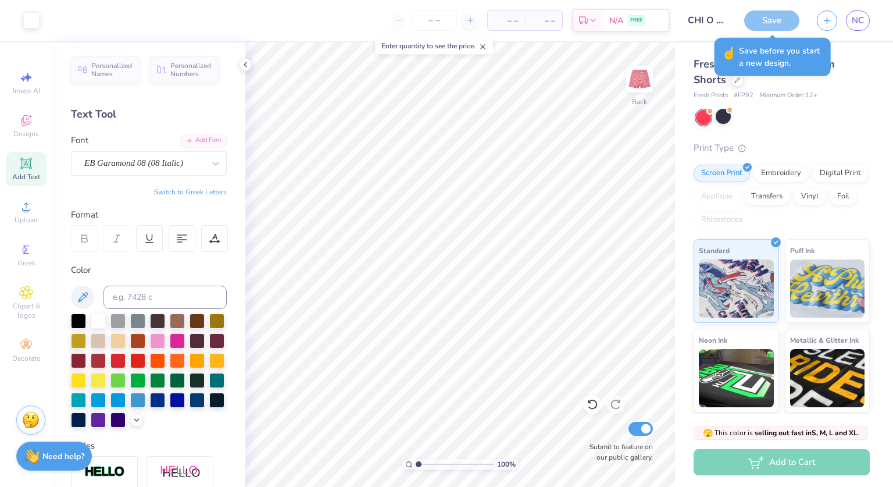
click at [755, 13] on div "Save" at bounding box center [771, 20] width 55 height 20
click at [757, 19] on div "Save" at bounding box center [771, 20] width 55 height 20
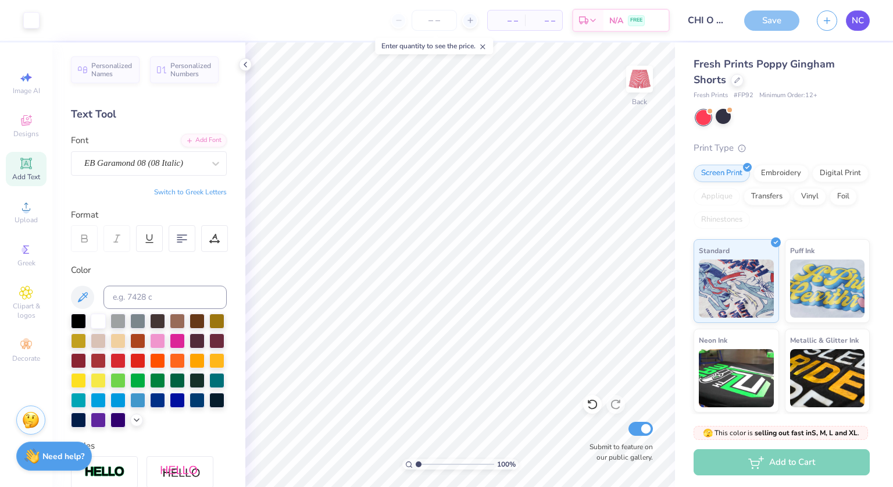
click at [867, 17] on link "NC" at bounding box center [858, 20] width 24 height 20
click at [788, 15] on div "Save" at bounding box center [771, 20] width 55 height 20
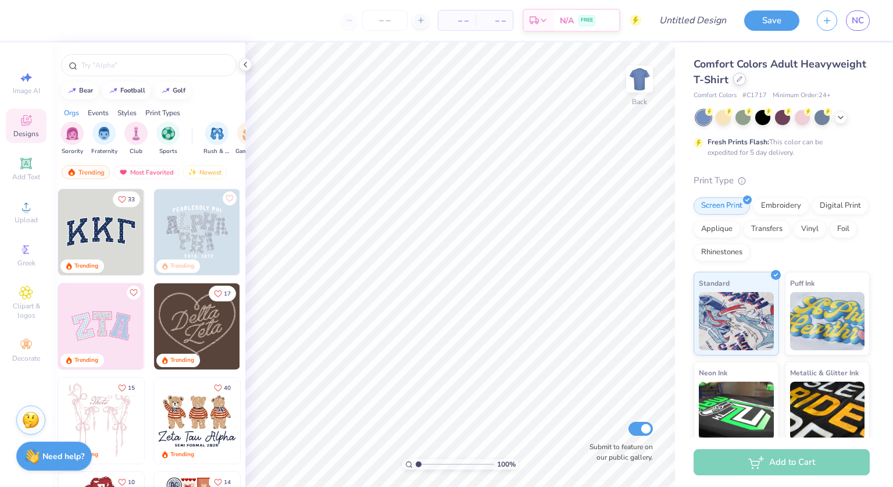
click at [742, 80] on icon at bounding box center [739, 79] width 5 height 5
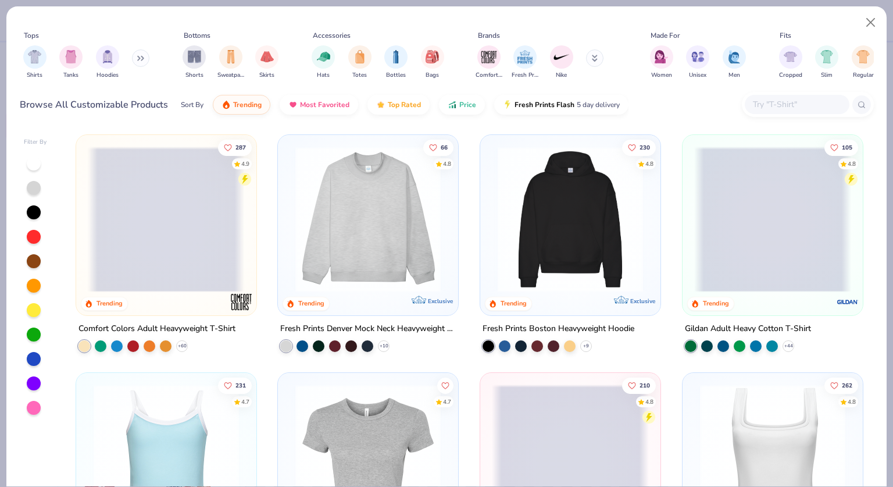
scroll to position [40, 0]
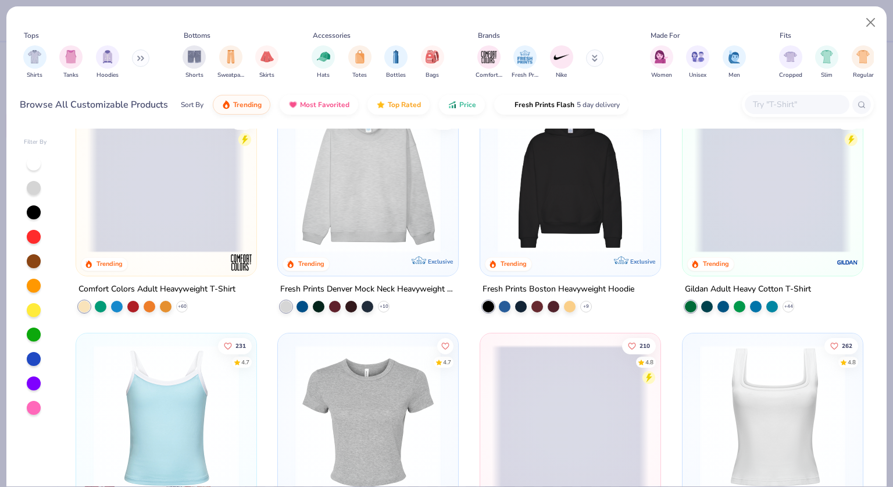
click at [154, 211] on span at bounding box center [166, 179] width 157 height 145
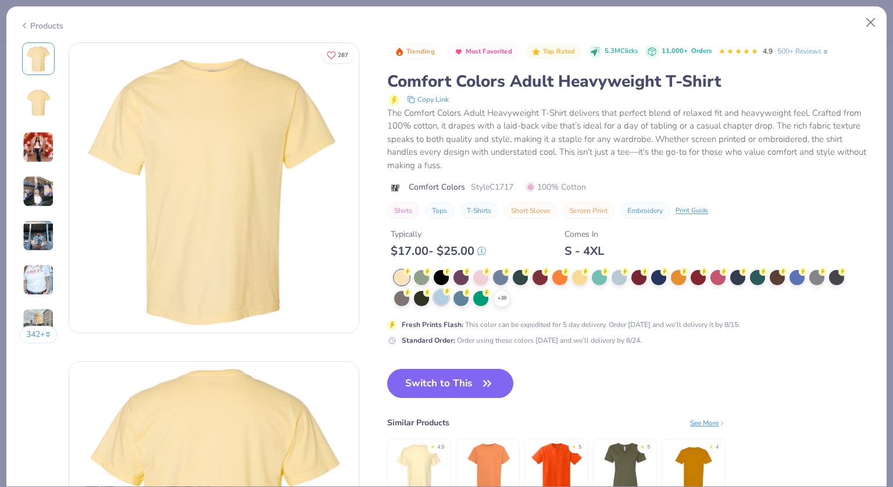
click at [447, 295] on div at bounding box center [441, 297] width 15 height 15
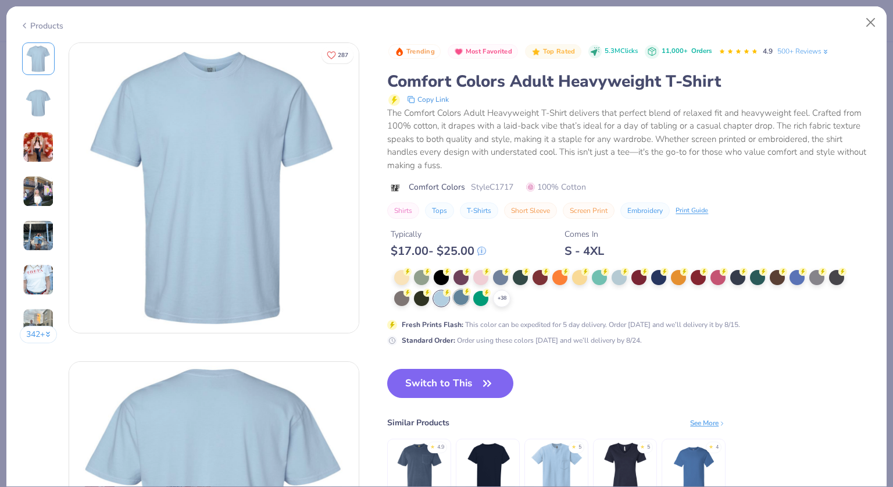
click at [460, 305] on div "+ 38" at bounding box center [623, 288] width 458 height 37
click at [464, 302] on div at bounding box center [461, 297] width 15 height 15
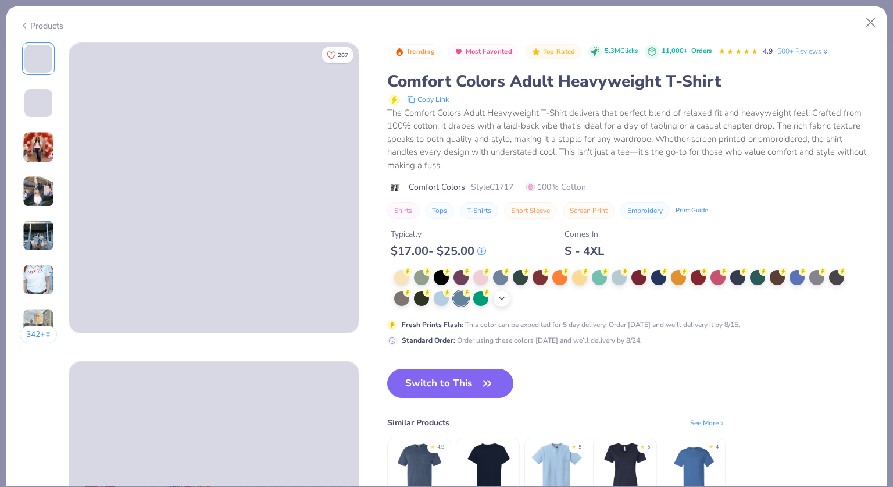
click at [500, 298] on icon at bounding box center [501, 298] width 9 height 9
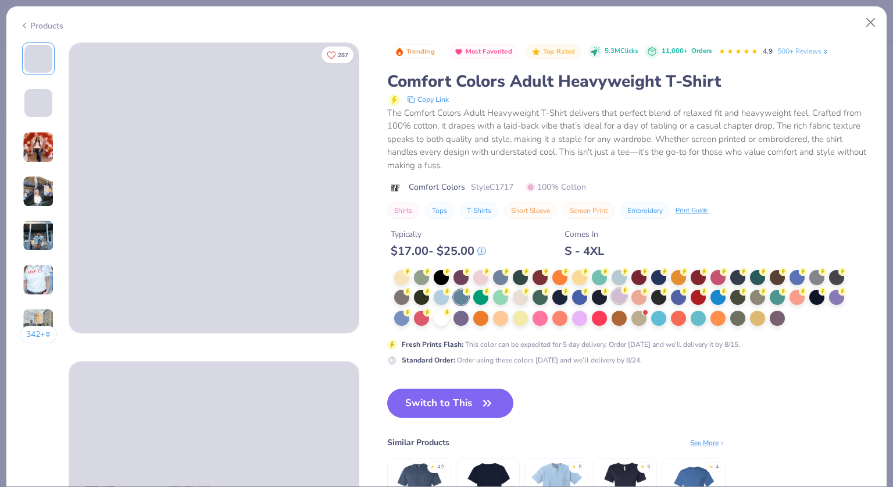
click at [619, 298] on div at bounding box center [619, 295] width 15 height 15
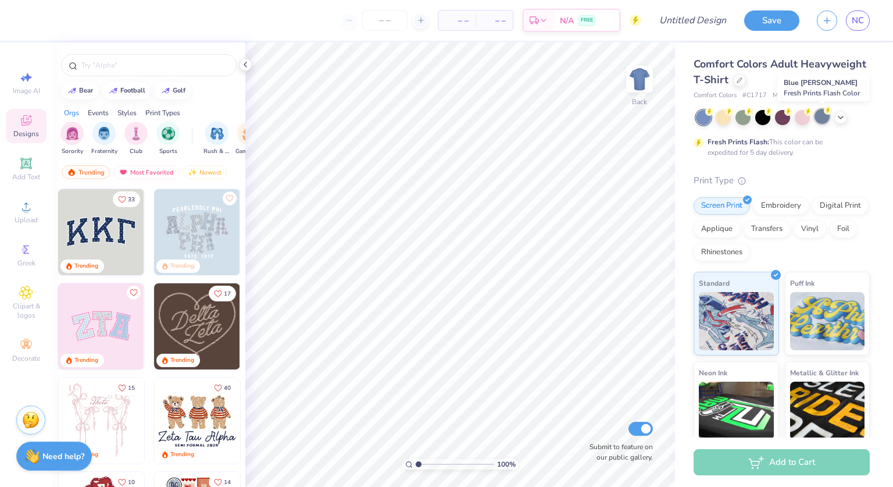
click at [828, 115] on div at bounding box center [822, 116] width 15 height 15
click at [843, 118] on icon at bounding box center [840, 116] width 9 height 9
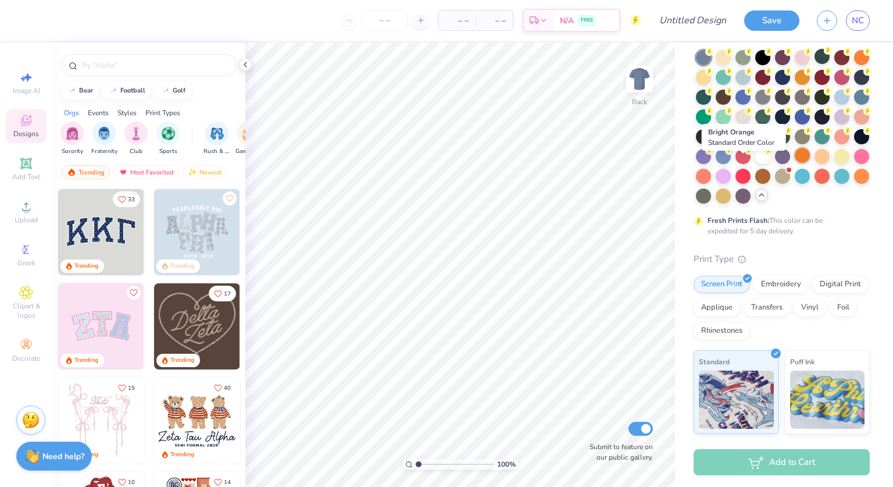
scroll to position [51, 0]
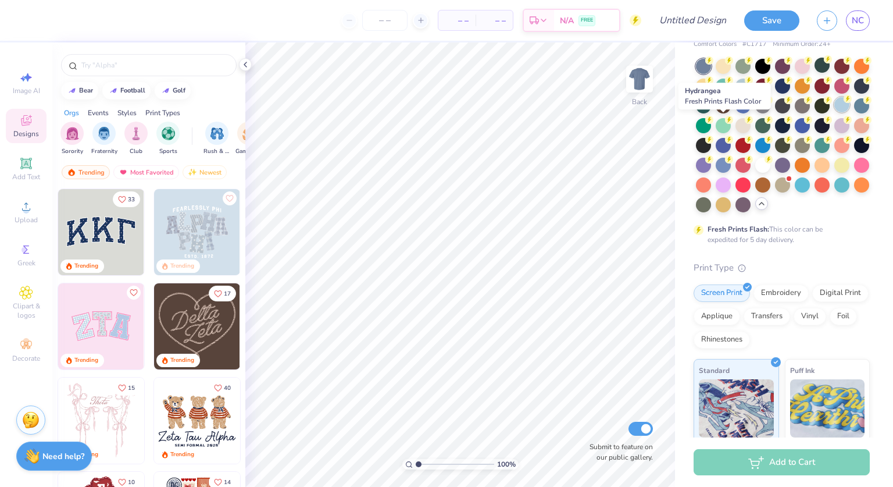
click at [844, 103] on icon at bounding box center [848, 99] width 8 height 8
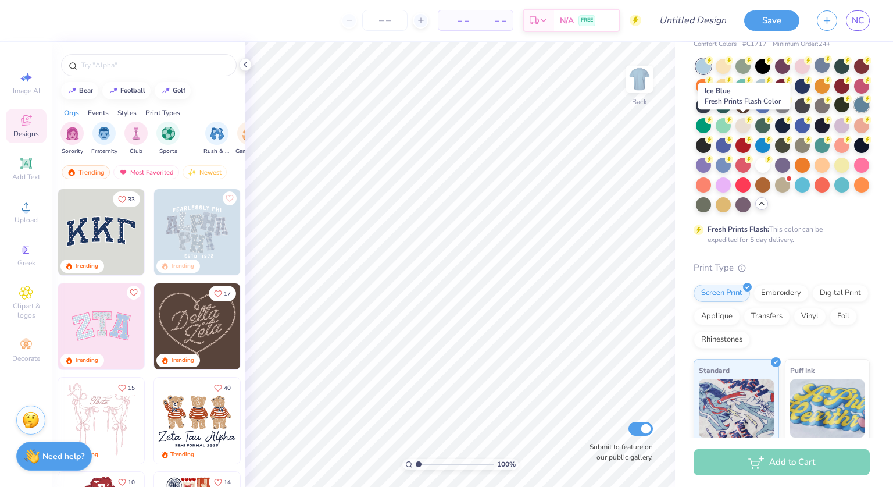
click at [854, 112] on div at bounding box center [861, 104] width 15 height 15
click at [771, 104] on div at bounding box center [762, 104] width 15 height 15
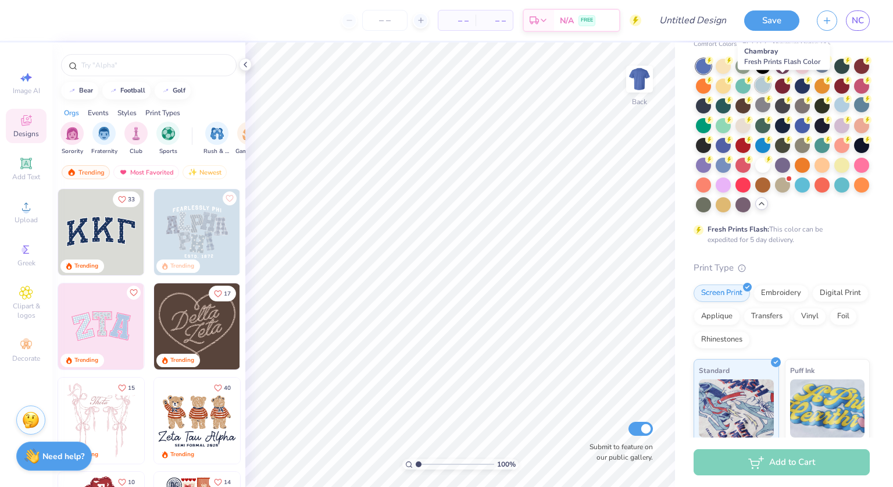
click at [771, 86] on div at bounding box center [762, 84] width 15 height 15
click at [790, 85] on div at bounding box center [782, 84] width 15 height 15
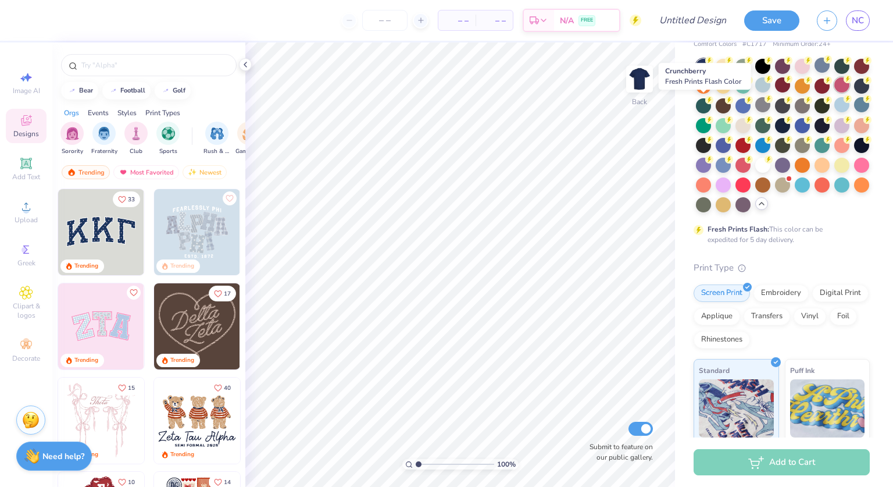
click at [835, 92] on div at bounding box center [842, 84] width 15 height 15
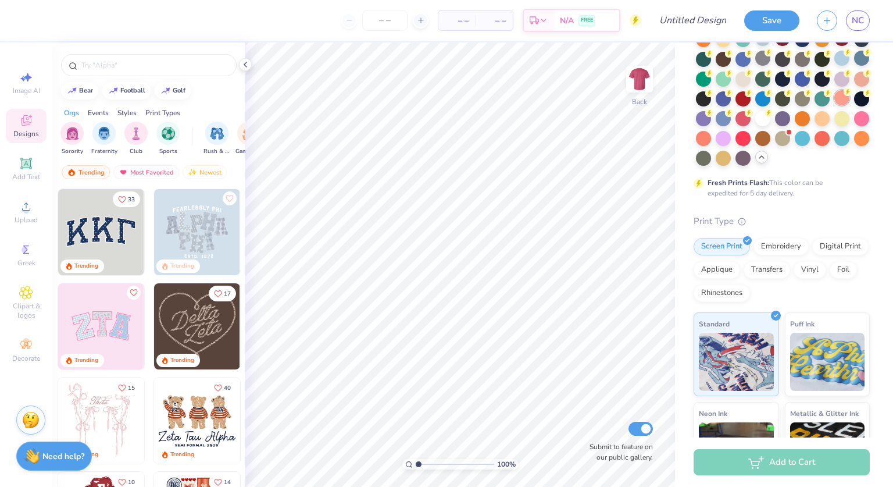
scroll to position [98, 0]
click at [835, 144] on div at bounding box center [842, 136] width 15 height 15
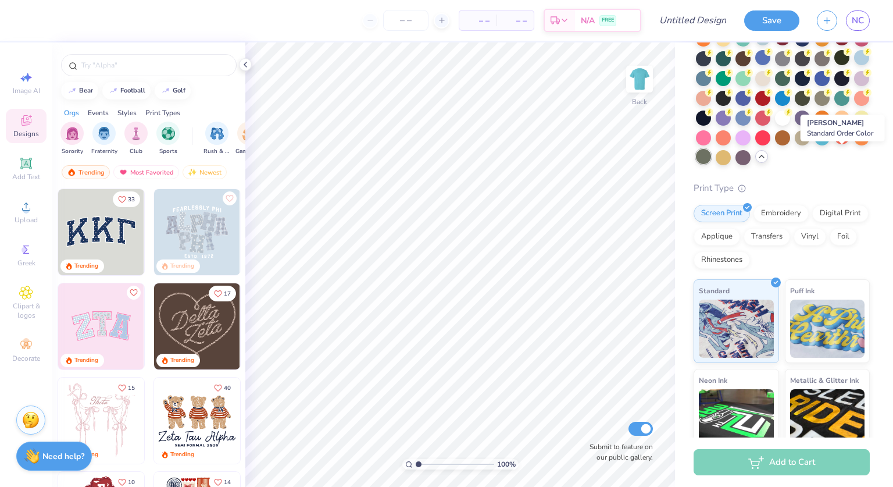
click at [711, 161] on div at bounding box center [703, 156] width 15 height 15
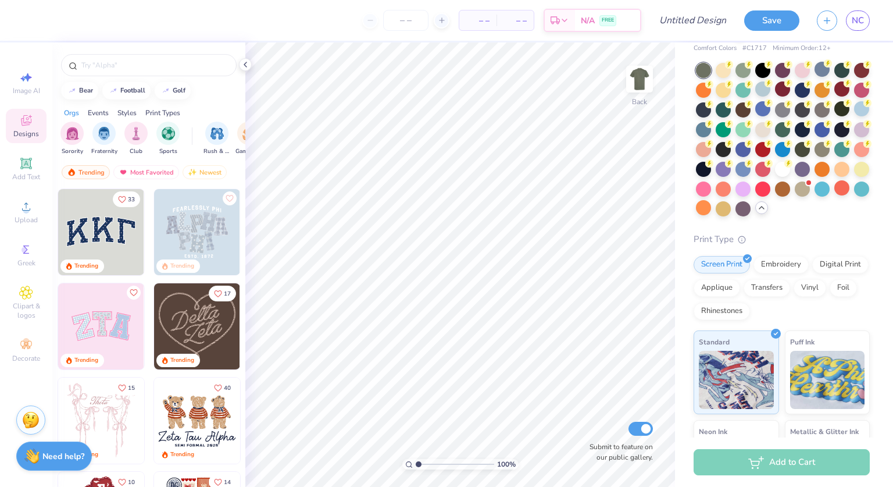
scroll to position [45, 0]
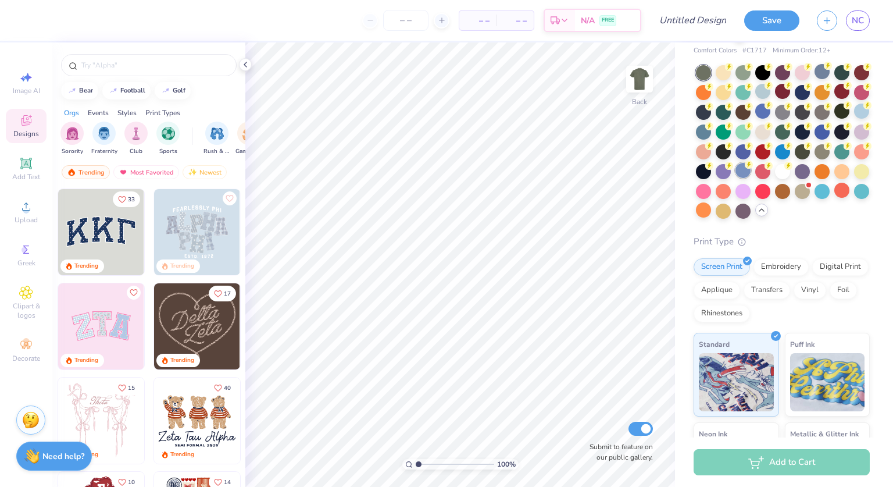
click at [733, 71] on circle at bounding box center [729, 67] width 8 height 8
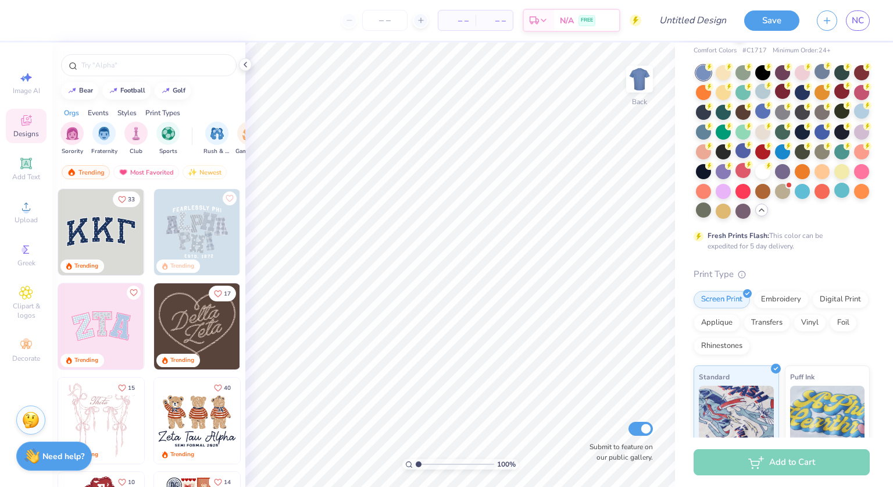
click at [829, 159] on div at bounding box center [783, 142] width 174 height 154
click at [751, 149] on div at bounding box center [743, 150] width 15 height 15
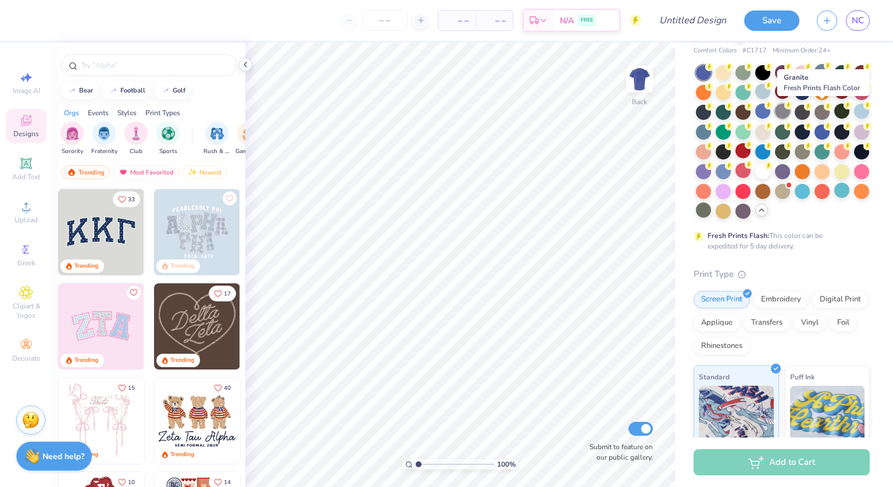
click at [790, 109] on div at bounding box center [782, 111] width 15 height 15
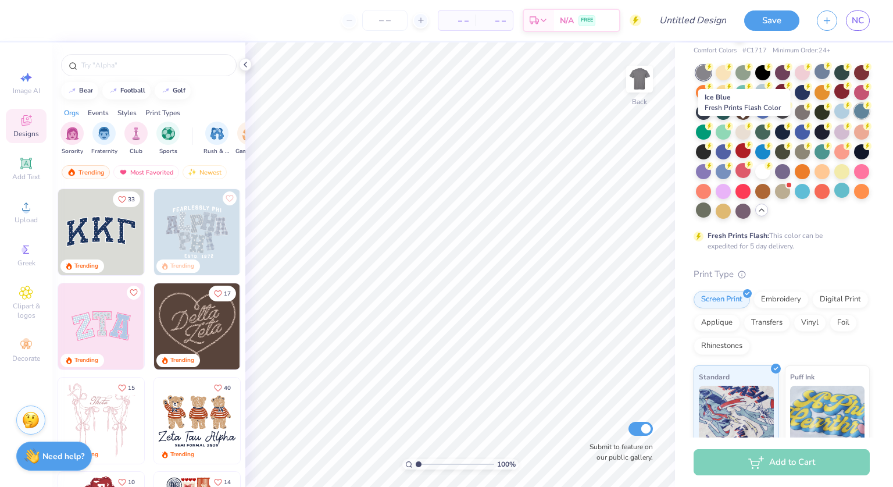
click at [854, 119] on div at bounding box center [861, 111] width 15 height 15
click at [771, 92] on div at bounding box center [762, 91] width 15 height 15
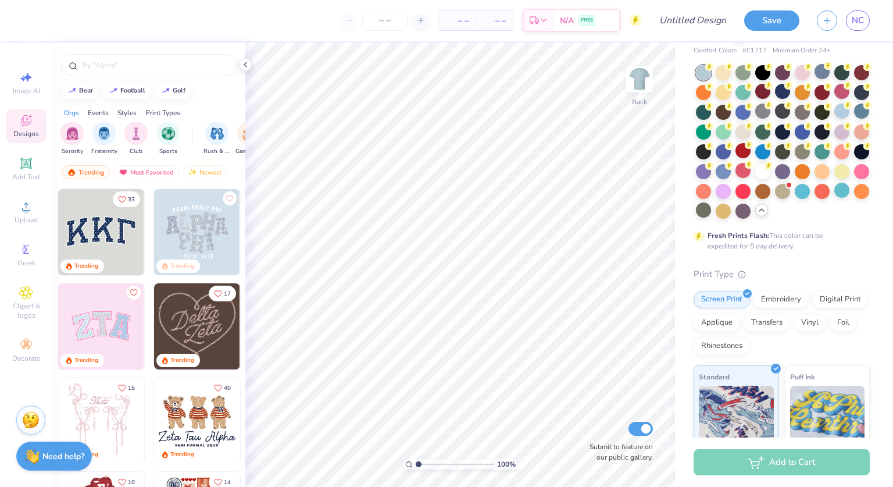
click at [719, 123] on div at bounding box center [783, 142] width 174 height 154
click at [835, 119] on div at bounding box center [842, 111] width 15 height 15
click at [854, 119] on div at bounding box center [861, 111] width 15 height 15
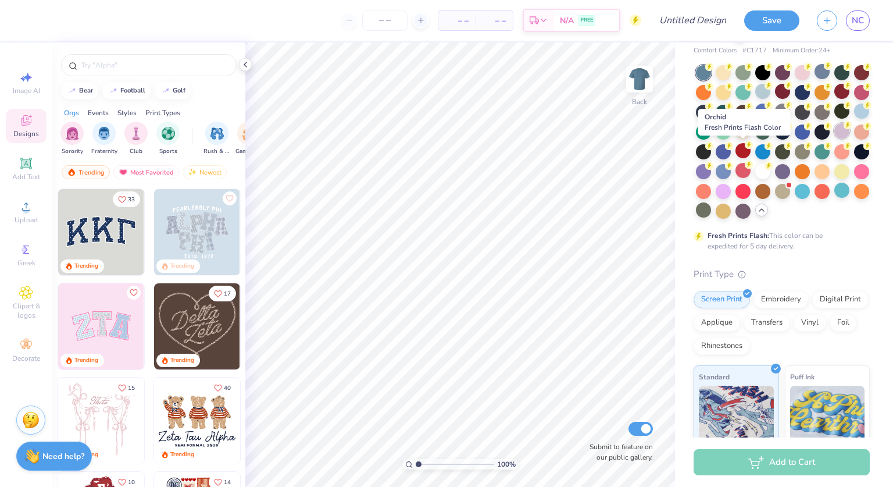
click at [835, 138] on div at bounding box center [842, 130] width 15 height 15
click at [755, 178] on div at bounding box center [762, 170] width 15 height 15
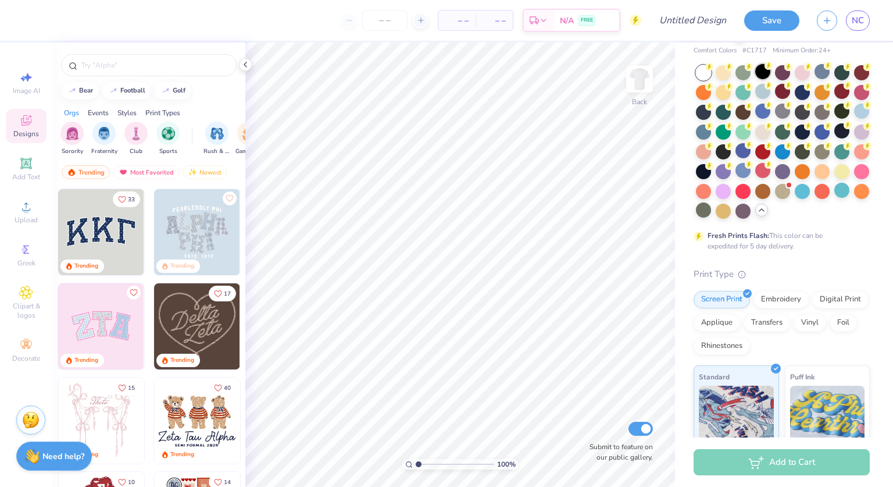
click at [762, 68] on div at bounding box center [762, 71] width 15 height 15
